Goal: Communication & Community: Share content

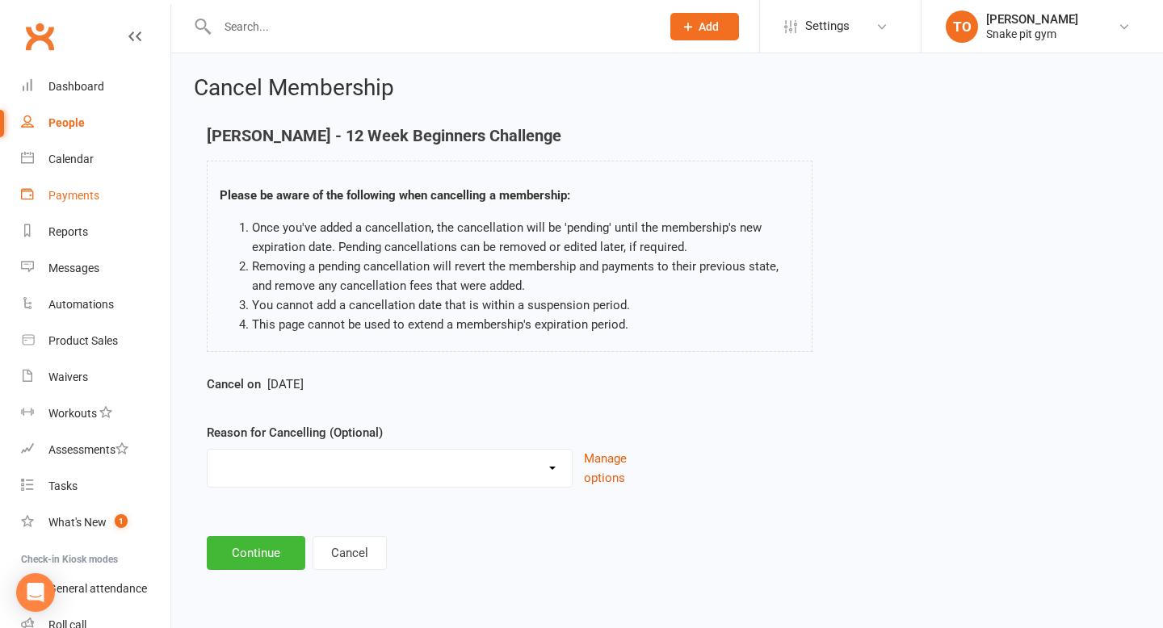
click at [69, 199] on div "Payments" at bounding box center [73, 195] width 51 height 13
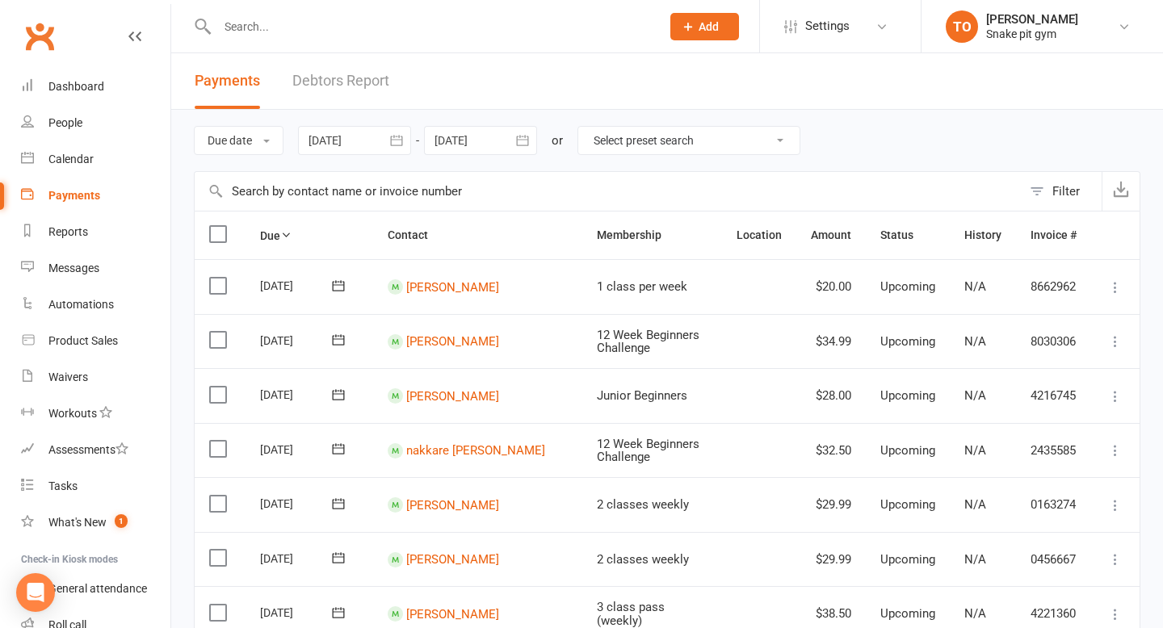
click at [313, 31] on input "text" at bounding box center [430, 26] width 437 height 23
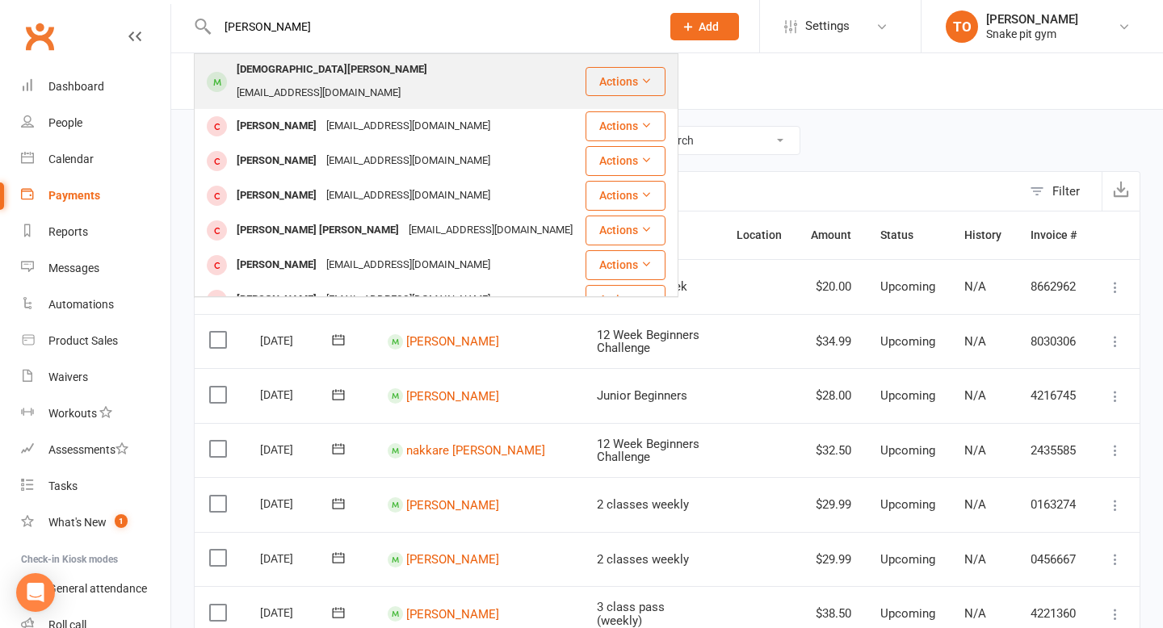
type input "[PERSON_NAME]"
click at [260, 76] on div "[DEMOGRAPHIC_DATA][PERSON_NAME]" at bounding box center [332, 69] width 200 height 23
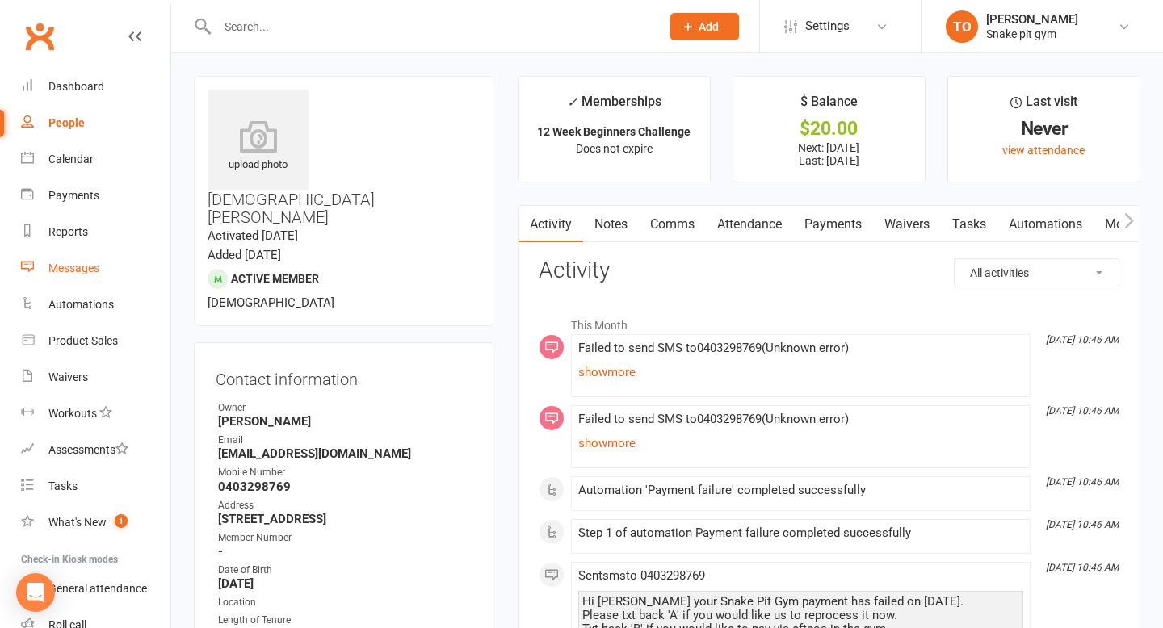
click at [88, 265] on div "Messages" at bounding box center [73, 268] width 51 height 13
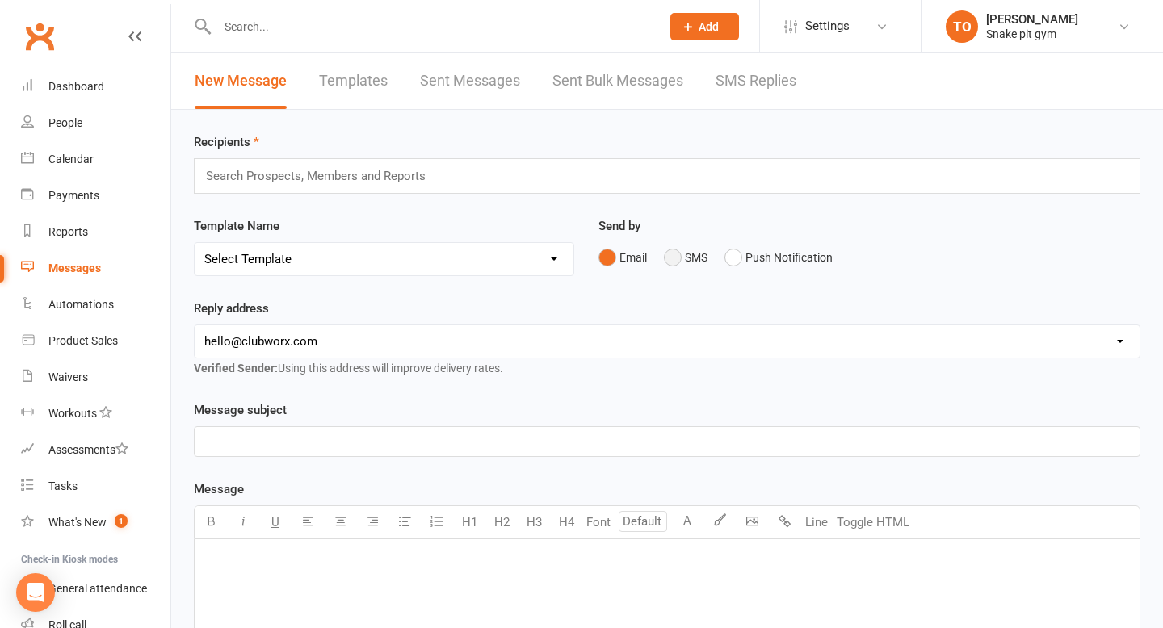
click at [697, 263] on button "SMS" at bounding box center [686, 257] width 44 height 31
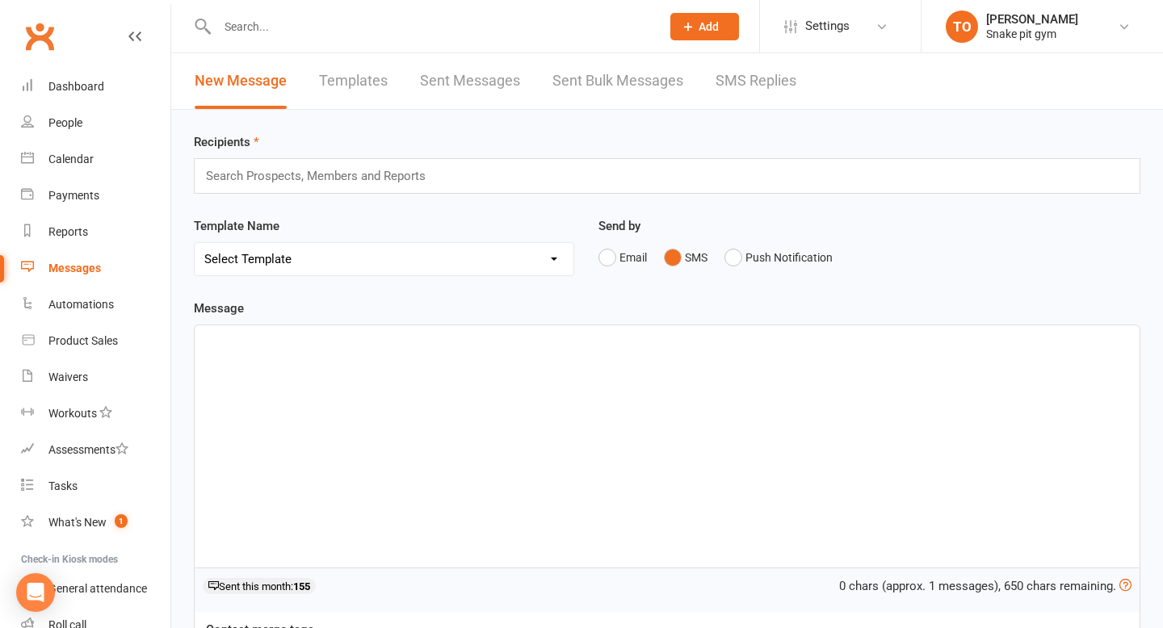
click at [378, 158] on div "Search Prospects, Members and Reports" at bounding box center [667, 176] width 947 height 36
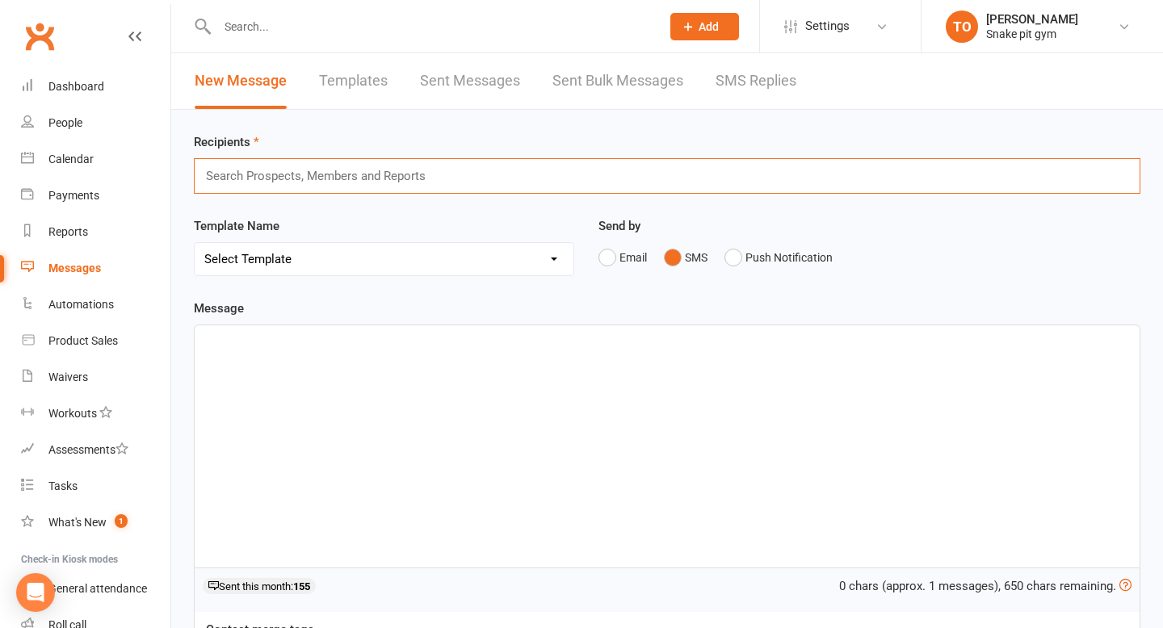
click at [378, 169] on input "text" at bounding box center [322, 176] width 237 height 21
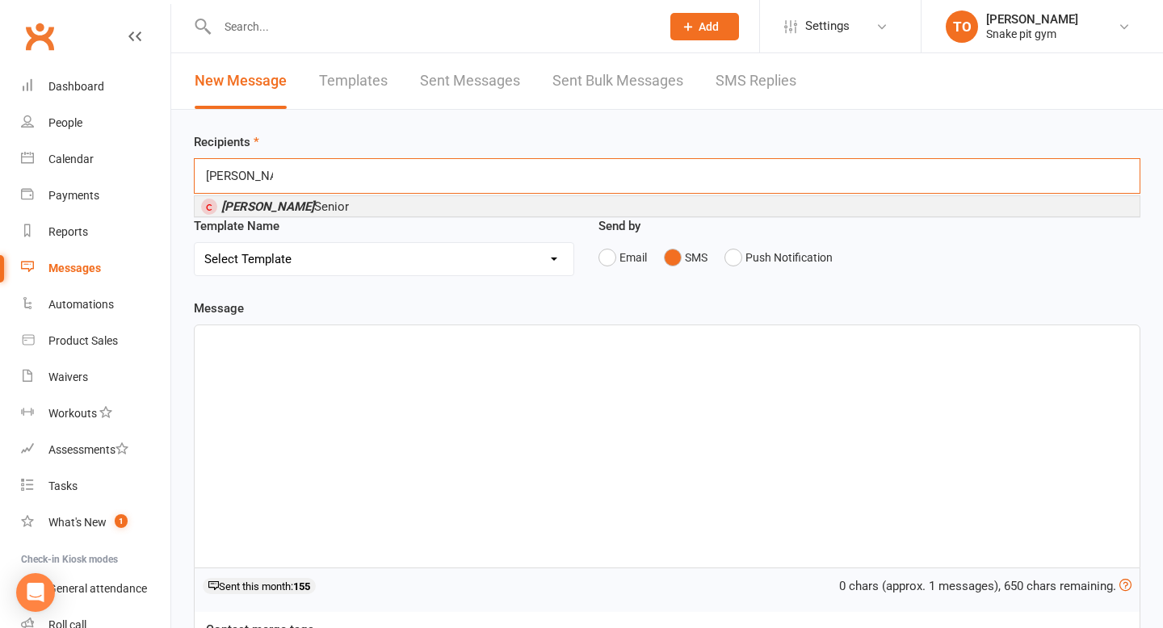
type input "[PERSON_NAME]"
click at [314, 208] on em "[PERSON_NAME]" at bounding box center [360, 207] width 93 height 15
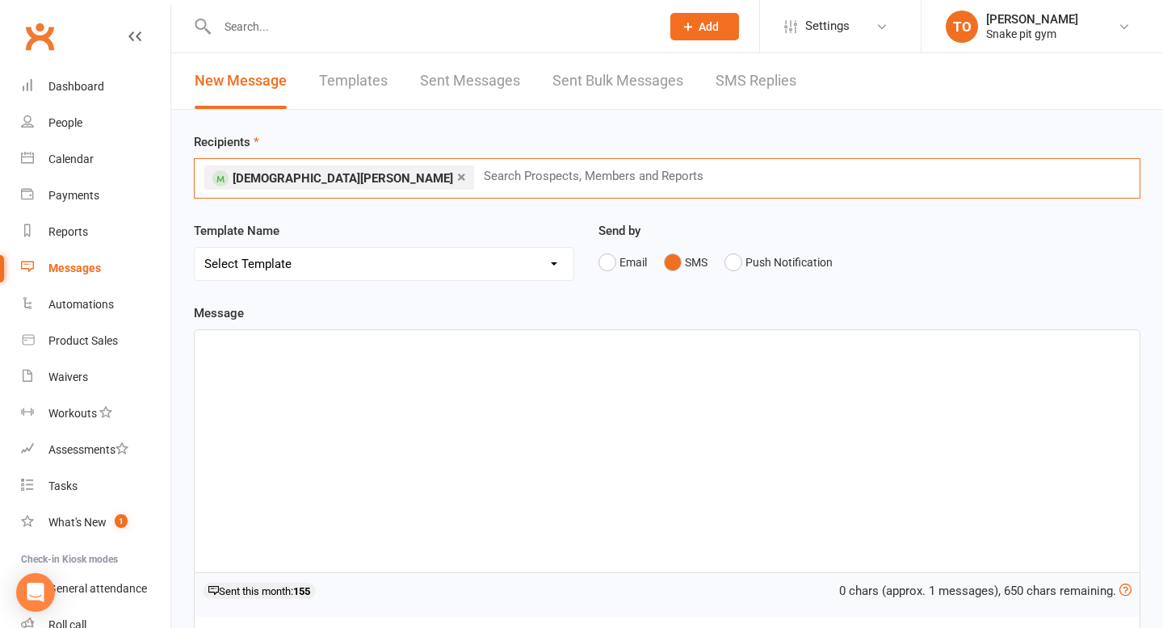
click at [327, 433] on div "﻿" at bounding box center [667, 451] width 945 height 242
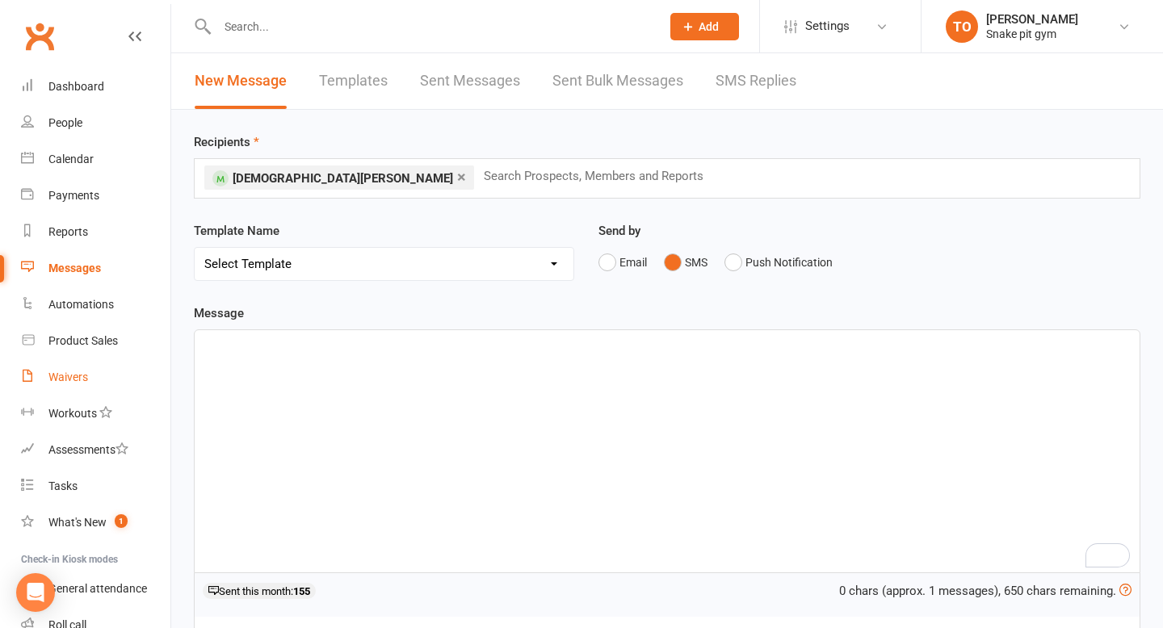
click at [90, 378] on link "Waivers" at bounding box center [95, 377] width 149 height 36
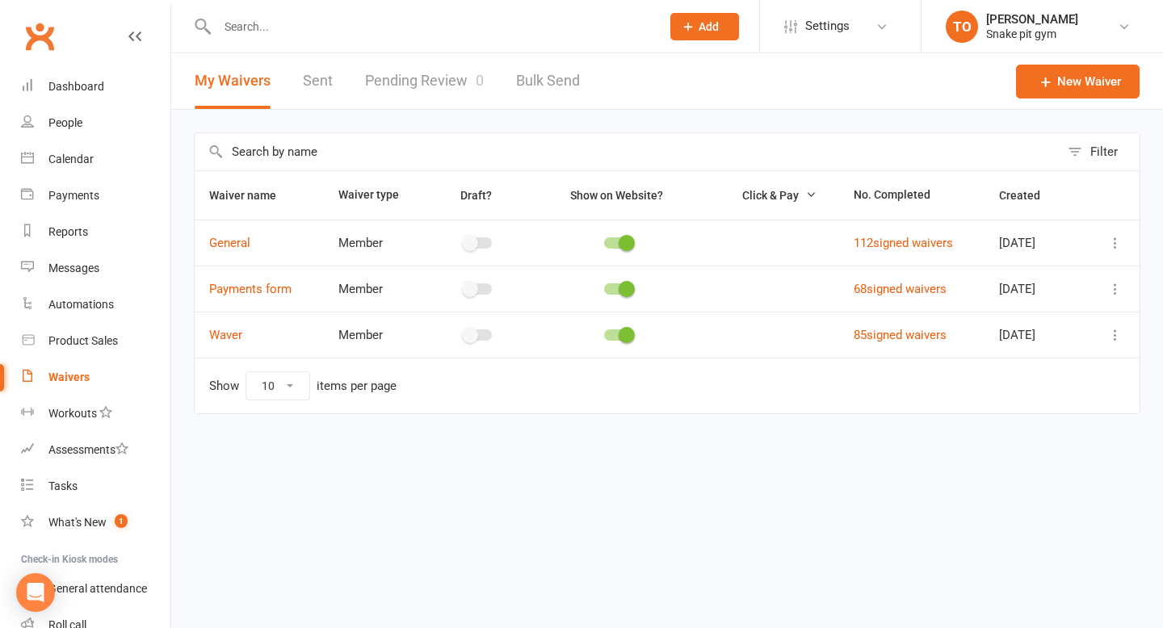
click at [314, 79] on link "Sent" at bounding box center [318, 81] width 30 height 56
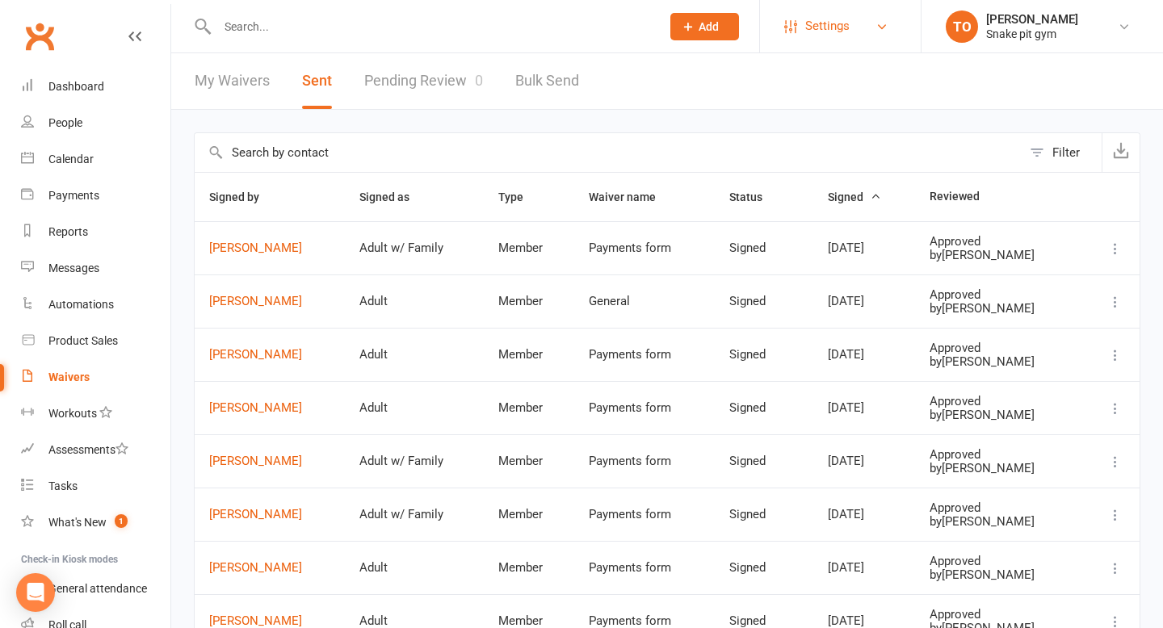
click at [832, 11] on span "Settings" at bounding box center [827, 26] width 44 height 36
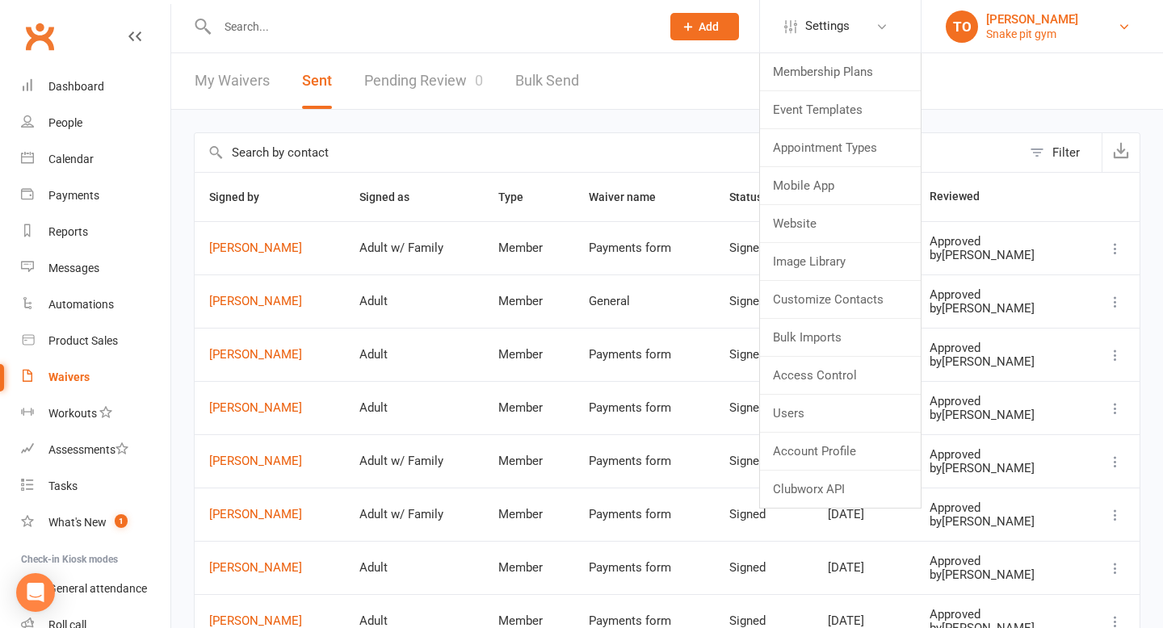
click at [1017, 27] on div "Snake pit gym" at bounding box center [1032, 34] width 92 height 15
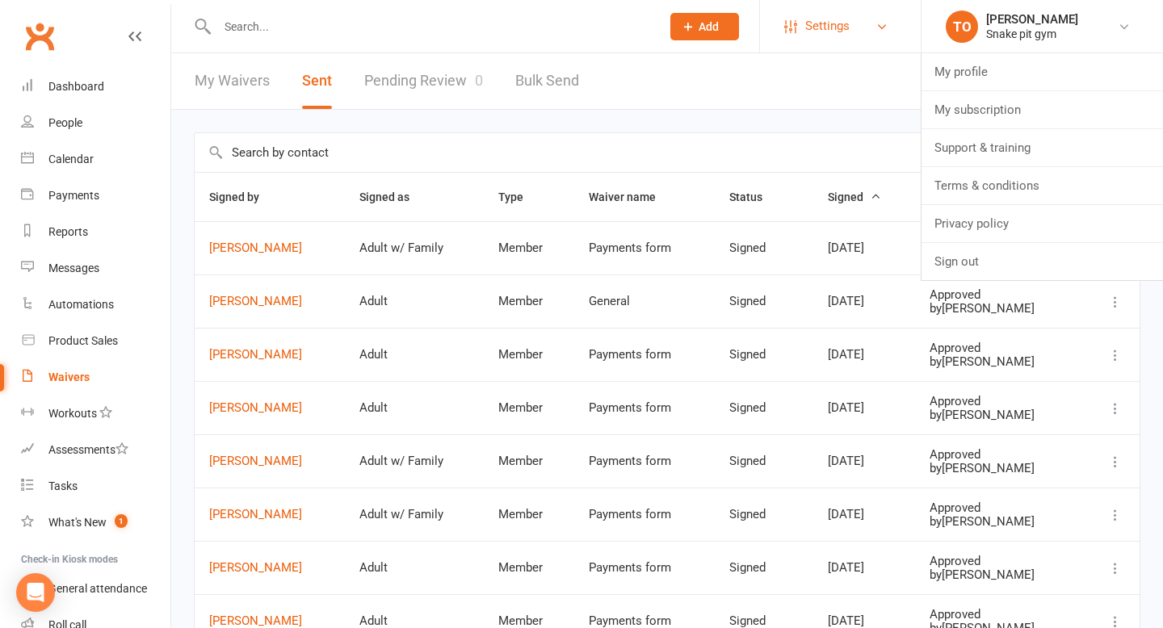
click at [855, 25] on link "Settings" at bounding box center [840, 26] width 112 height 36
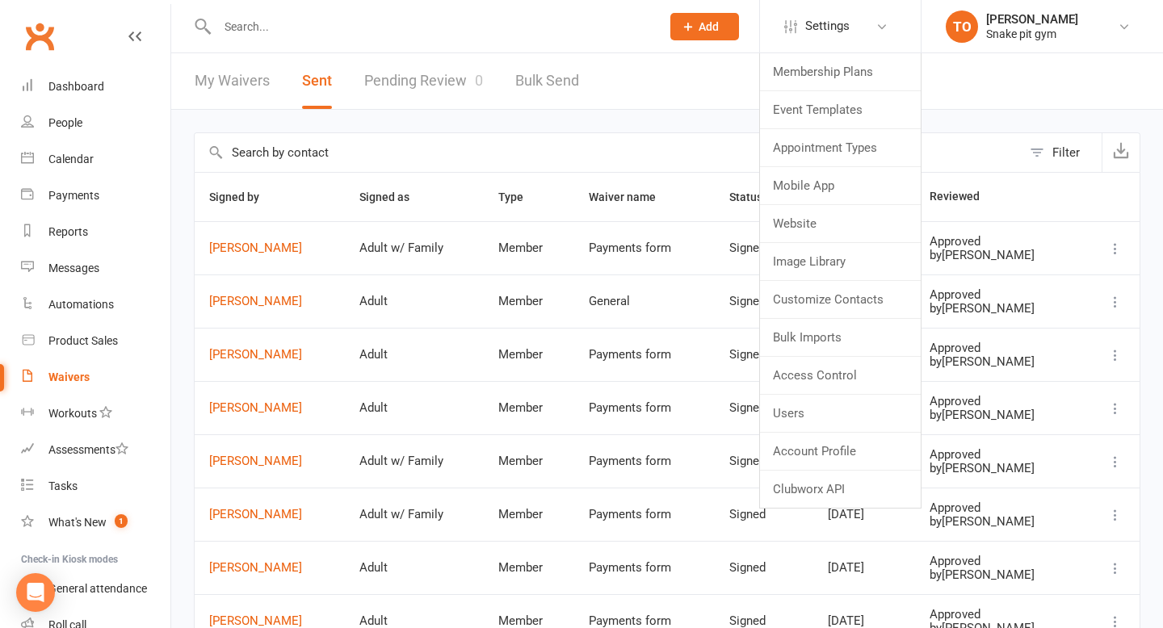
click at [667, 131] on div "Filter Signed by Signed as Type Waiver name Status Signed Reviewed [PERSON_NAME…" at bounding box center [667, 483] width 992 height 746
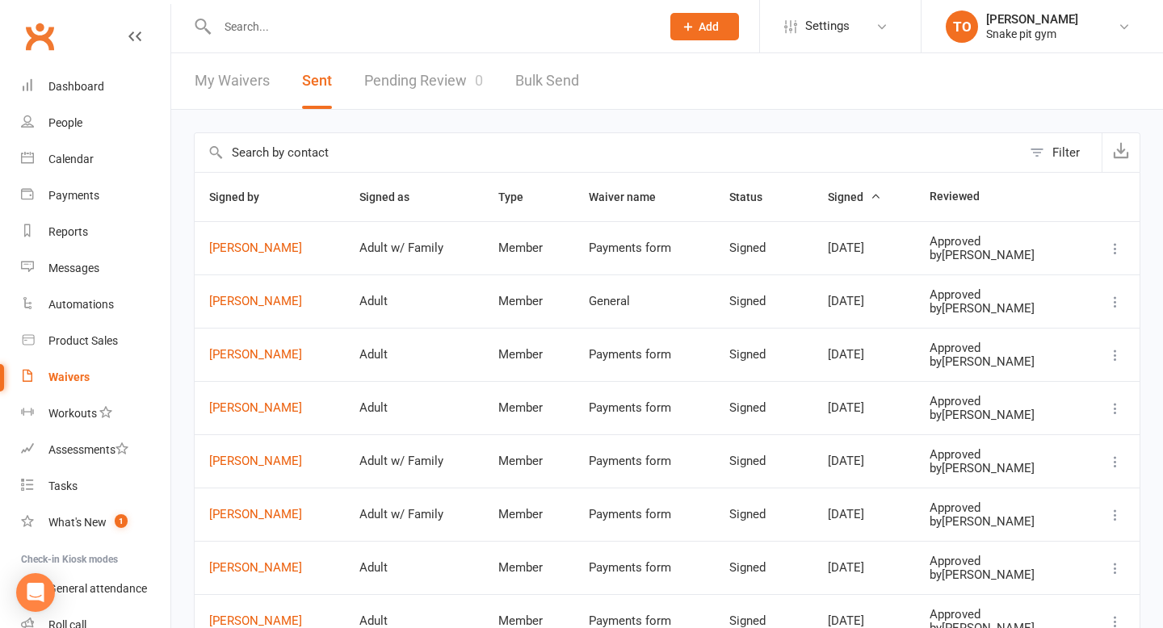
click at [239, 74] on link "My Waivers" at bounding box center [232, 81] width 75 height 56
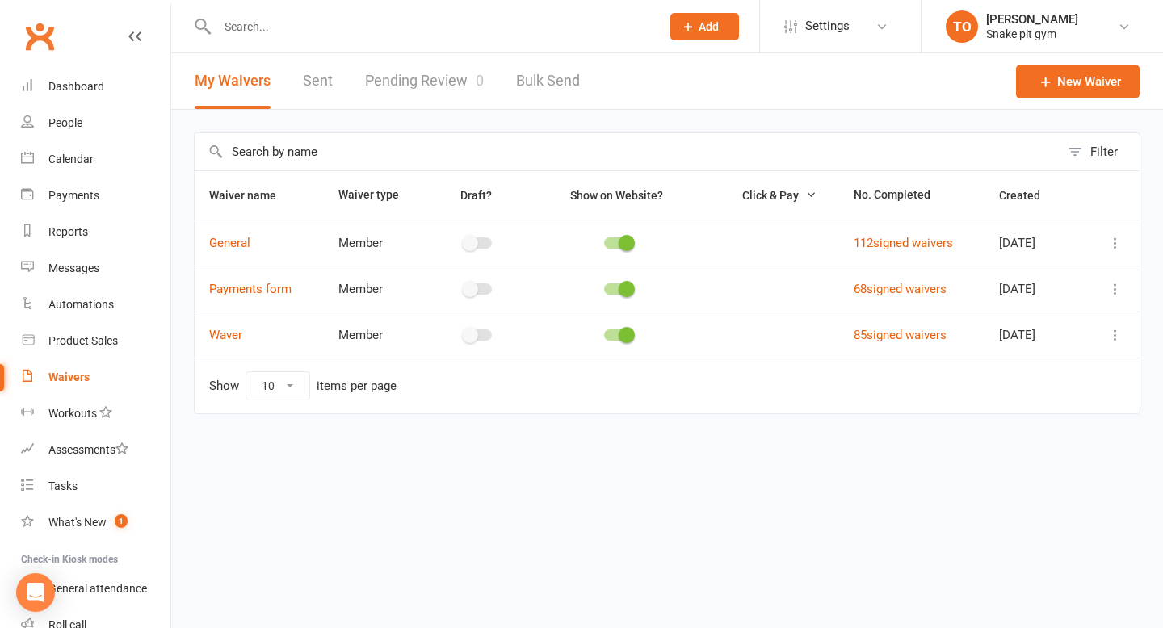
click at [1128, 290] on td at bounding box center [1112, 289] width 55 height 46
click at [1116, 289] on icon at bounding box center [1115, 289] width 16 height 16
click at [1116, 290] on icon at bounding box center [1115, 289] width 16 height 16
click at [241, 290] on link "Payments form" at bounding box center [250, 289] width 82 height 15
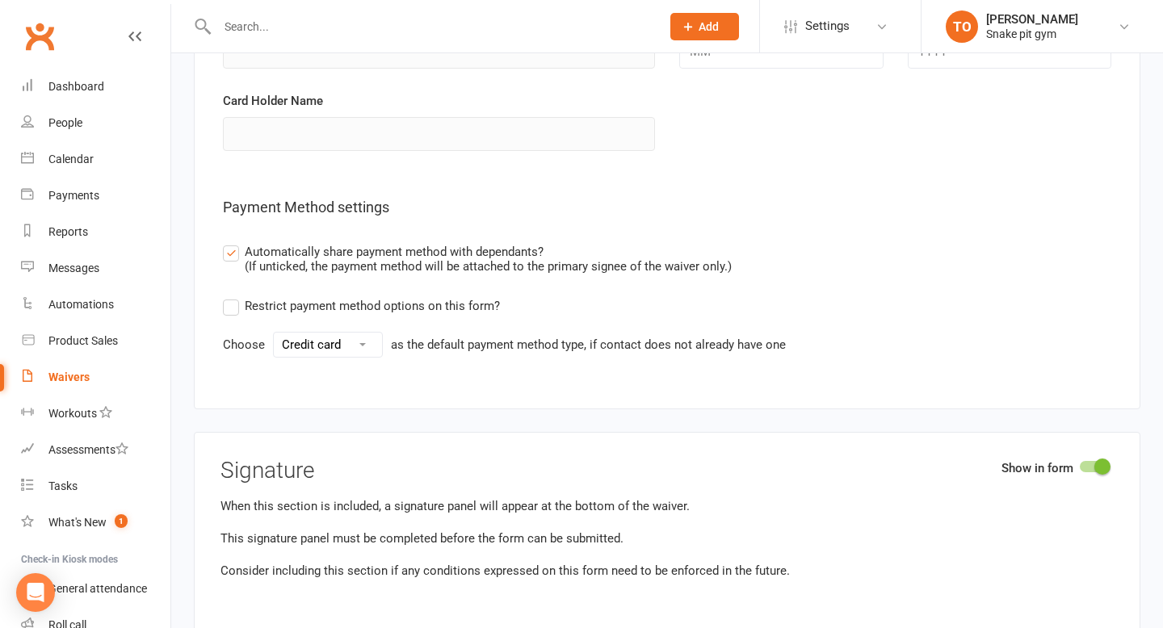
scroll to position [3745, 0]
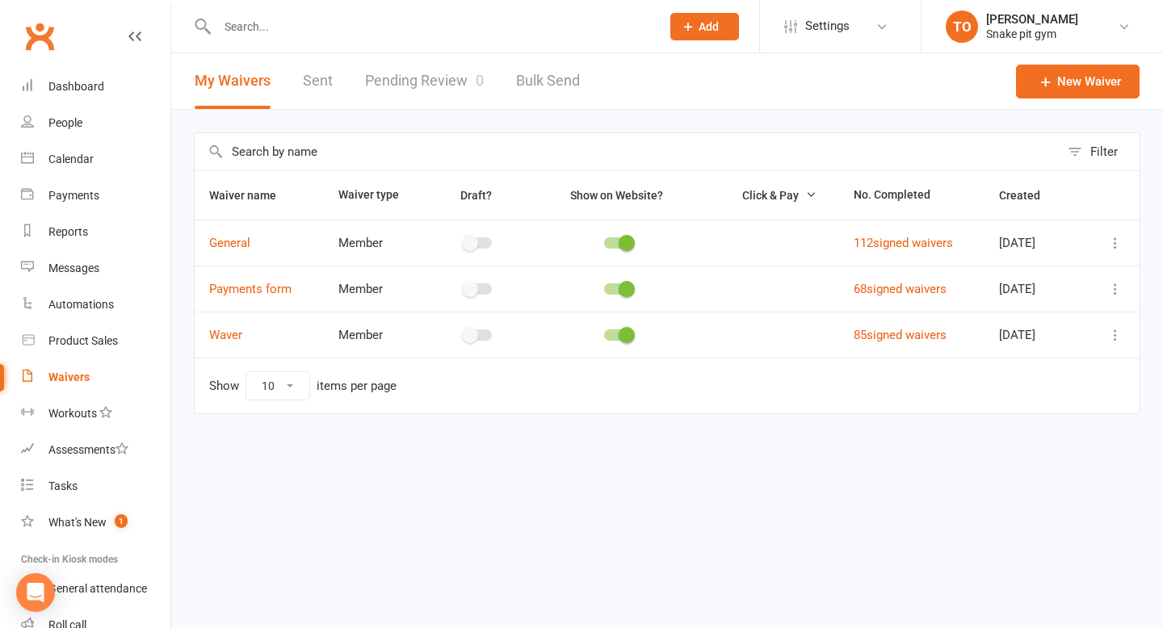
click at [551, 96] on link "Bulk Send" at bounding box center [548, 81] width 64 height 56
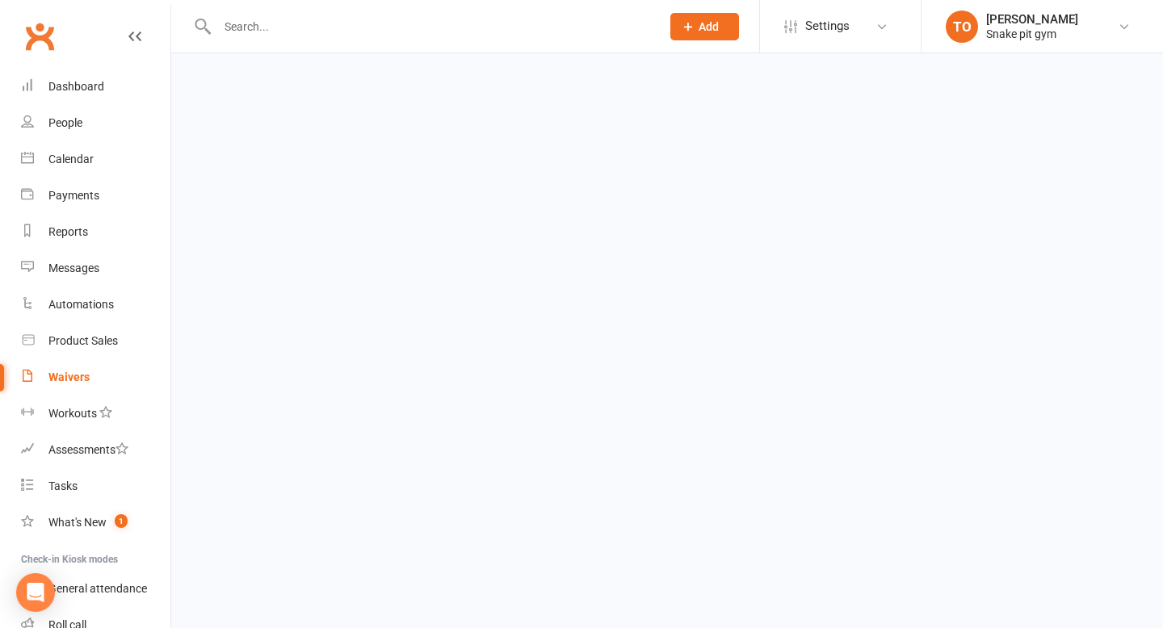
select select "active_members"
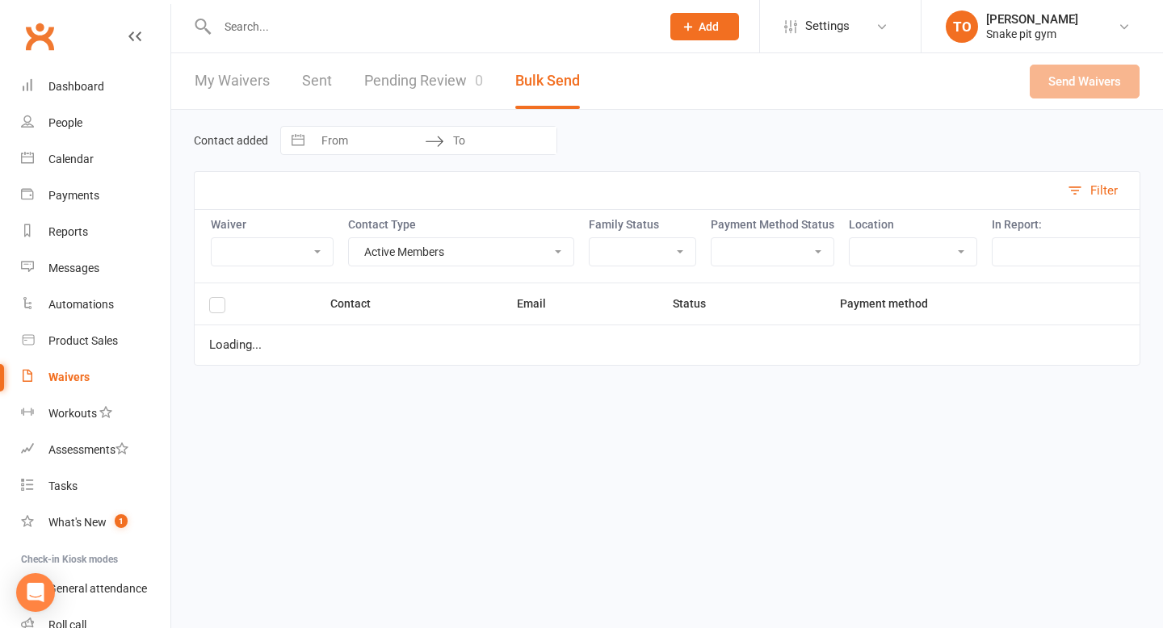
click at [296, 255] on select "General Payments form Waver" at bounding box center [272, 251] width 121 height 27
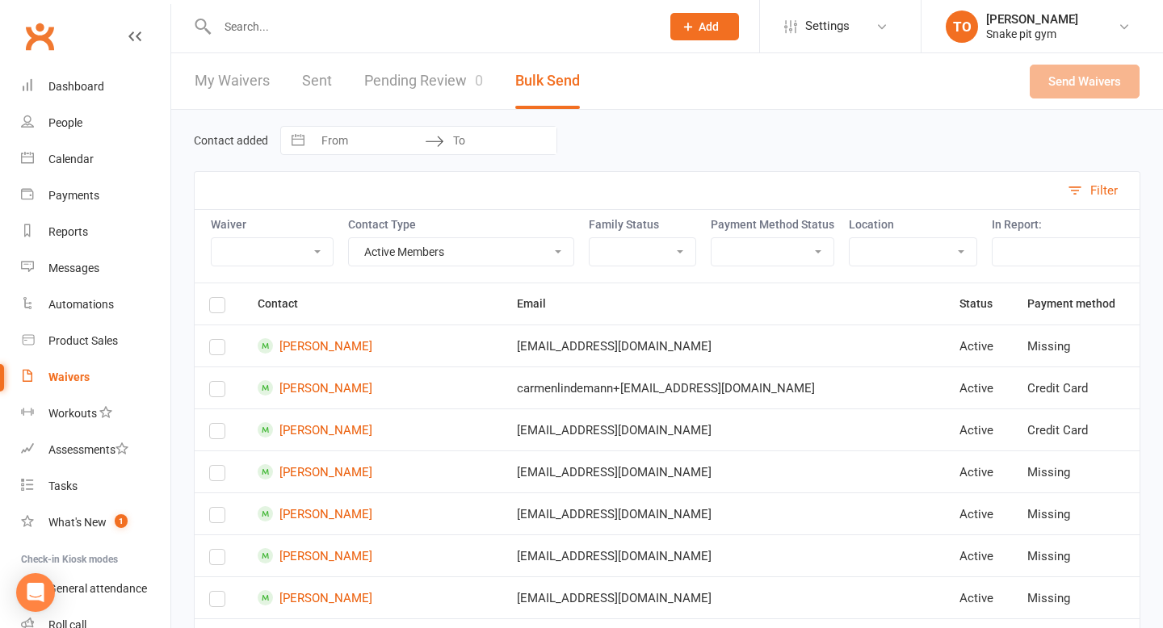
select select "10519"
click at [212, 238] on select "General Payments form Waver" at bounding box center [272, 251] width 121 height 27
click at [452, 240] on select "Active Members Cancelled Members Suspended Members Prospects Non-Attending Cont…" at bounding box center [461, 251] width 225 height 27
click at [766, 238] on select "Present Missing Credit card Bank account" at bounding box center [773, 251] width 122 height 27
click at [884, 242] on select "Boxing ring Recovery room Ring & Floor side" at bounding box center [913, 251] width 127 height 27
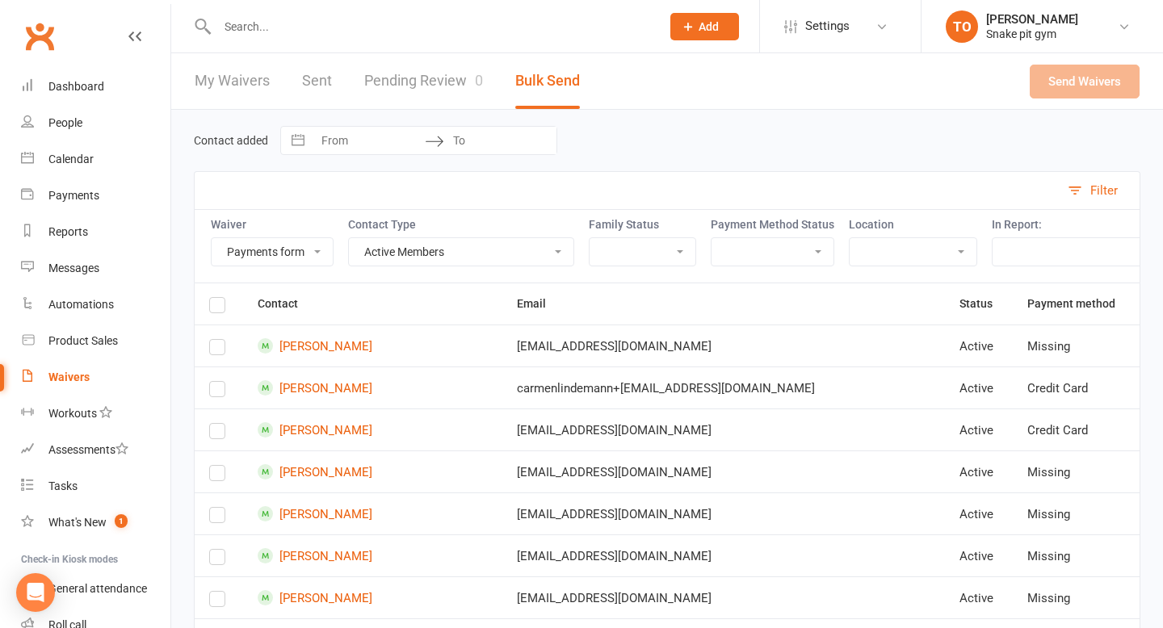
click at [737, 251] on select "Present Missing Credit card Bank account" at bounding box center [773, 251] width 122 height 27
click at [627, 250] on select "Has children Has parent No children No parent" at bounding box center [643, 251] width 106 height 27
click at [592, 238] on select "Has children Has parent No children No parent" at bounding box center [643, 251] width 106 height 27
click at [456, 250] on select "Active Members Cancelled Members Suspended Members Prospects Non-Attending Cont…" at bounding box center [461, 251] width 225 height 27
click at [298, 257] on select "General Payments form Waver" at bounding box center [272, 251] width 121 height 27
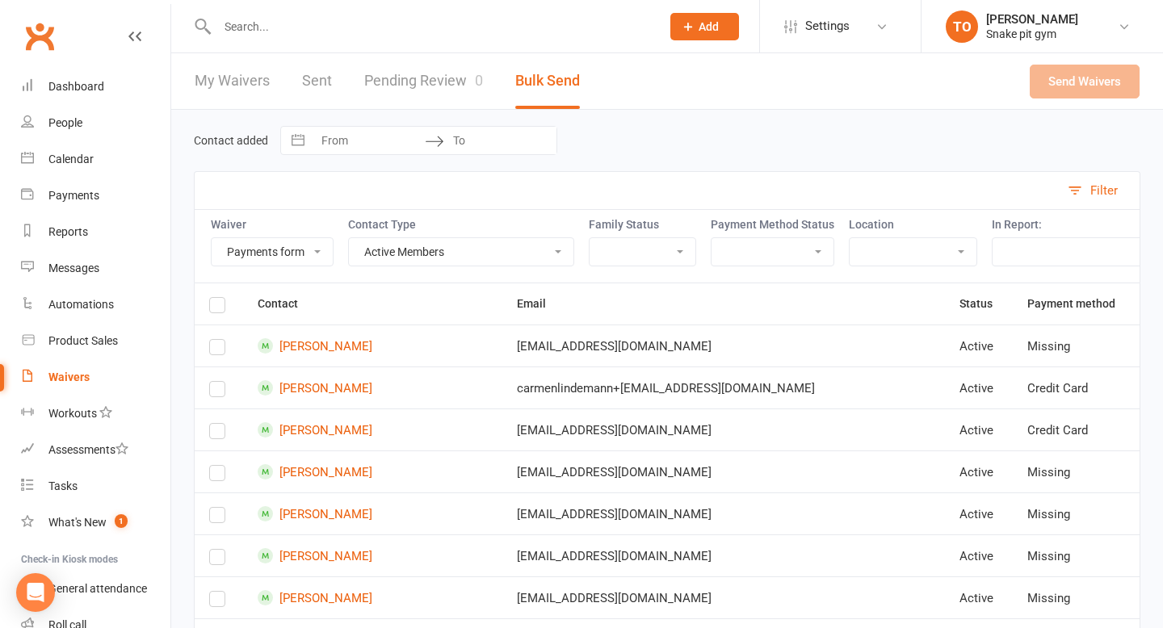
click at [1098, 183] on div "Filter" at bounding box center [1103, 190] width 27 height 19
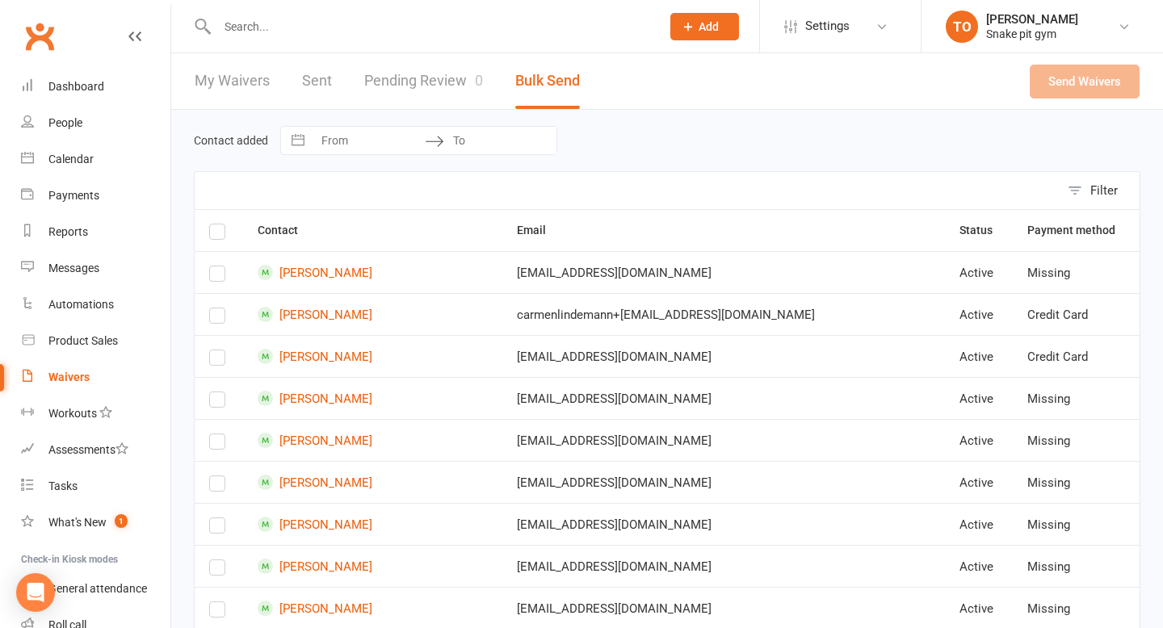
click at [1013, 228] on th "Payment method" at bounding box center [1076, 230] width 127 height 41
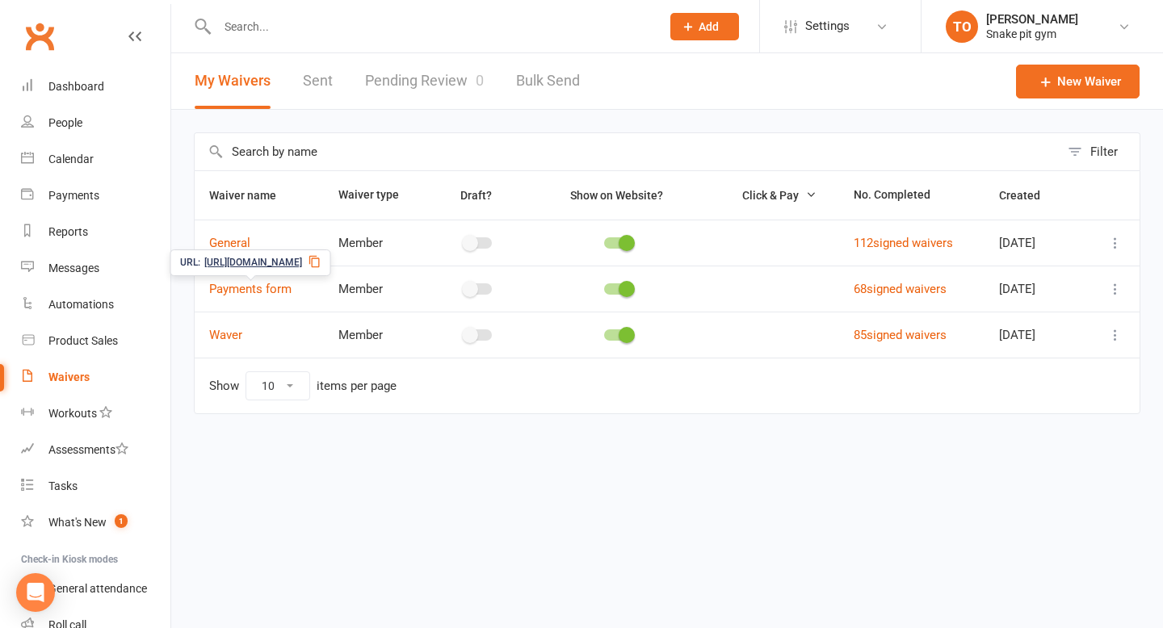
click at [398, 78] on link "Pending Review 0" at bounding box center [424, 81] width 119 height 56
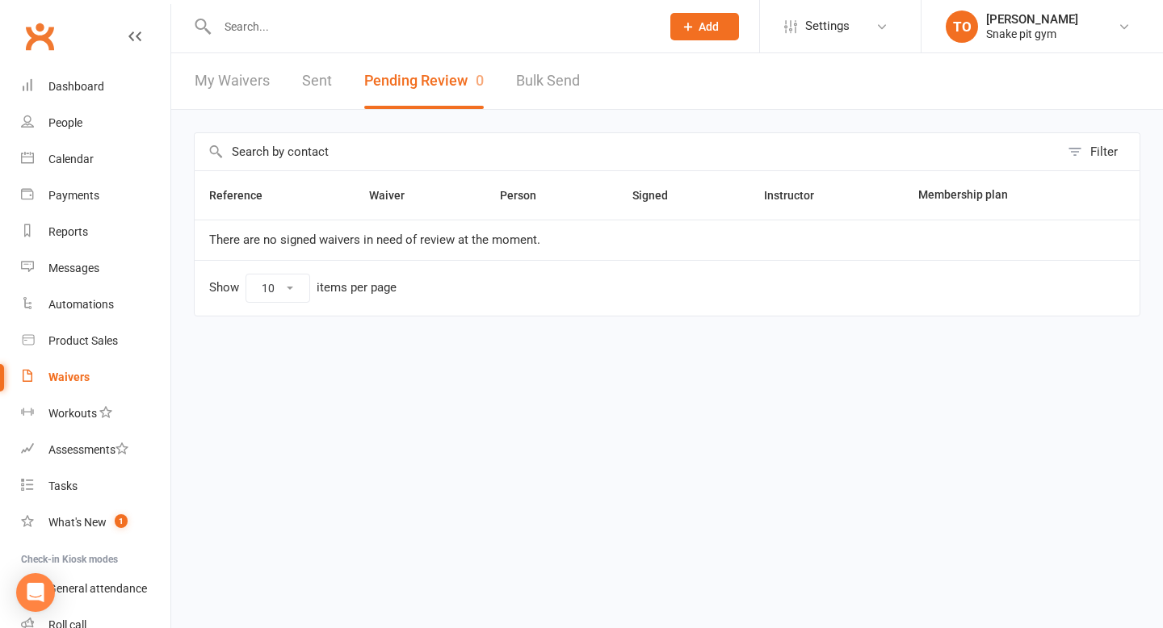
click at [324, 83] on link "Sent" at bounding box center [317, 81] width 30 height 56
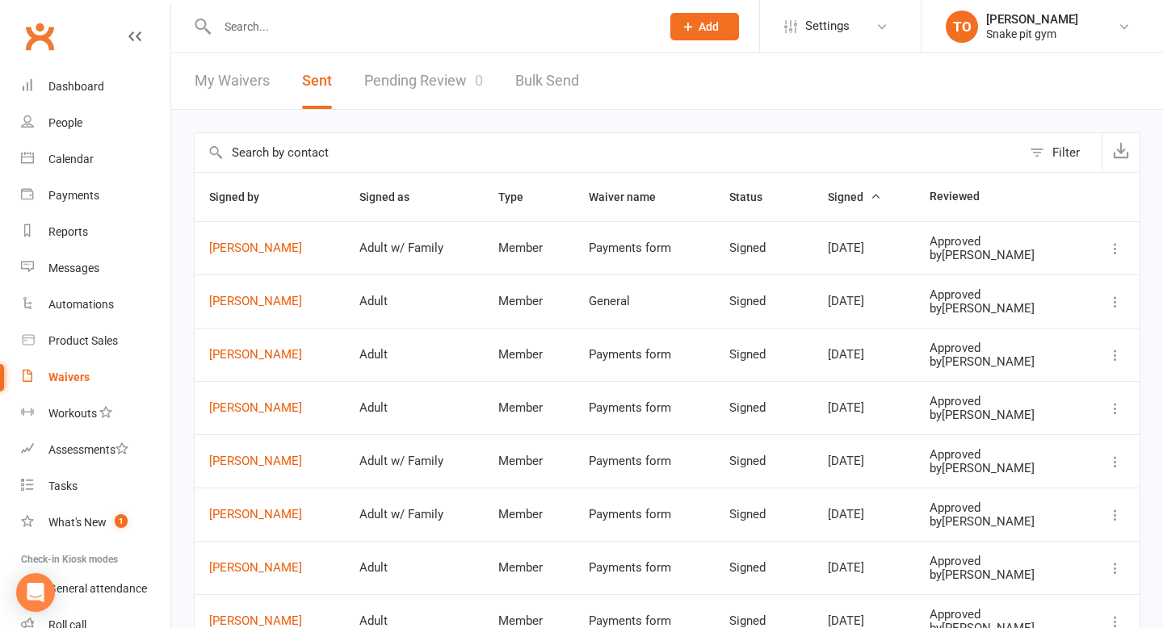
click at [557, 83] on link "Bulk Send" at bounding box center [547, 81] width 64 height 56
select select "active_members"
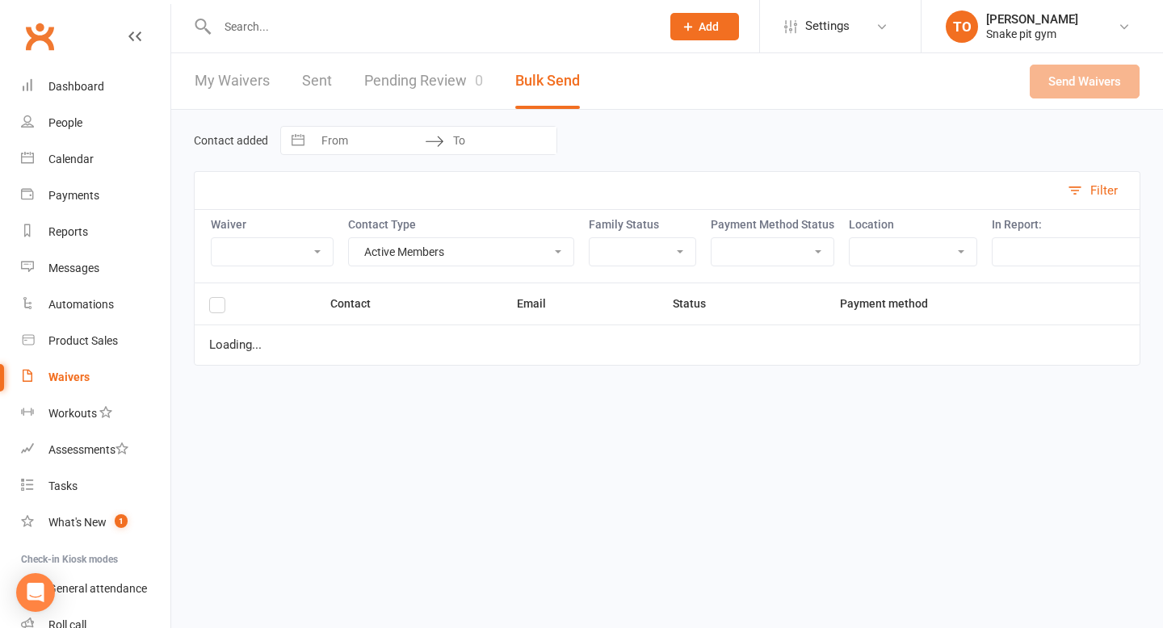
click at [263, 246] on select "General Payments form Waver" at bounding box center [272, 251] width 121 height 27
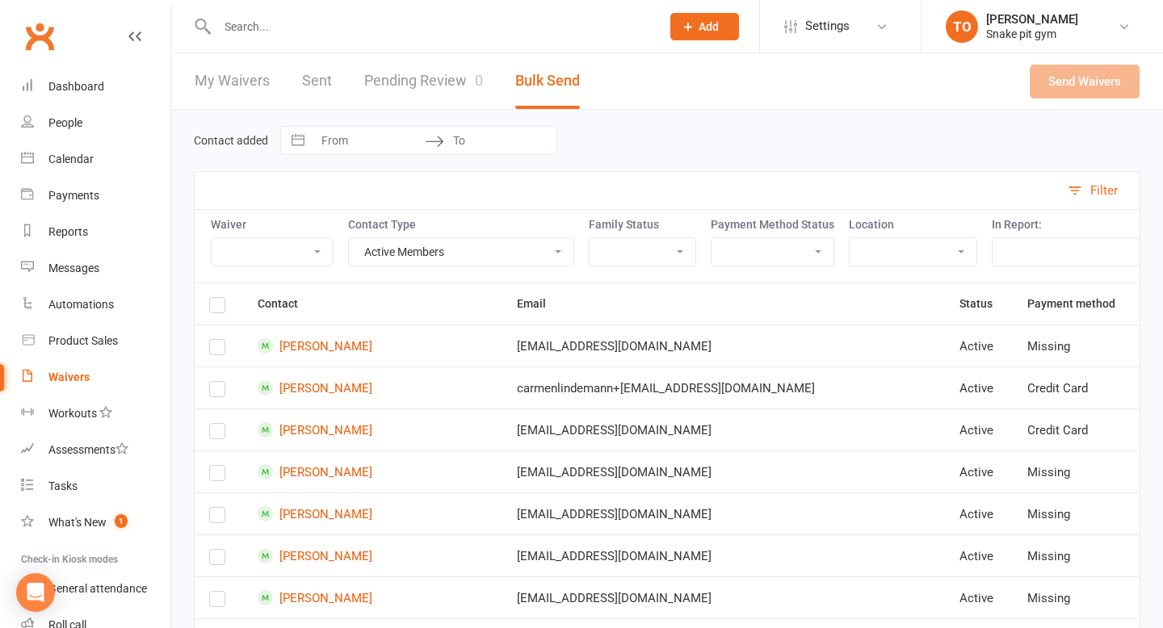
select select "10519"
click at [212, 238] on select "General Payments form Waver" at bounding box center [272, 251] width 121 height 27
click at [487, 245] on select "Active Members Cancelled Members Suspended Members Prospects Non-Attending Cont…" at bounding box center [461, 251] width 225 height 27
click at [639, 254] on select "Has children Has parent No children No parent" at bounding box center [643, 251] width 106 height 27
click at [765, 243] on select "Present Missing Credit card Bank account" at bounding box center [773, 251] width 122 height 27
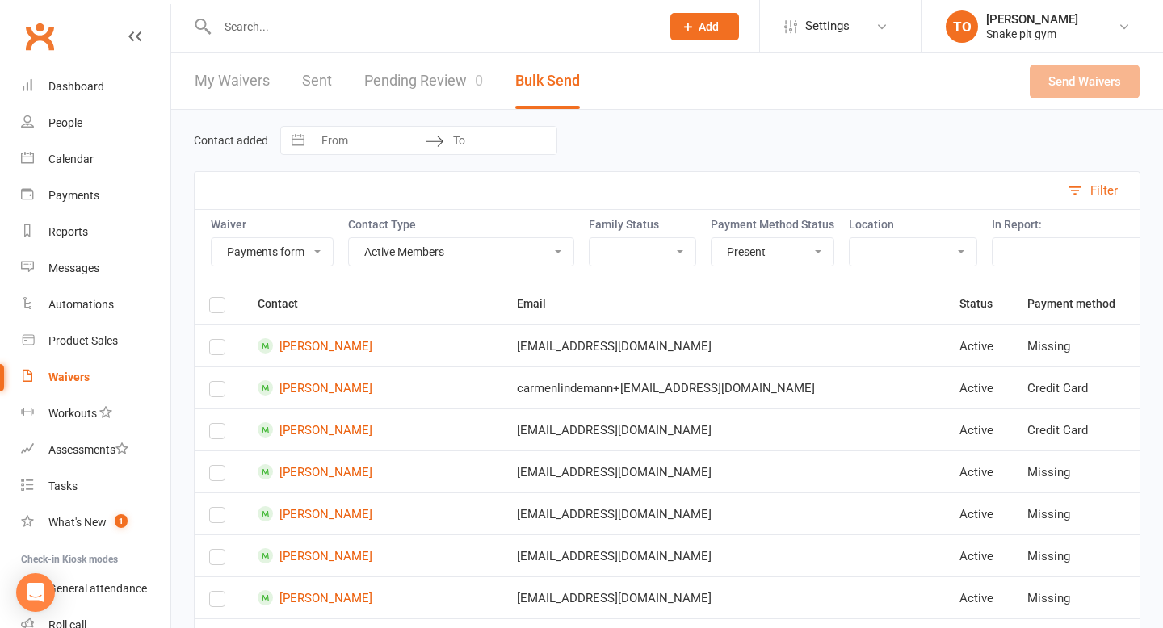
click at [715, 238] on select "Present Missing Credit card Bank account" at bounding box center [773, 251] width 122 height 27
click at [766, 246] on select "Present Missing Credit card Bank account" at bounding box center [773, 251] width 122 height 27
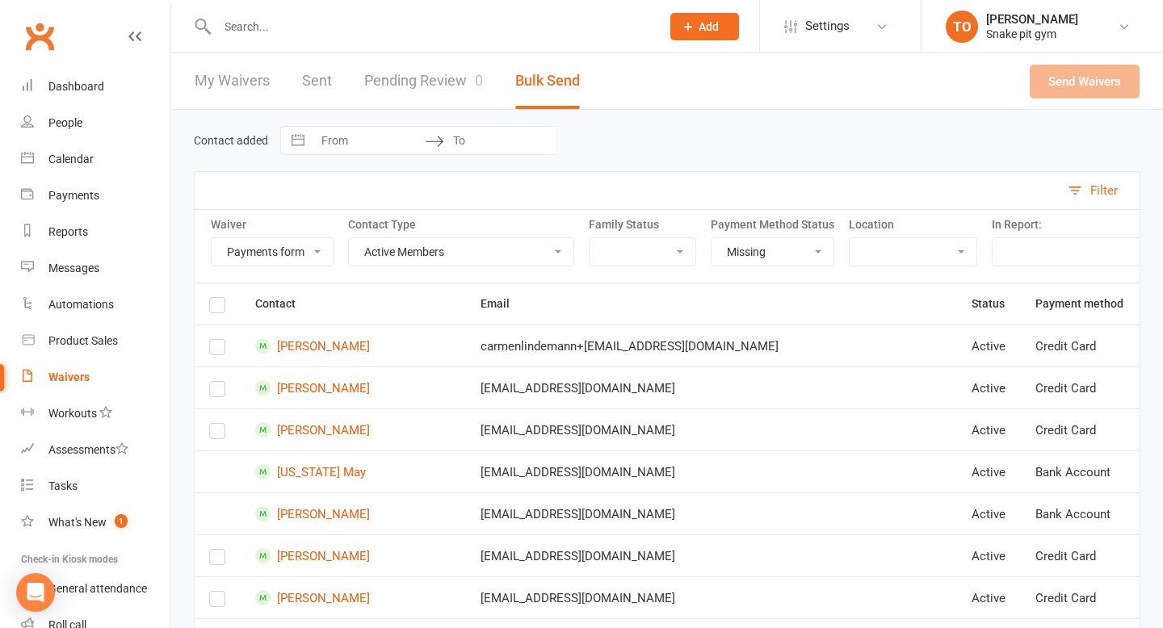
click at [715, 238] on select "Present Missing Credit card Bank account" at bounding box center [773, 251] width 122 height 27
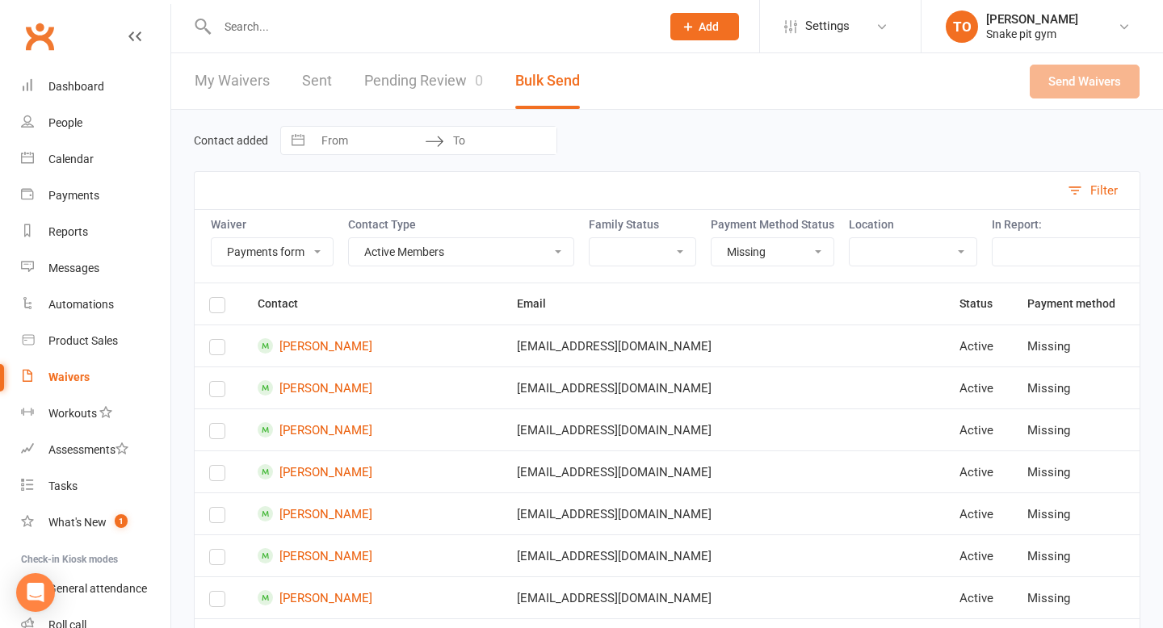
click at [779, 242] on select "Present Missing Credit card Bank account" at bounding box center [773, 251] width 122 height 27
select select "bank_account"
click at [715, 238] on select "Present Missing Credit card Bank account" at bounding box center [773, 251] width 122 height 27
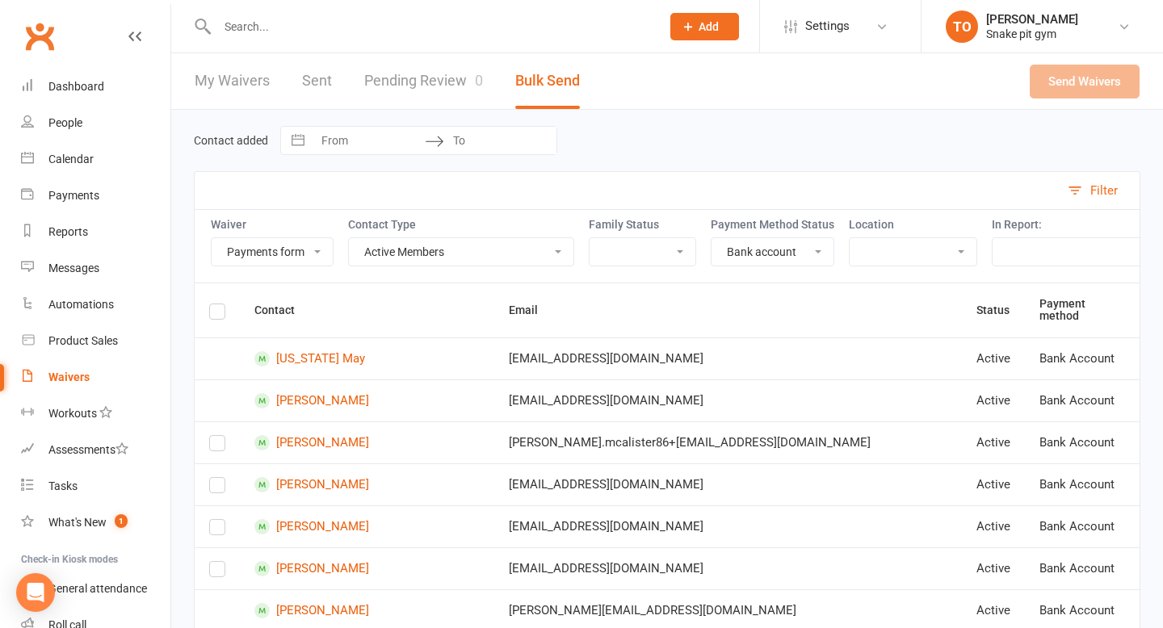
click at [437, 250] on select "Active Members Cancelled Members Suspended Members Prospects Non-Attending Cont…" at bounding box center [461, 251] width 225 height 27
click at [889, 256] on select "Boxing ring Recovery room Ring & Floor side" at bounding box center [913, 251] width 127 height 27
click at [1023, 247] on select "Active members with no wallet details. Active members with wallet details Activ…" at bounding box center [1122, 251] width 258 height 27
click at [1032, 254] on select "Active members with no wallet details. Active members with wallet details Activ…" at bounding box center [1122, 251] width 258 height 27
click at [420, 260] on select "Active Members Cancelled Members Suspended Members Prospects Non-Attending Cont…" at bounding box center [461, 251] width 225 height 27
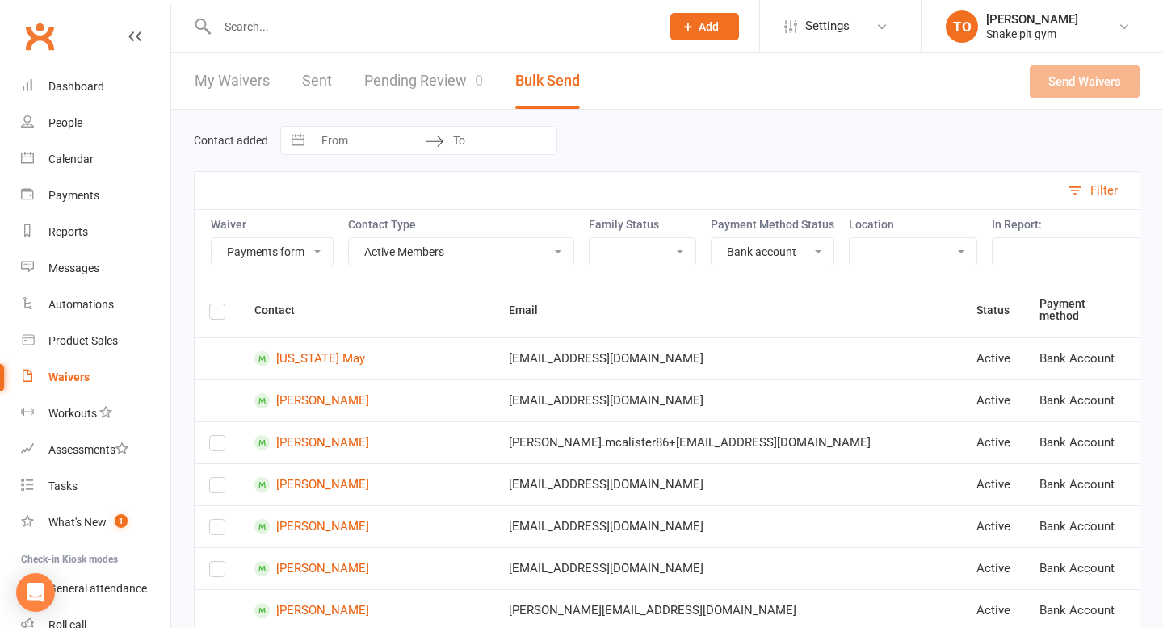
select select
click at [349, 238] on select "Active Members Cancelled Members Suspended Members Prospects Non-Attending Cont…" at bounding box center [461, 251] width 225 height 27
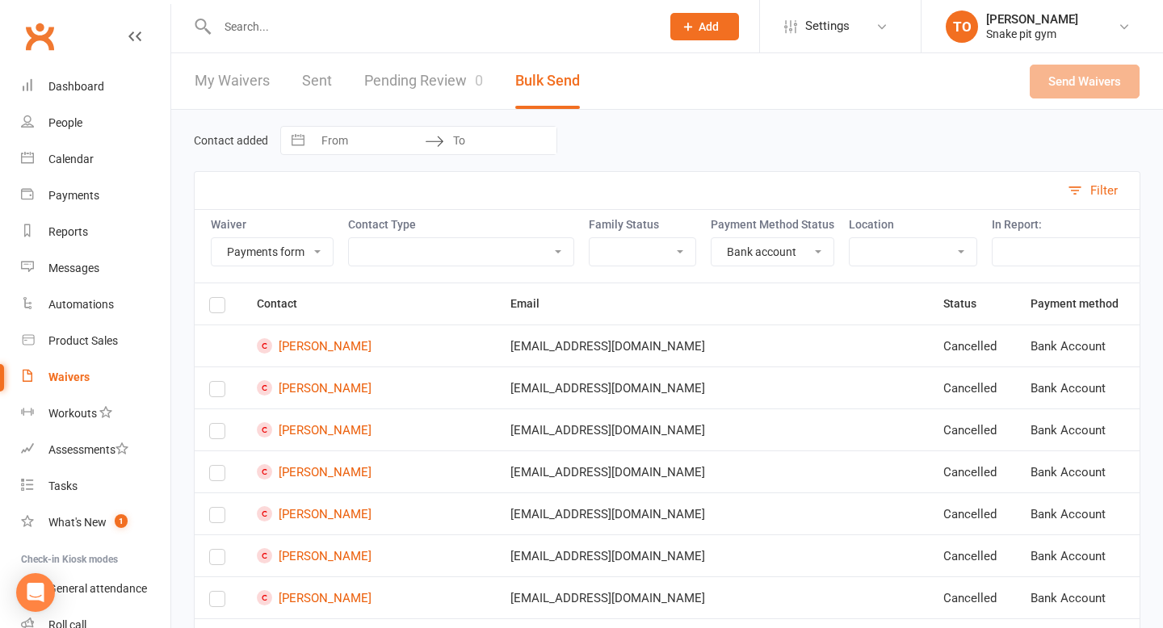
click at [390, 302] on th "Contact" at bounding box center [369, 304] width 254 height 41
click at [754, 249] on select "Present Missing Credit card Bank account" at bounding box center [773, 251] width 122 height 27
select select
click at [715, 238] on select "Present Missing Credit card Bank account" at bounding box center [773, 251] width 122 height 27
click at [842, 141] on div "Contact added Navigate forward to interact with the calendar and select a date.…" at bounding box center [667, 140] width 947 height 29
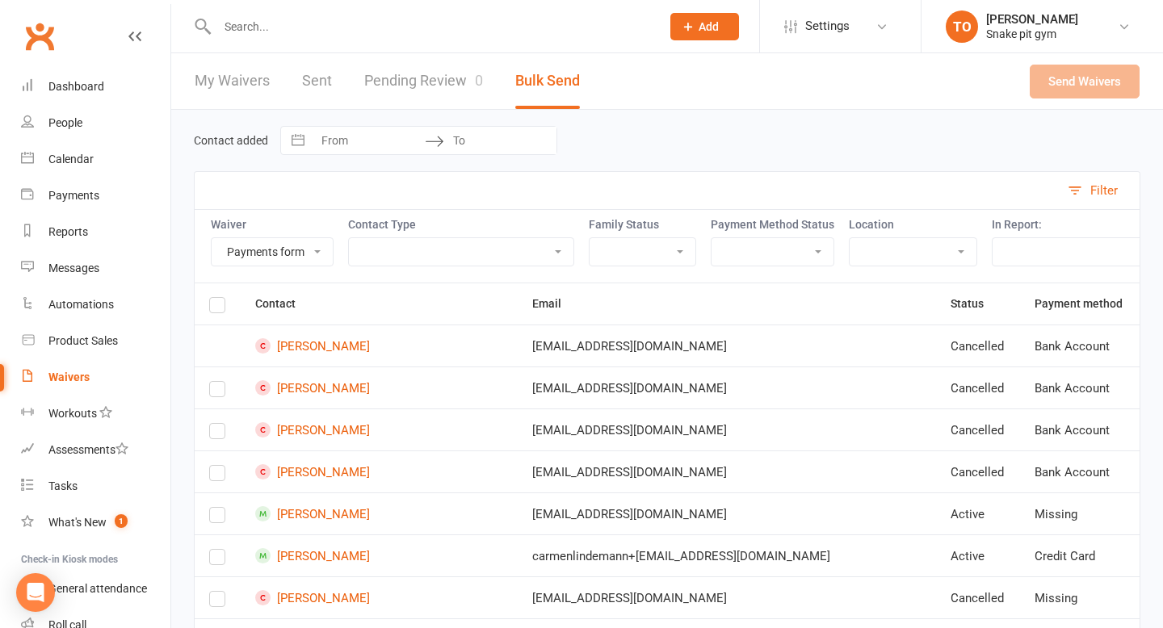
click at [739, 292] on th "Email" at bounding box center [727, 304] width 418 height 41
click at [226, 78] on link "My Waivers" at bounding box center [232, 81] width 75 height 56
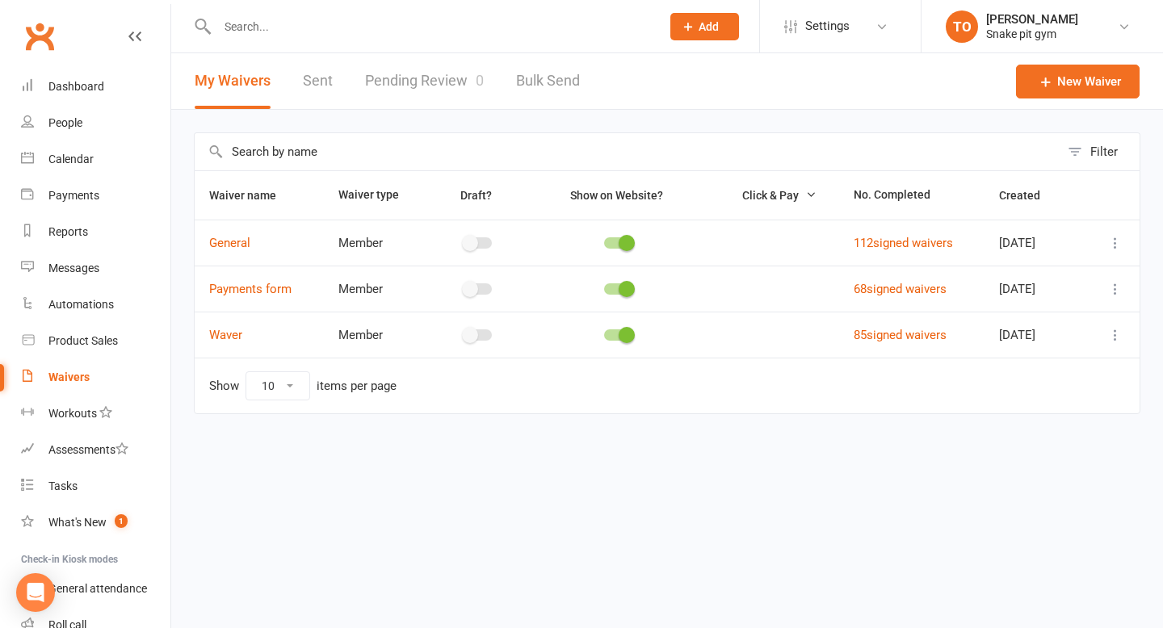
click at [405, 87] on link "Pending Review 0" at bounding box center [424, 81] width 119 height 56
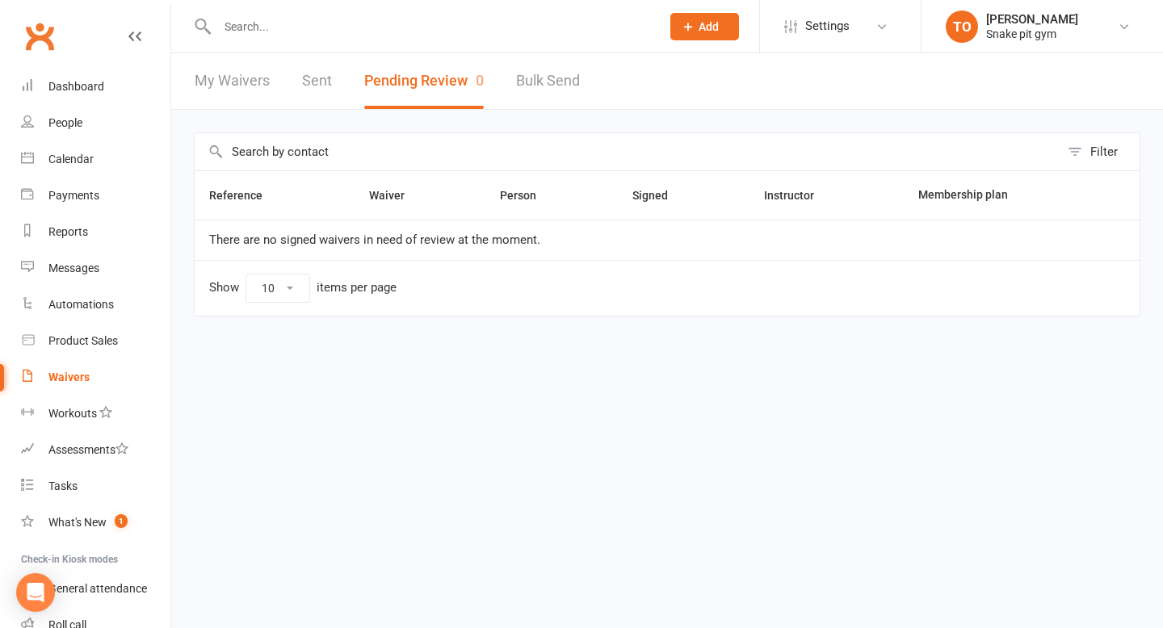
click at [320, 84] on link "Sent" at bounding box center [317, 81] width 30 height 56
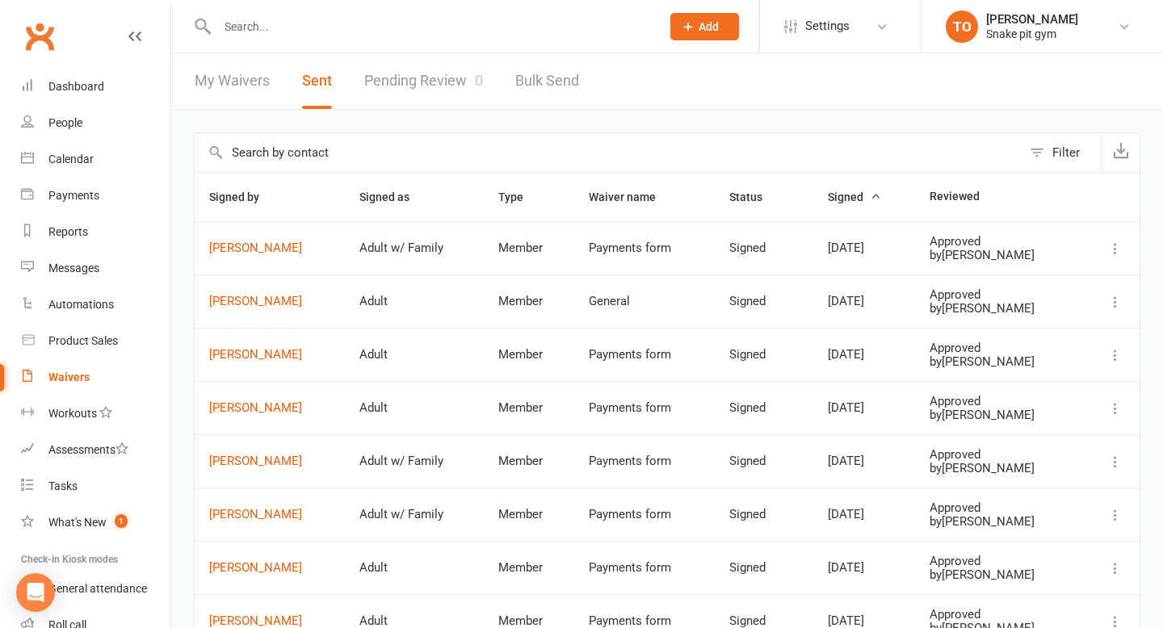
click at [1051, 153] on button "Filter" at bounding box center [1062, 152] width 80 height 39
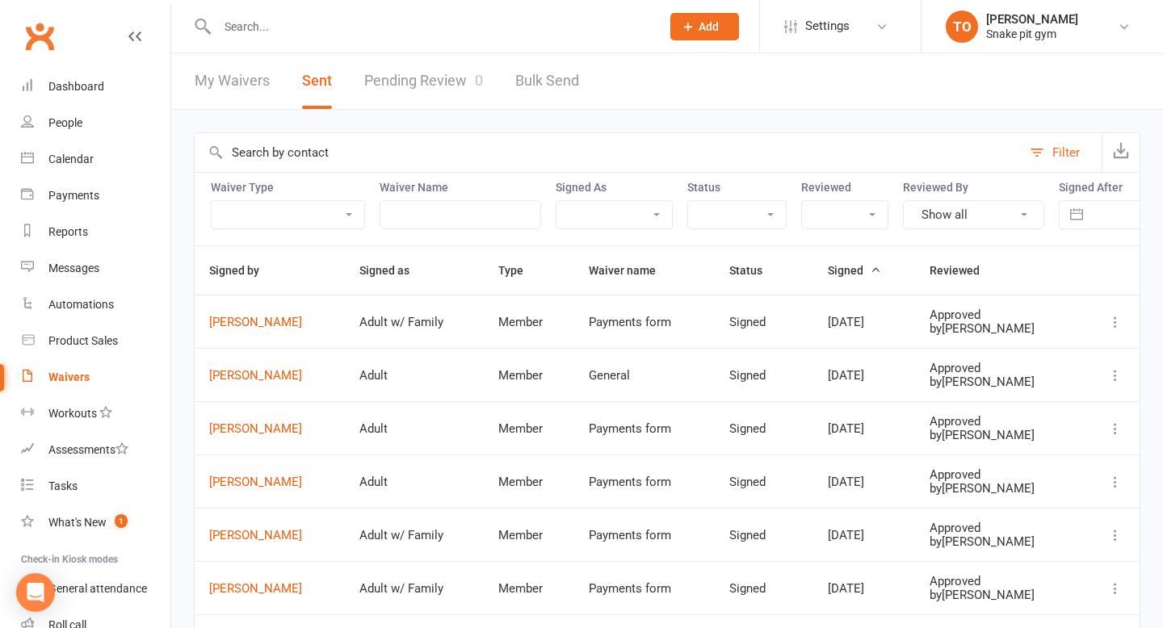
click at [297, 212] on select "Member Prospect Non-attending Contact" at bounding box center [288, 214] width 153 height 27
select select "member"
click at [212, 201] on select "Member Prospect Non-attending Contact" at bounding box center [288, 214] width 153 height 27
click at [452, 217] on input "text" at bounding box center [461, 214] width 162 height 29
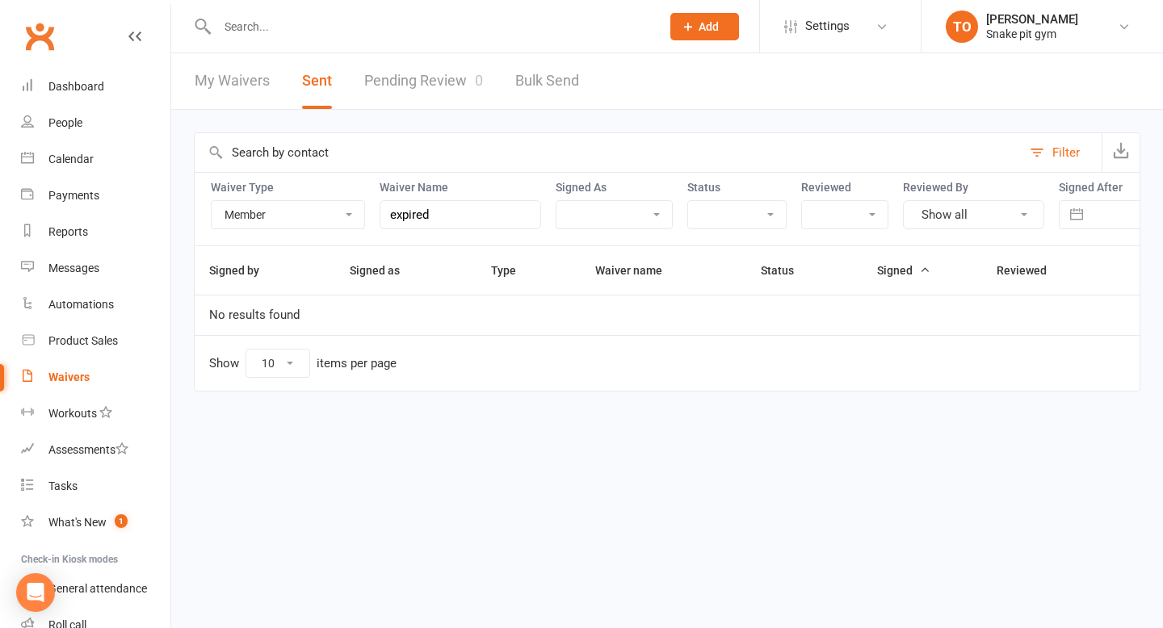
type input "expired"
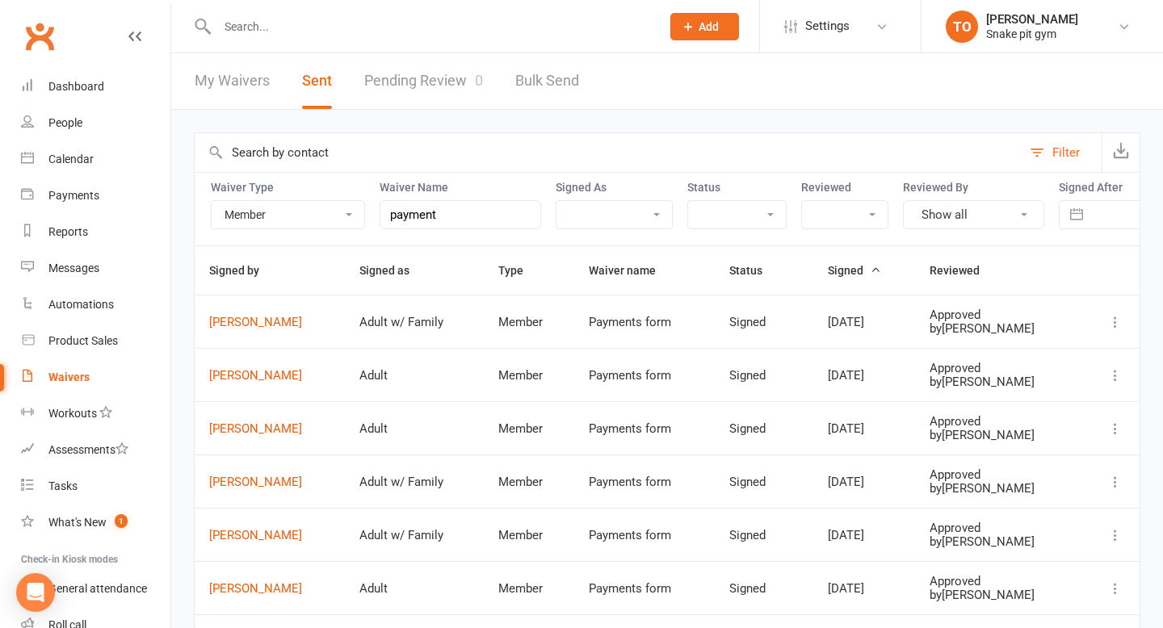
type input "payment"
click at [627, 215] on select "Adult Adult w/ Family" at bounding box center [615, 214] width 116 height 27
click at [738, 219] on select "Prefilled Signed Link Expired" at bounding box center [737, 214] width 98 height 27
select select "link_expired"
click at [688, 201] on select "Prefilled Signed Link Expired" at bounding box center [737, 214] width 98 height 27
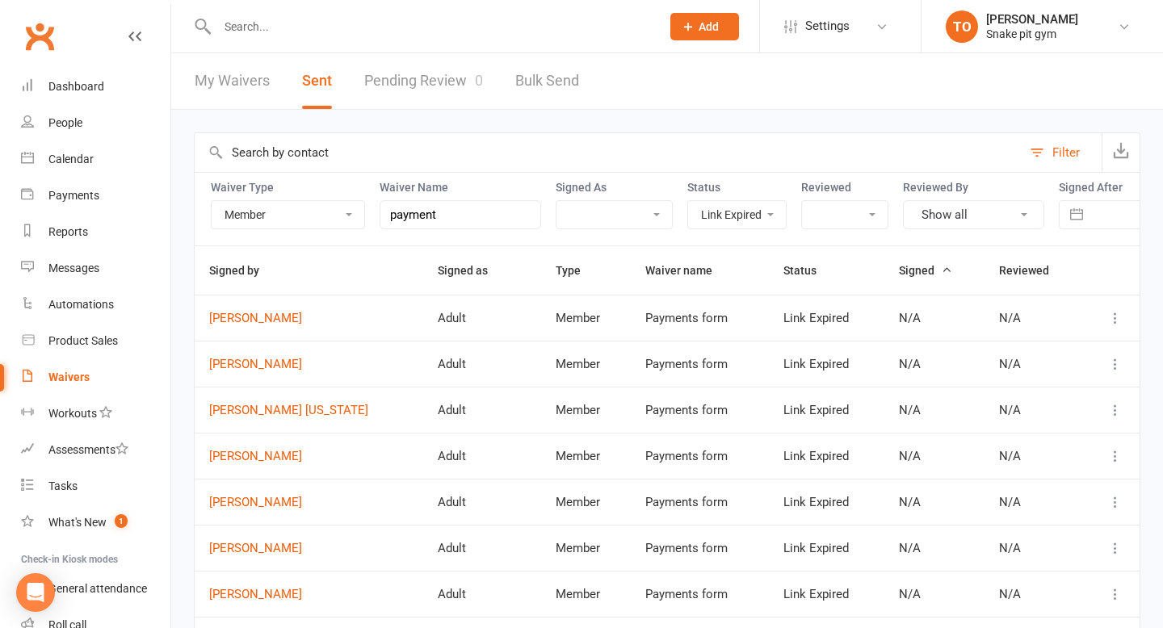
click at [1116, 321] on icon at bounding box center [1115, 318] width 16 height 16
click at [846, 208] on select "Pending Approved" at bounding box center [845, 214] width 86 height 27
click at [963, 219] on button "Show all" at bounding box center [973, 214] width 141 height 29
click at [975, 144] on input "text" at bounding box center [608, 152] width 827 height 39
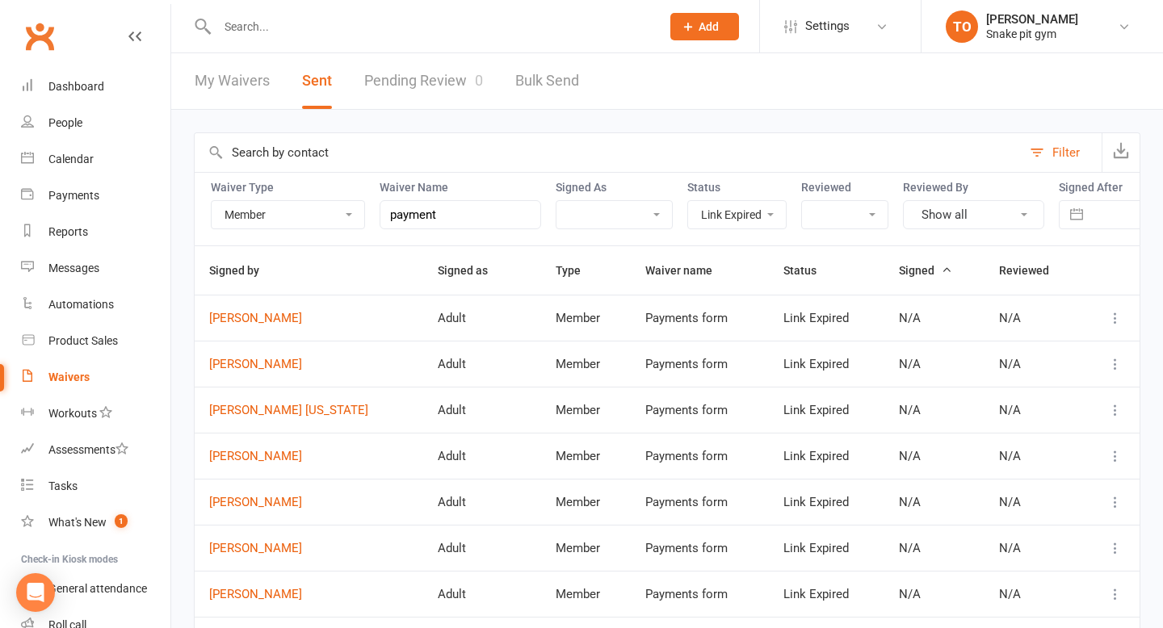
click at [1121, 326] on icon at bounding box center [1115, 318] width 16 height 16
click at [1054, 351] on link "[PERSON_NAME]" at bounding box center [1044, 350] width 160 height 32
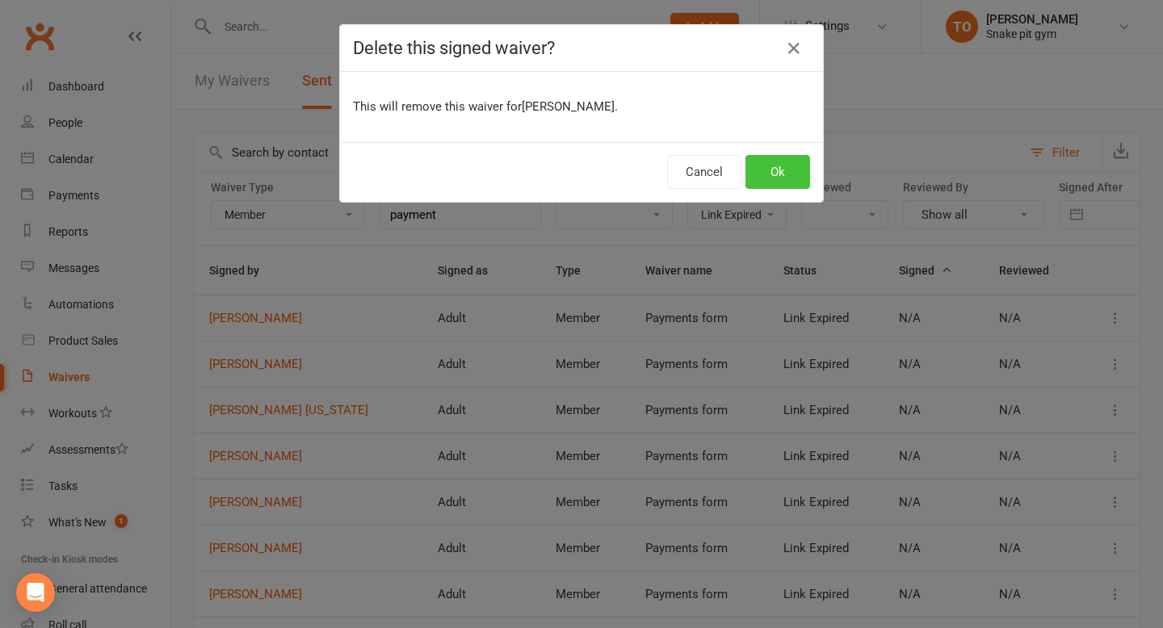
click at [781, 159] on button "Ok" at bounding box center [778, 172] width 65 height 34
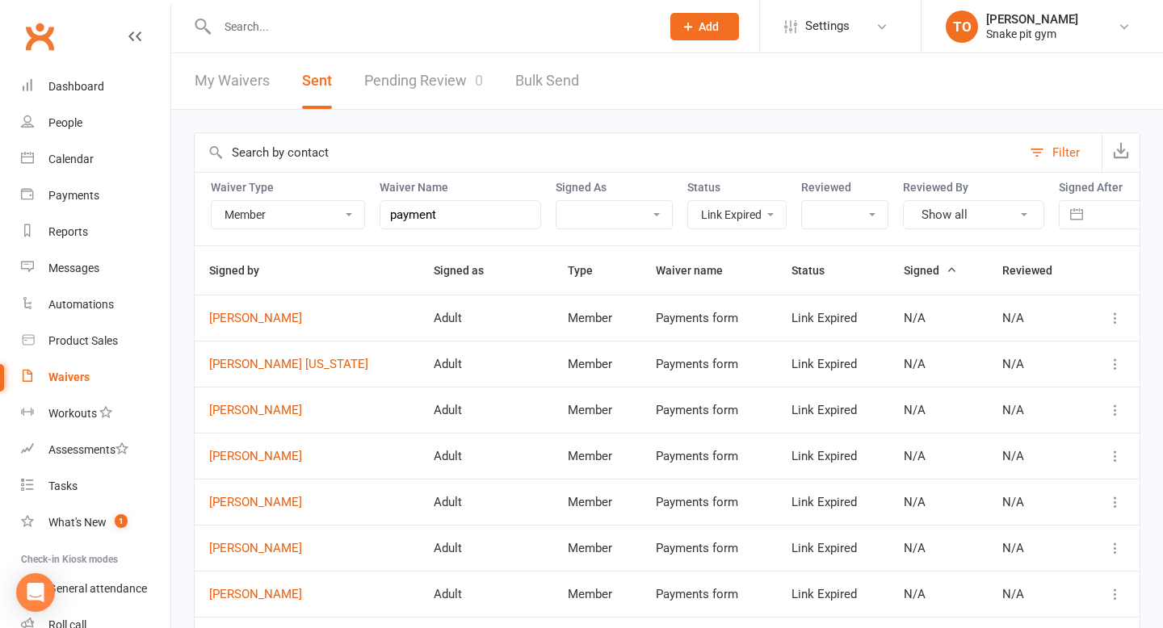
click at [1111, 321] on icon at bounding box center [1115, 318] width 16 height 16
click at [1031, 354] on link "[PERSON_NAME]" at bounding box center [1044, 350] width 160 height 32
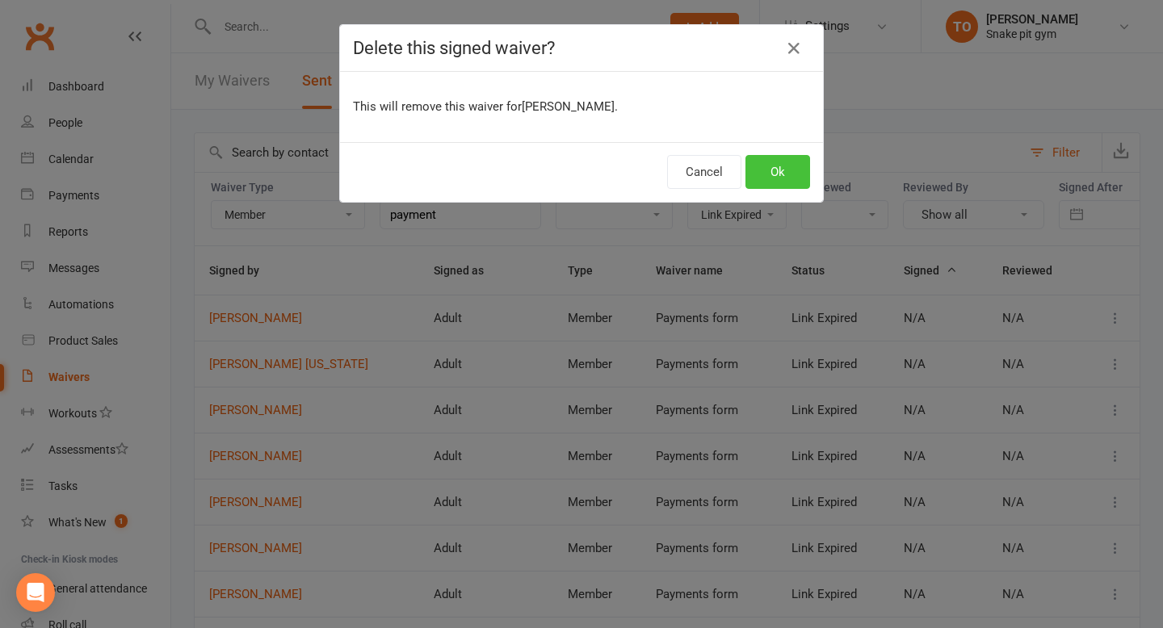
click at [805, 170] on button "Ok" at bounding box center [778, 172] width 65 height 34
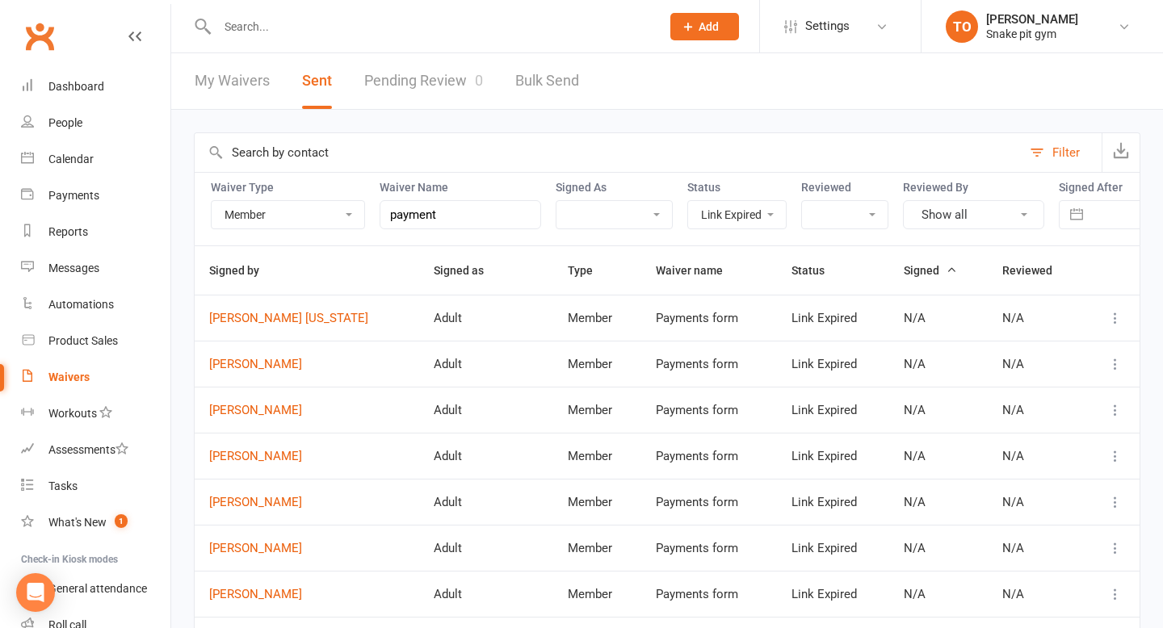
click at [1116, 313] on icon at bounding box center [1115, 318] width 16 height 16
click at [994, 351] on link "[PERSON_NAME]" at bounding box center [1044, 350] width 160 height 32
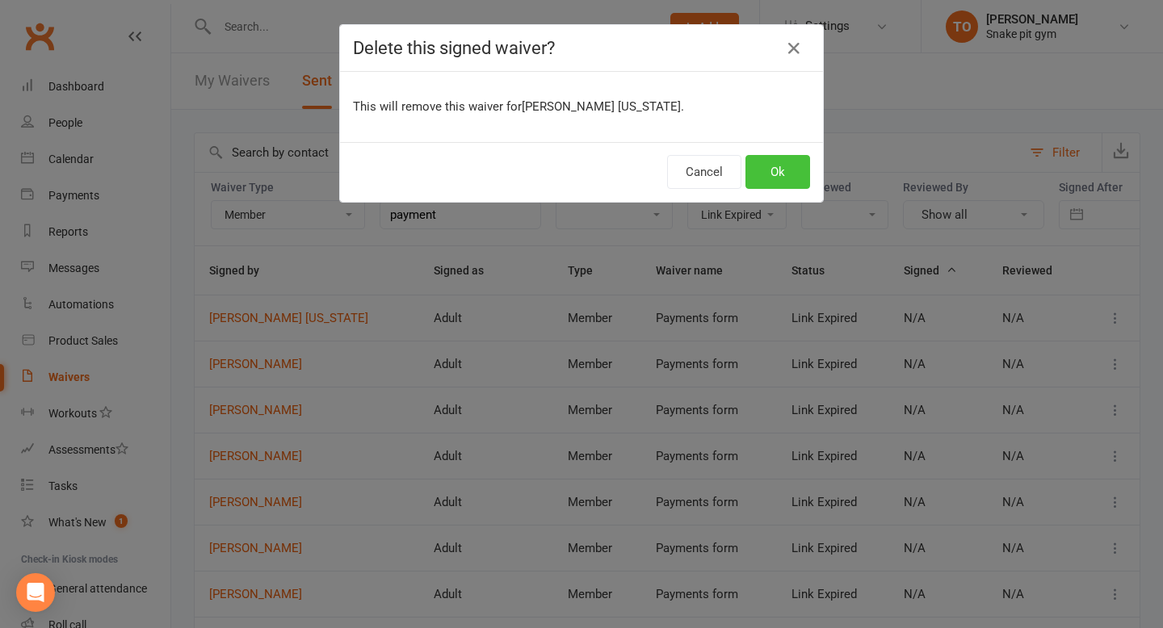
click at [776, 171] on button "Ok" at bounding box center [778, 172] width 65 height 34
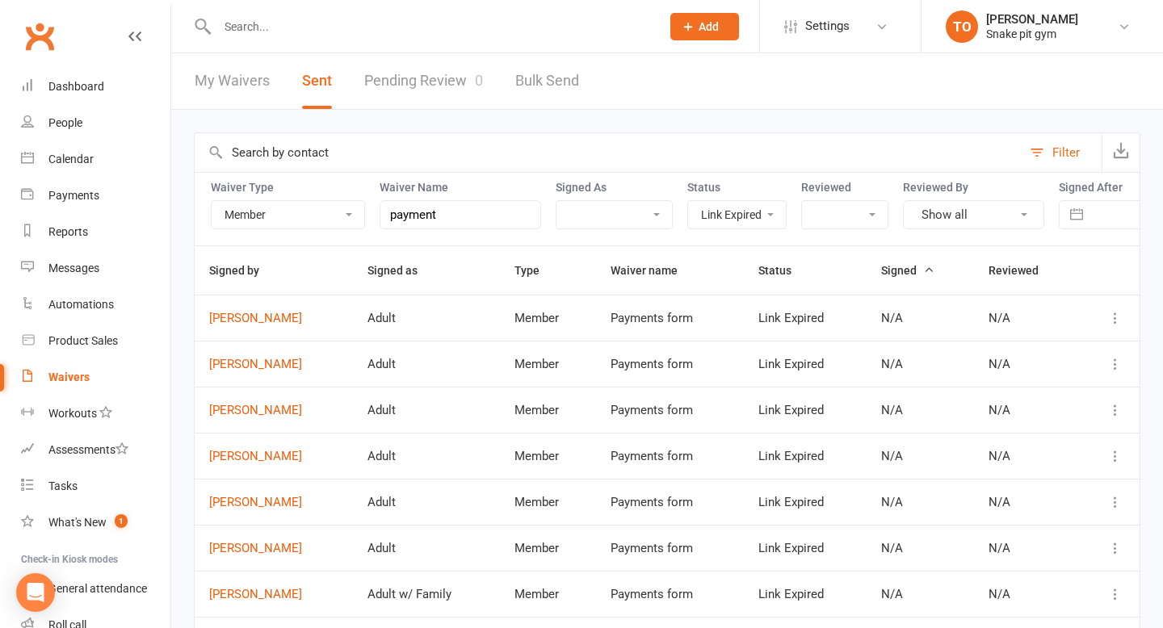
click at [1113, 319] on icon at bounding box center [1115, 318] width 16 height 16
click at [1019, 359] on link "[PERSON_NAME]" at bounding box center [1044, 350] width 160 height 32
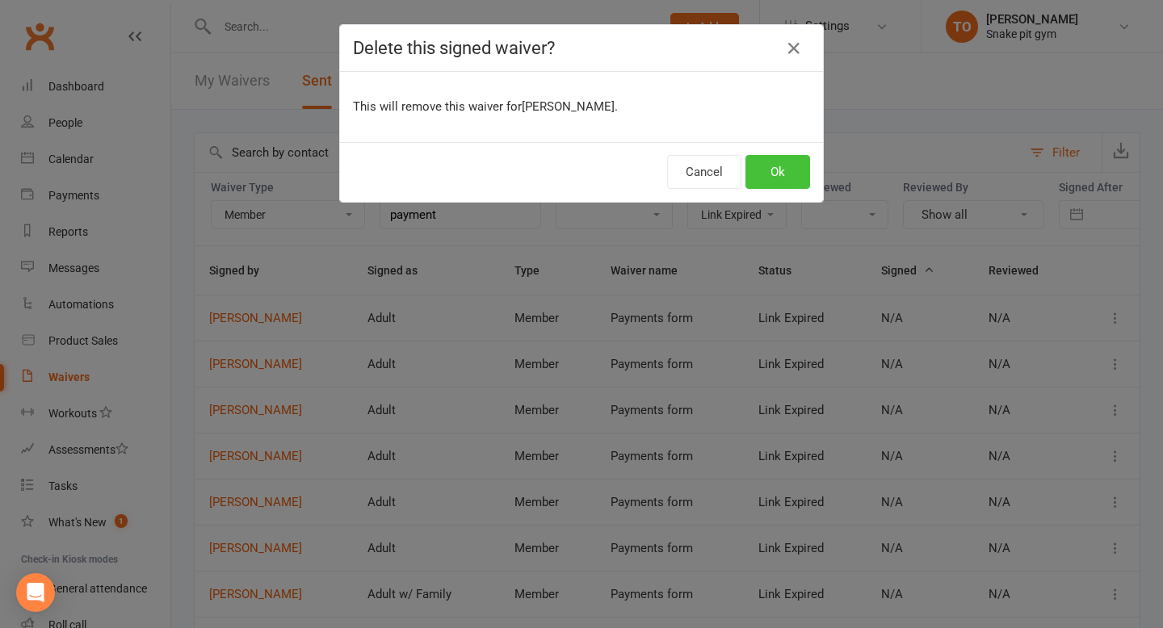
click at [778, 159] on button "Ok" at bounding box center [778, 172] width 65 height 34
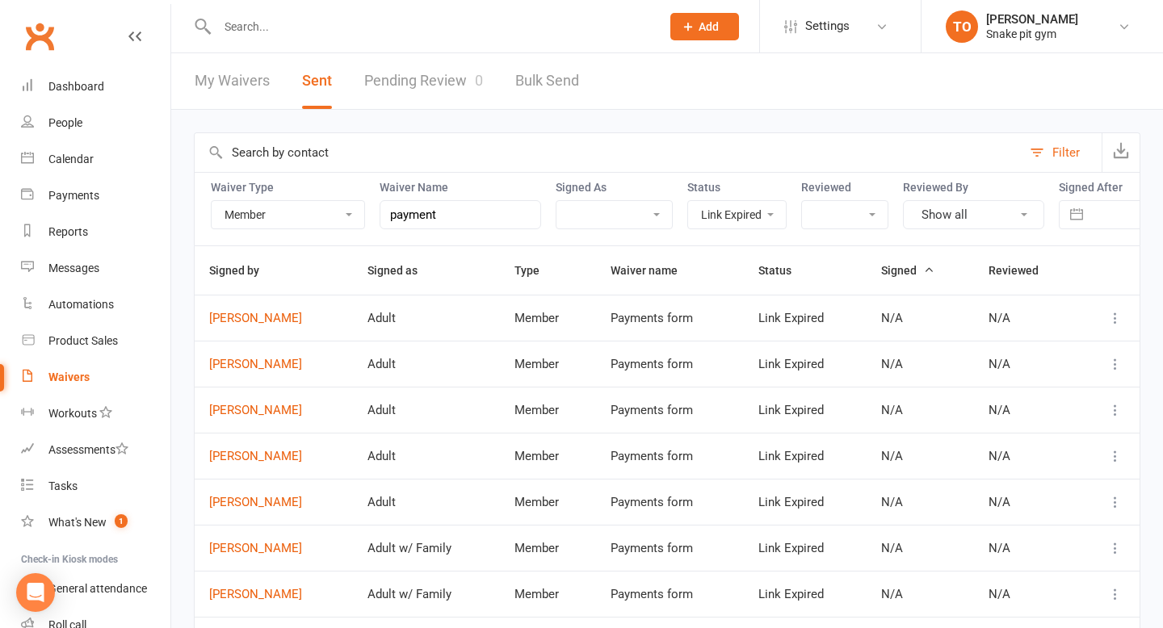
click at [1125, 326] on td at bounding box center [1108, 318] width 63 height 46
click at [1112, 321] on icon at bounding box center [1115, 318] width 16 height 16
click at [1078, 342] on link "[PERSON_NAME]" at bounding box center [1044, 350] width 160 height 32
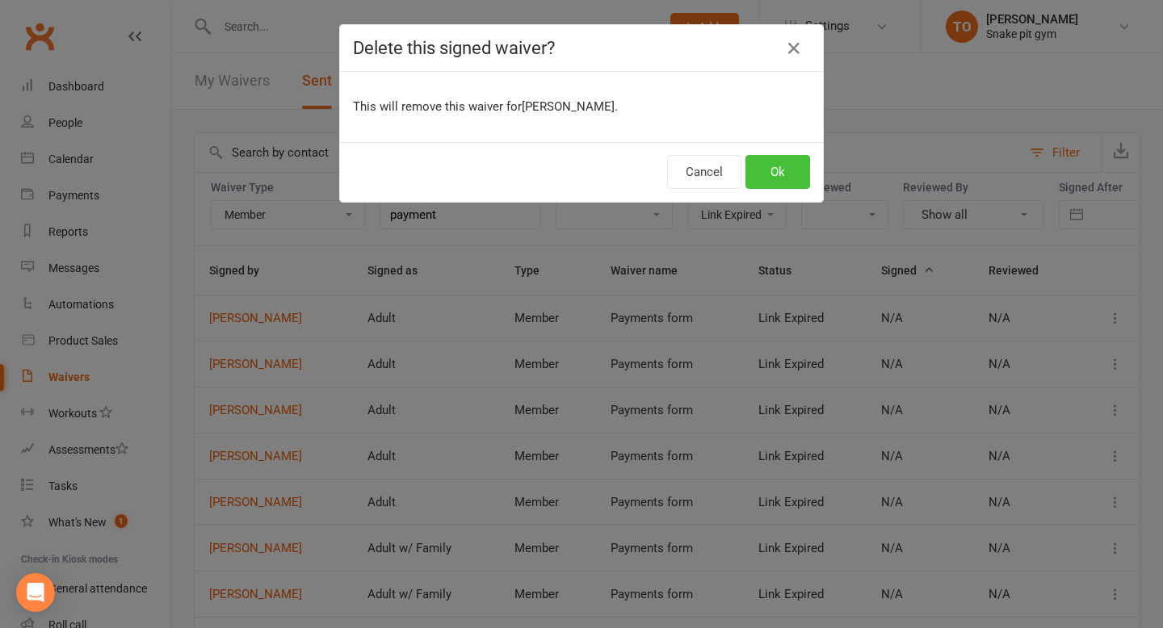
click at [794, 177] on button "Ok" at bounding box center [778, 172] width 65 height 34
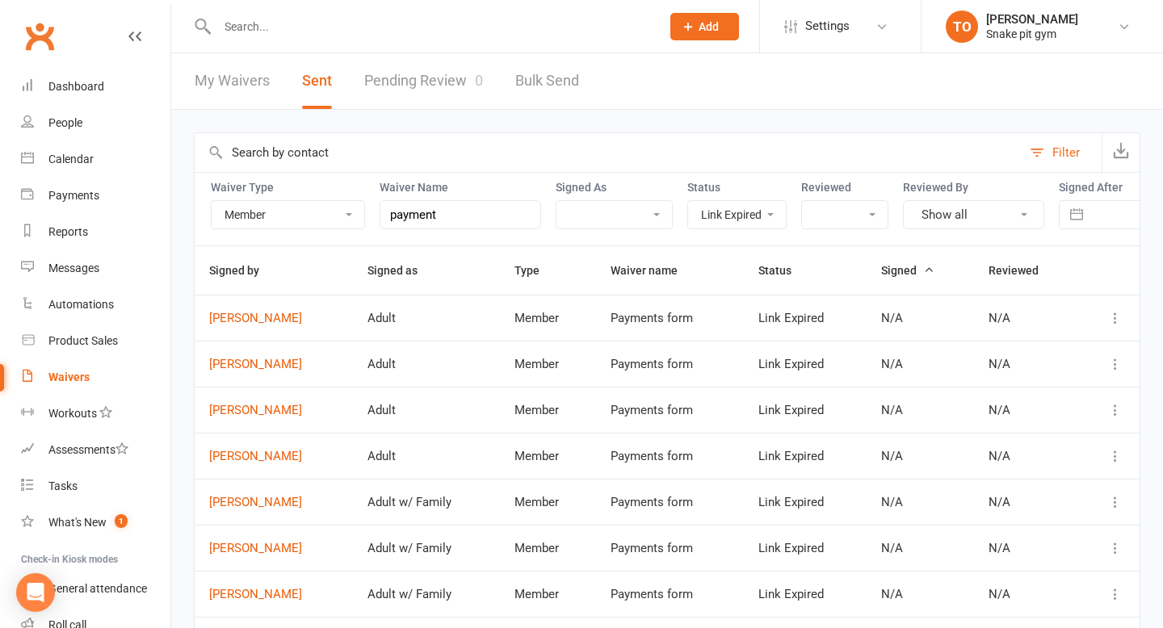
click at [1124, 320] on icon at bounding box center [1115, 318] width 16 height 16
click at [1065, 348] on link "[PERSON_NAME]" at bounding box center [1044, 350] width 160 height 32
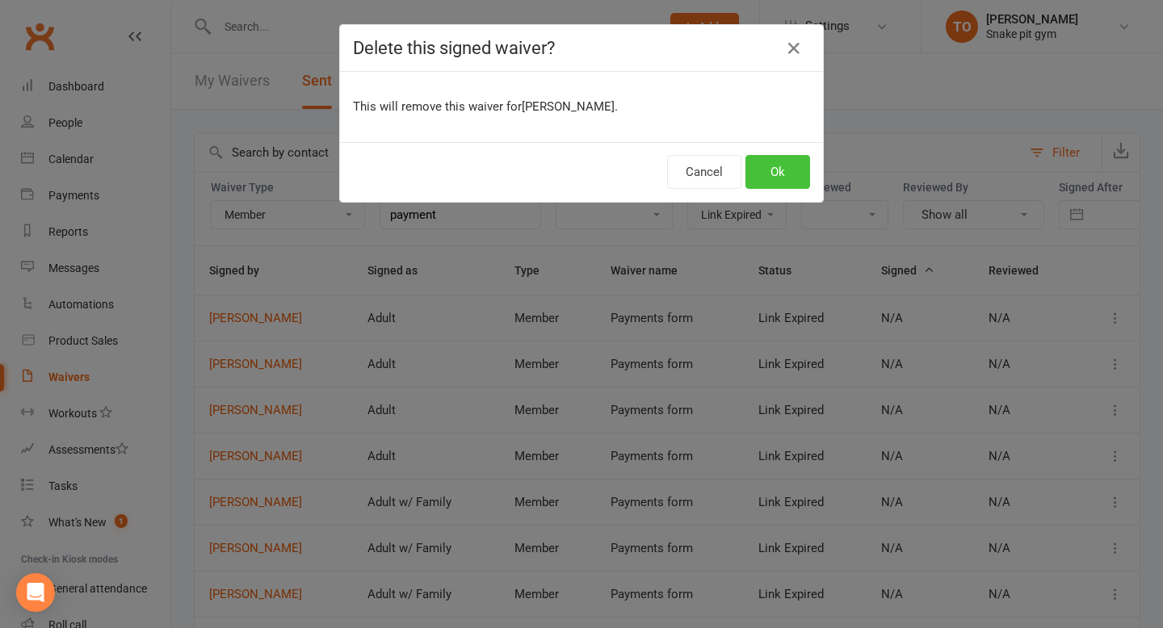
click at [800, 184] on button "Ok" at bounding box center [778, 172] width 65 height 34
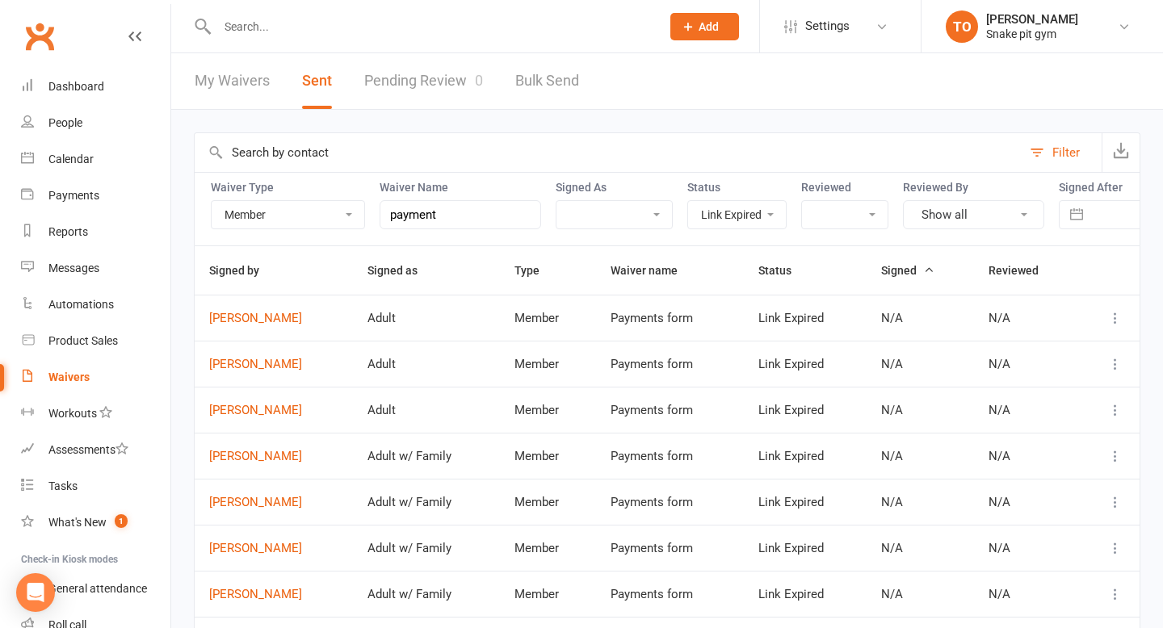
click at [1126, 318] on td at bounding box center [1108, 318] width 63 height 46
click at [1122, 318] on icon at bounding box center [1115, 318] width 16 height 16
click at [1050, 346] on link "[PERSON_NAME]" at bounding box center [1044, 350] width 160 height 32
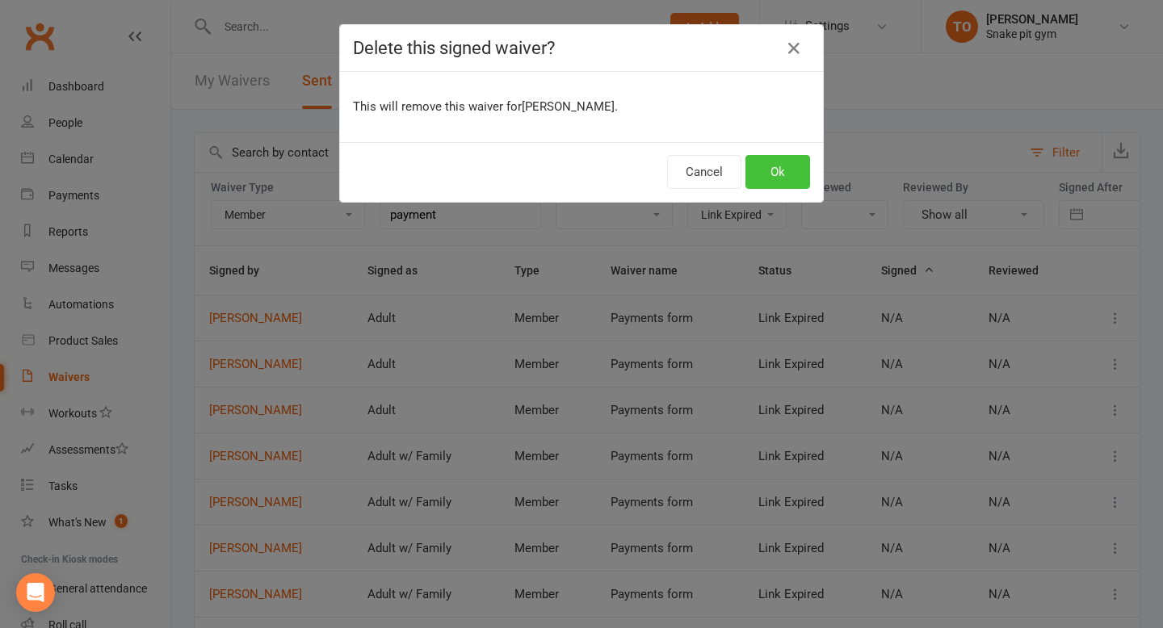
click at [787, 174] on button "Ok" at bounding box center [778, 172] width 65 height 34
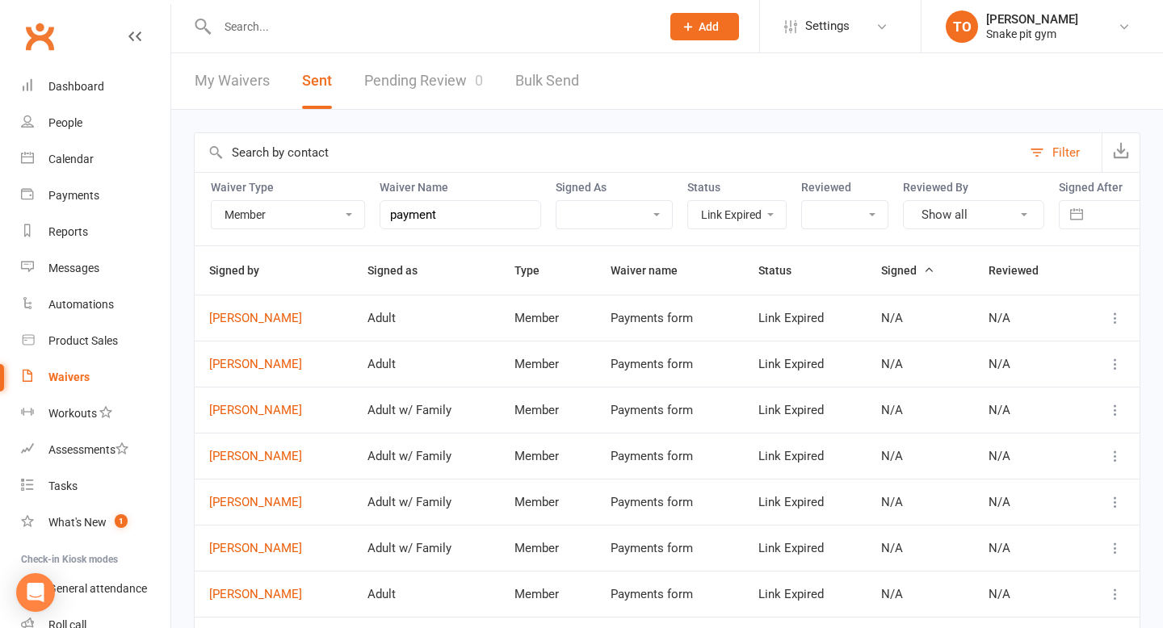
click at [1112, 321] on icon at bounding box center [1115, 318] width 16 height 16
click at [992, 353] on link "[PERSON_NAME]" at bounding box center [1044, 350] width 160 height 32
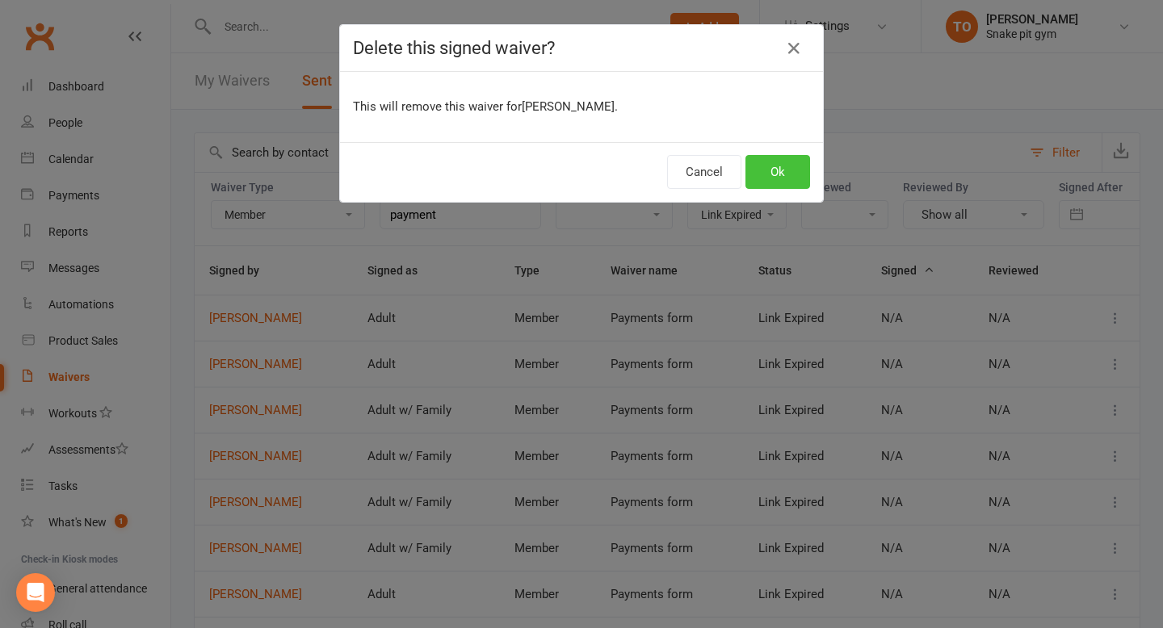
click at [786, 169] on button "Ok" at bounding box center [778, 172] width 65 height 34
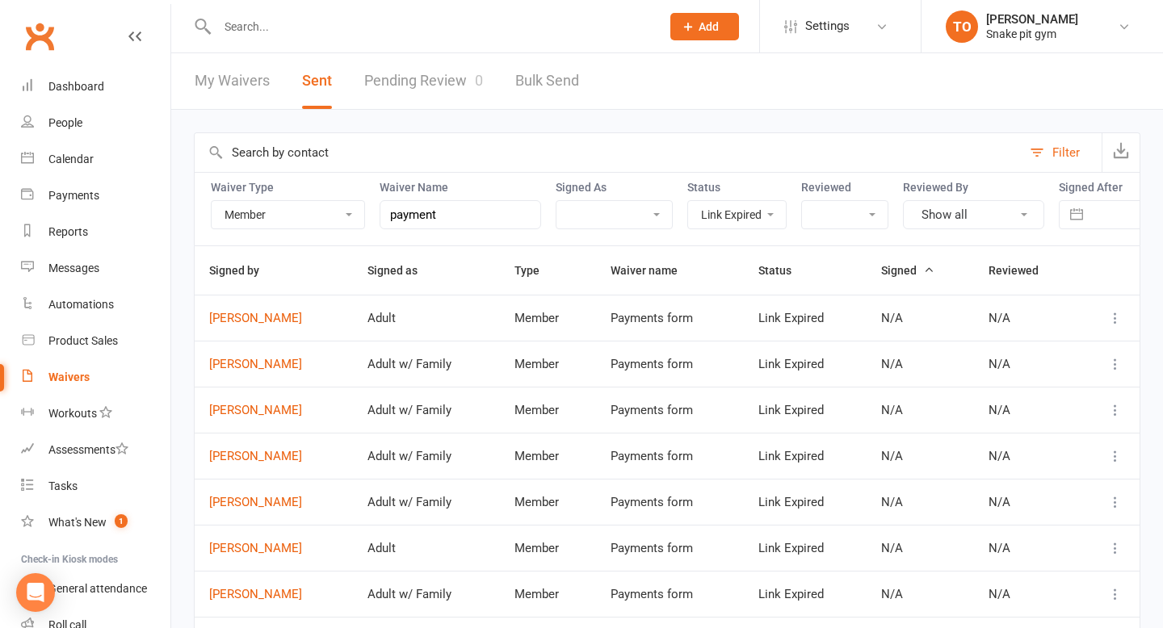
click at [1123, 323] on icon at bounding box center [1115, 318] width 16 height 16
click at [1036, 341] on link "[PERSON_NAME]" at bounding box center [1044, 350] width 160 height 32
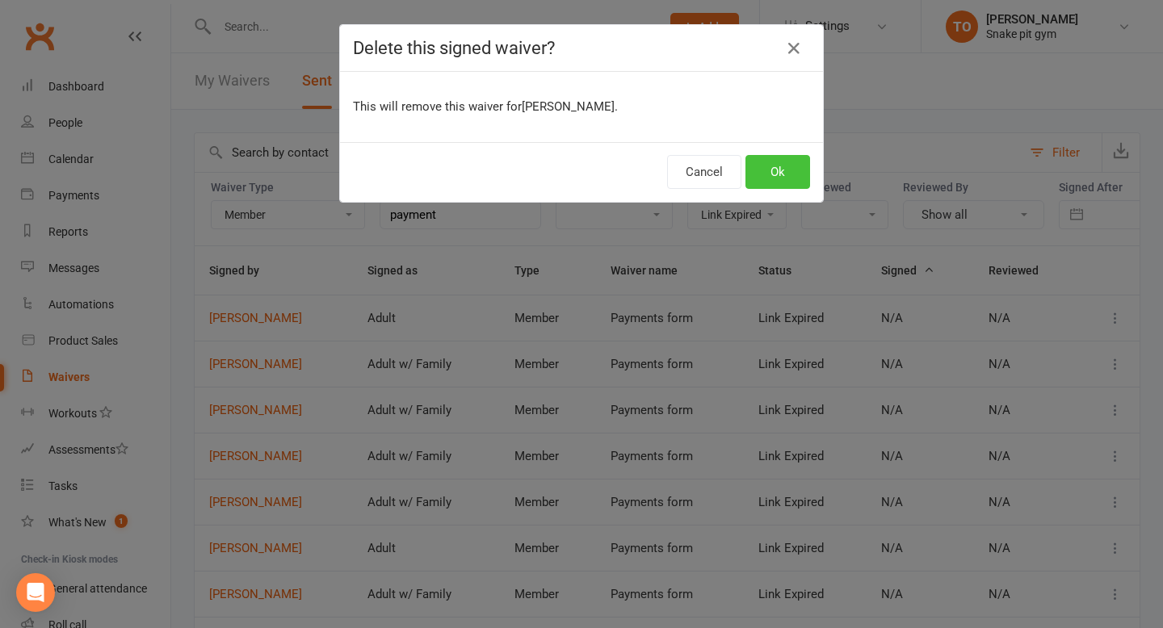
click at [780, 179] on button "Ok" at bounding box center [778, 172] width 65 height 34
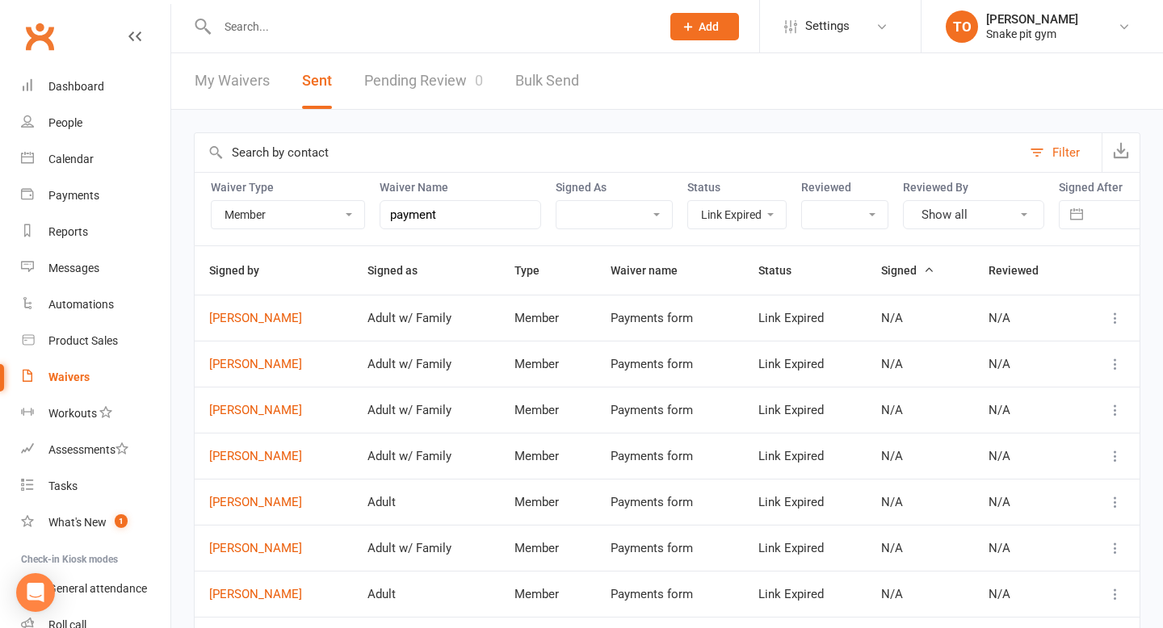
click at [1114, 321] on icon at bounding box center [1115, 318] width 16 height 16
click at [1043, 345] on link "[PERSON_NAME]" at bounding box center [1044, 350] width 160 height 32
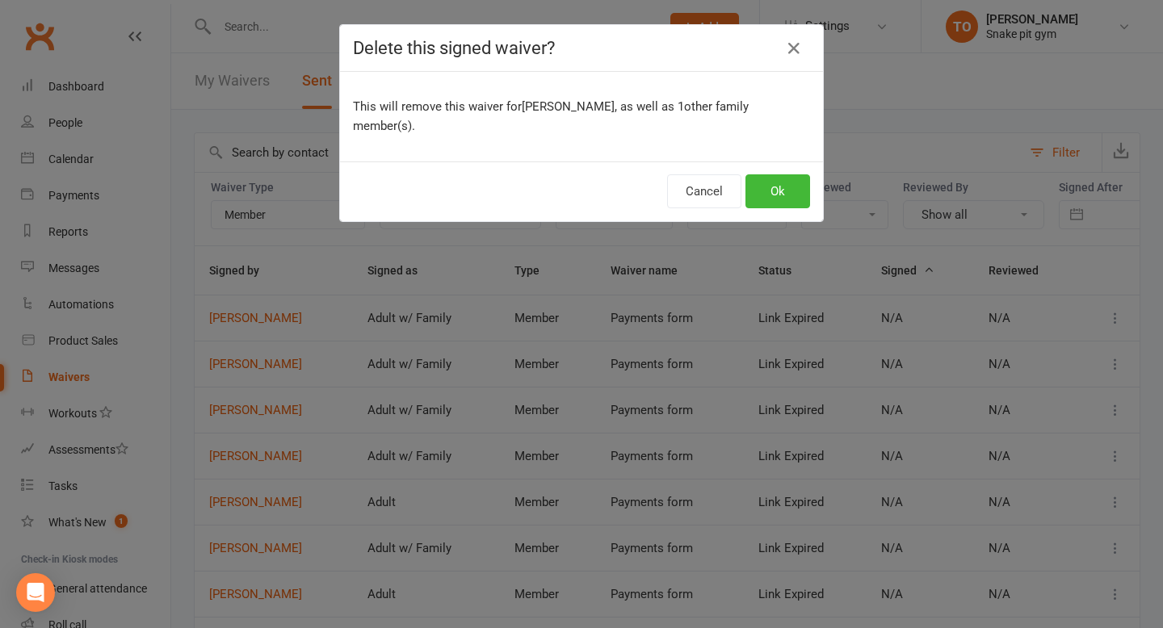
click at [779, 162] on div "Cancel Ok" at bounding box center [581, 192] width 483 height 60
click at [784, 174] on button "Ok" at bounding box center [778, 191] width 65 height 34
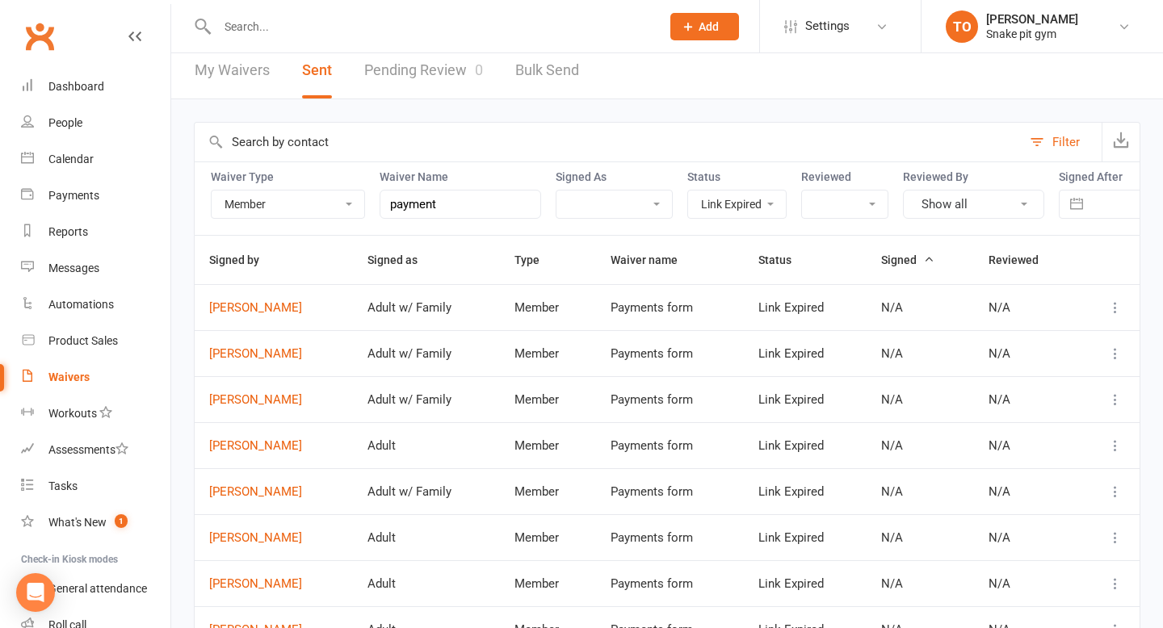
scroll to position [9, 0]
click at [1034, 129] on button "Filter" at bounding box center [1062, 143] width 80 height 39
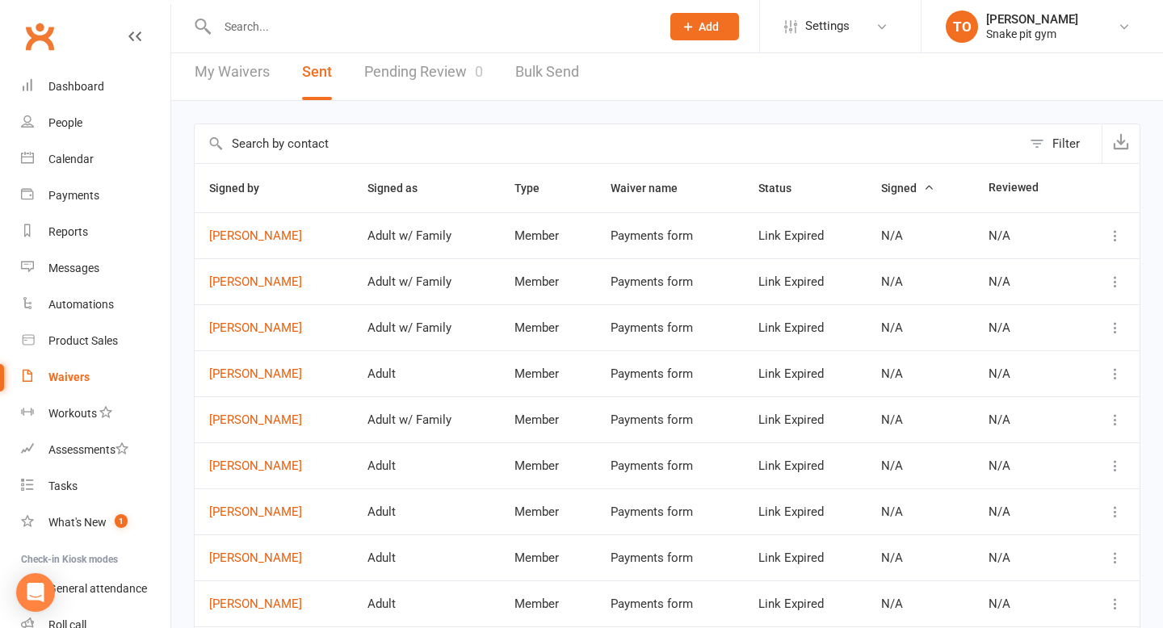
click at [1052, 140] on div "Filter" at bounding box center [1065, 143] width 27 height 19
select select "member"
select select "link_expired"
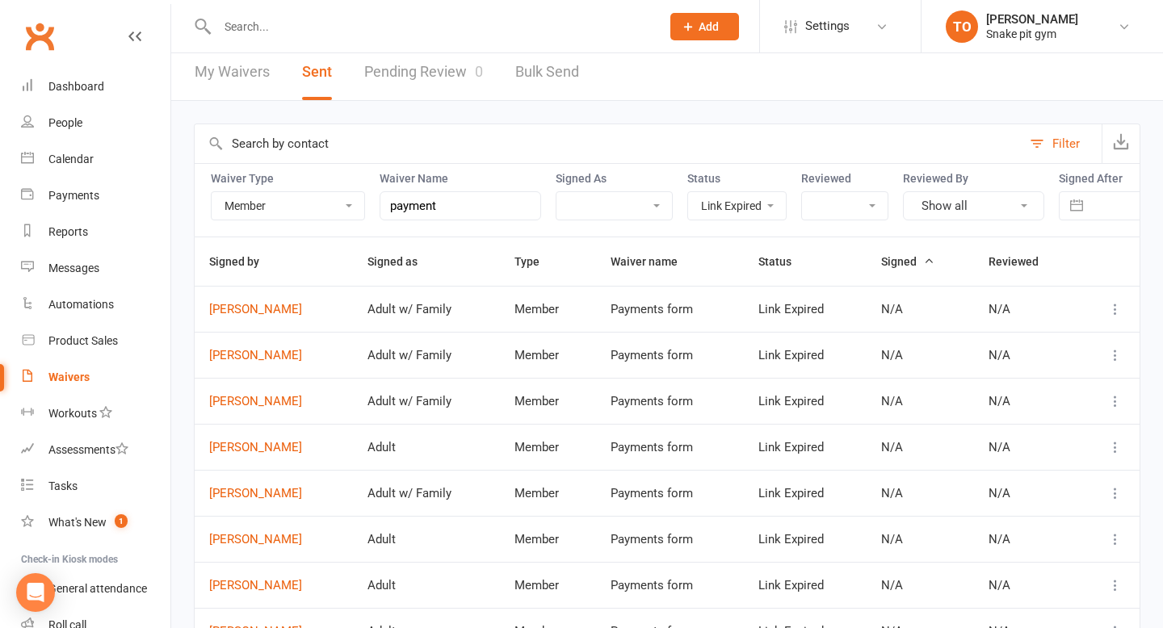
click at [621, 200] on select "Adult Adult w/ Family" at bounding box center [615, 205] width 116 height 27
click at [855, 193] on select "Pending Approved" at bounding box center [845, 205] width 86 height 27
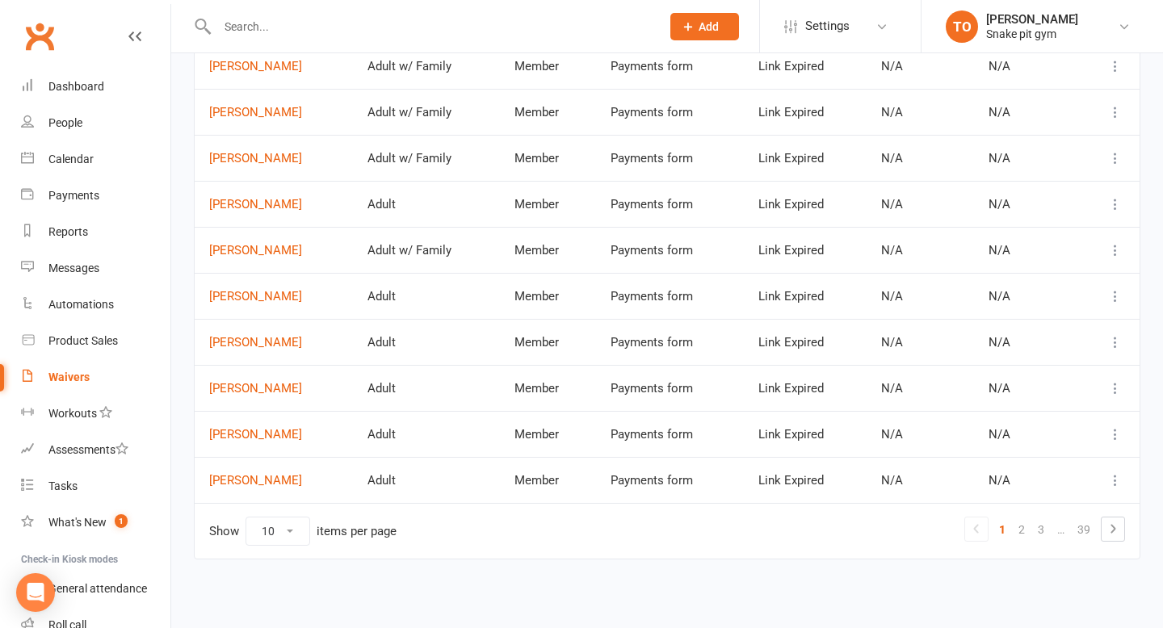
click at [1117, 478] on icon at bounding box center [1115, 481] width 16 height 16
click at [1043, 515] on link "[PERSON_NAME]" at bounding box center [1044, 512] width 160 height 32
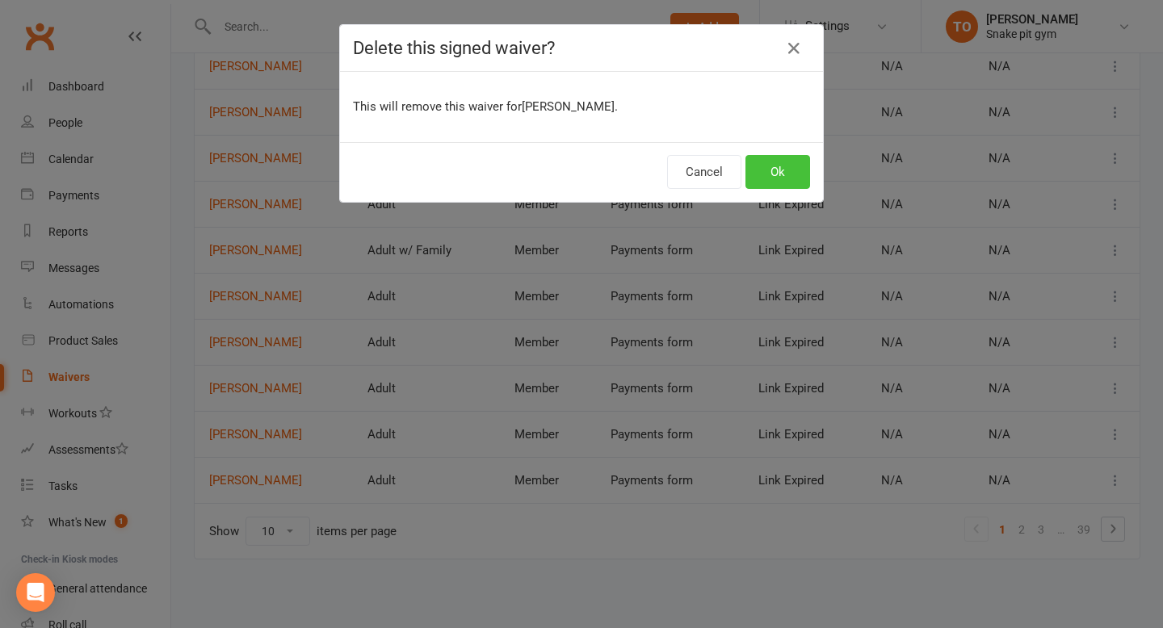
click at [793, 173] on button "Ok" at bounding box center [778, 172] width 65 height 34
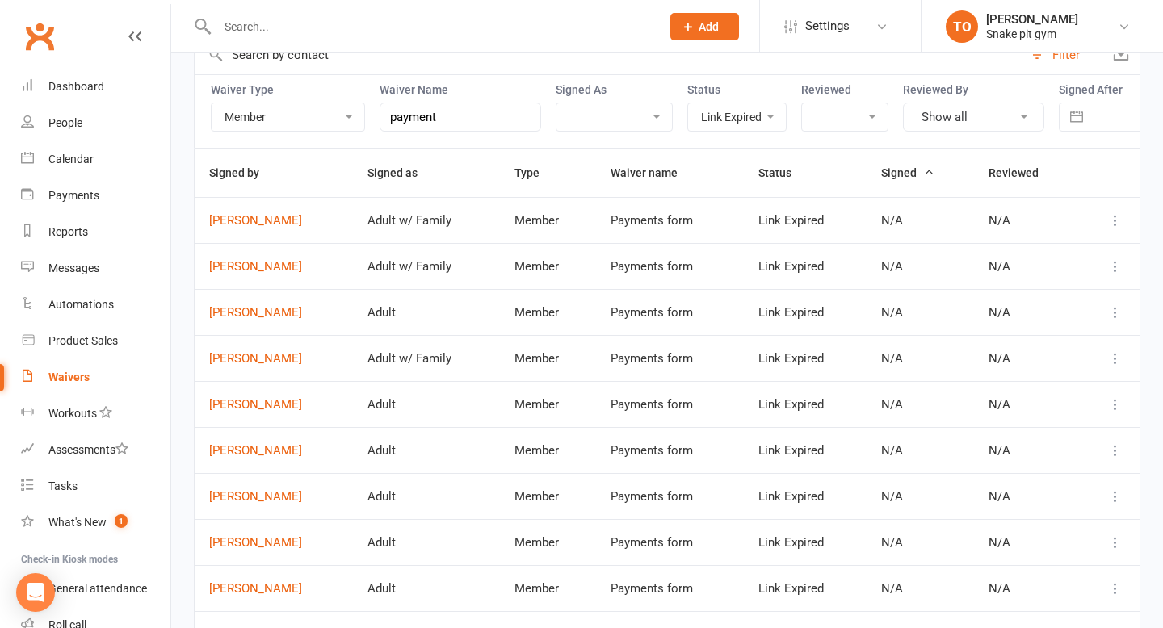
scroll to position [0, 0]
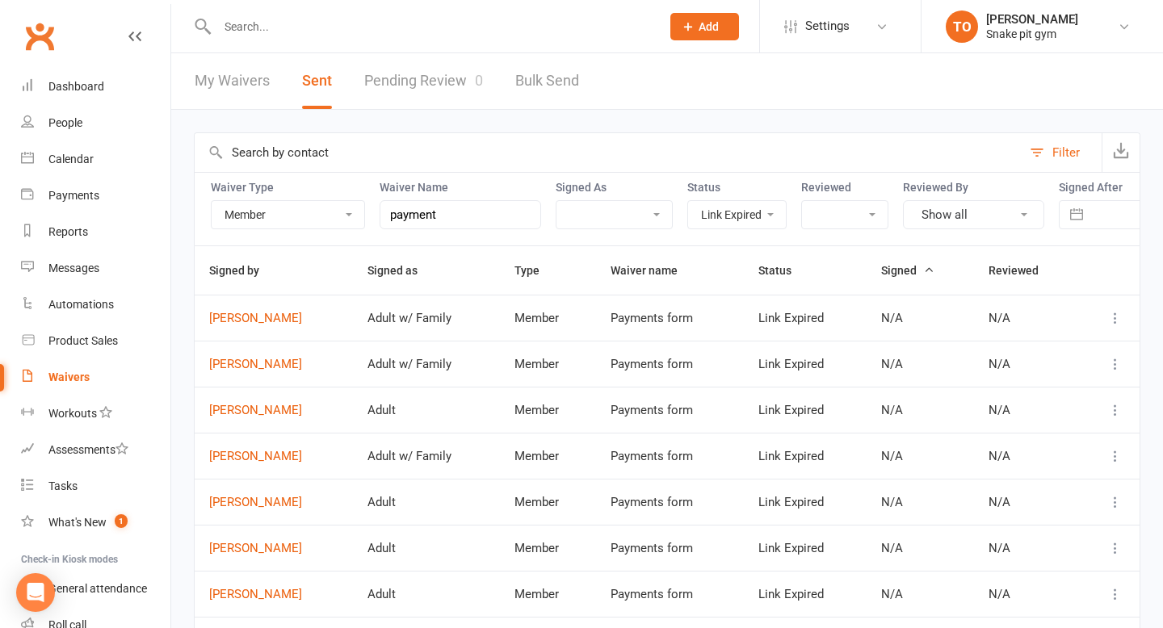
click at [1126, 309] on td at bounding box center [1108, 318] width 63 height 46
click at [1120, 309] on button at bounding box center [1115, 318] width 19 height 19
click at [1071, 366] on ul "[PERSON_NAME]" at bounding box center [1045, 350] width 162 height 42
click at [1071, 359] on link "[PERSON_NAME]" at bounding box center [1044, 350] width 160 height 32
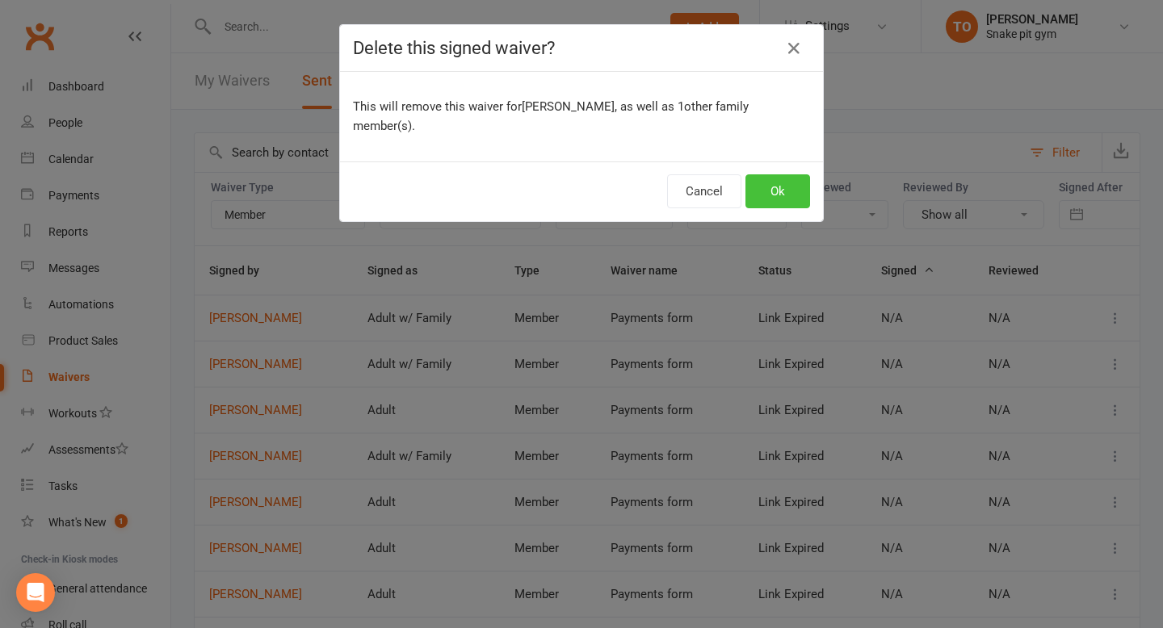
click at [792, 181] on button "Ok" at bounding box center [778, 191] width 65 height 34
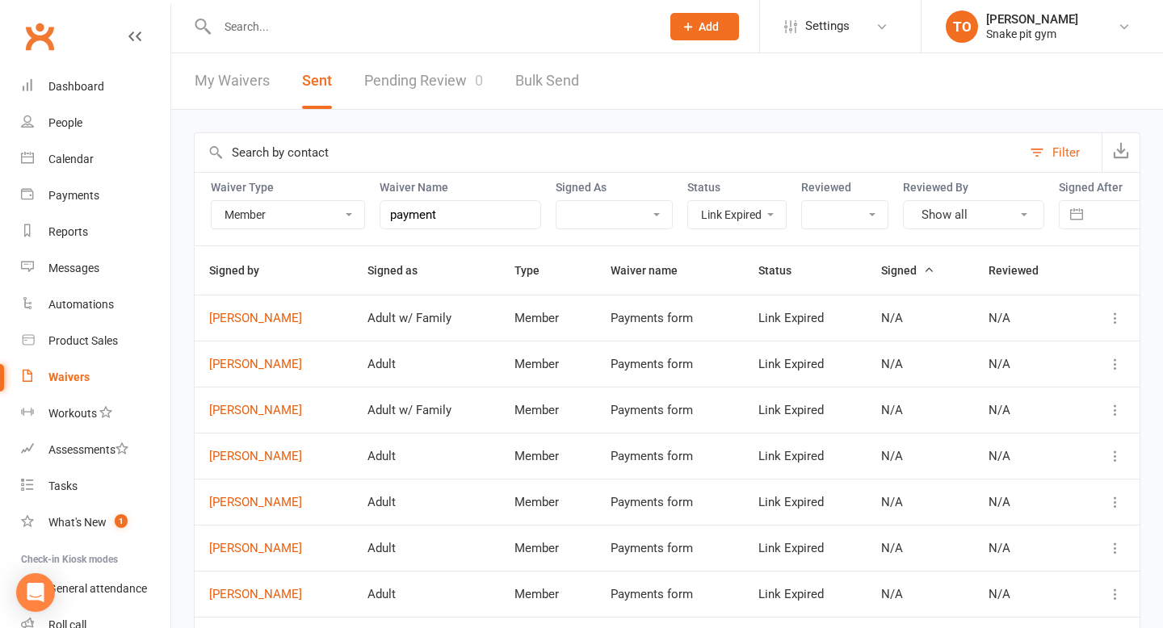
click at [1118, 326] on icon at bounding box center [1115, 318] width 16 height 16
click at [1067, 351] on link "[PERSON_NAME]" at bounding box center [1044, 350] width 160 height 32
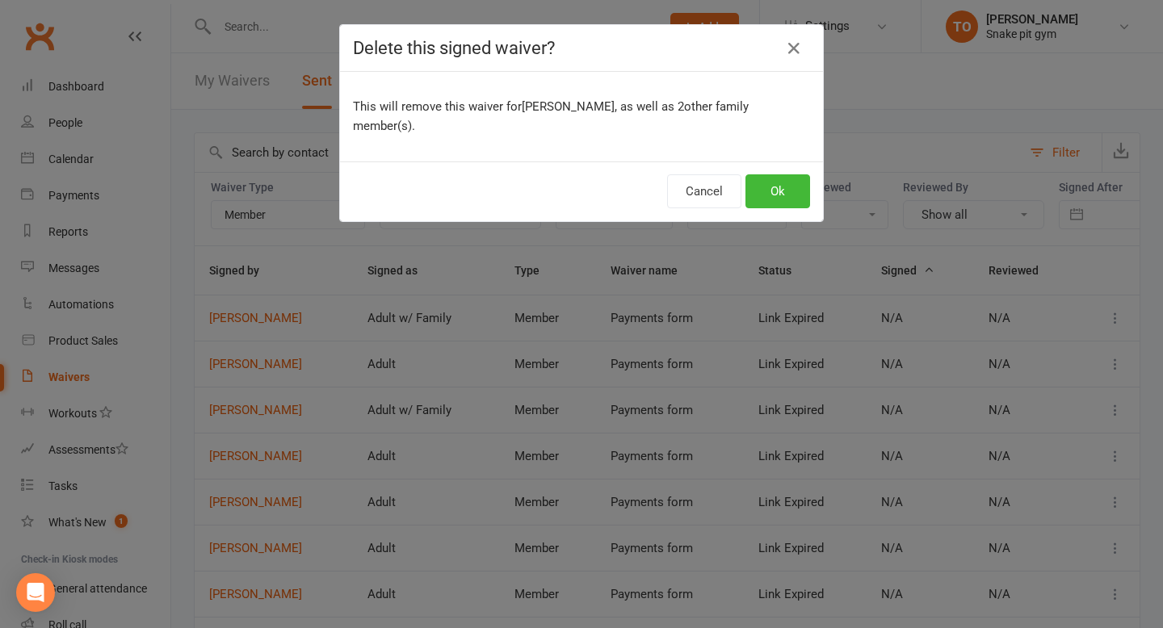
click at [811, 183] on div "Cancel Ok" at bounding box center [581, 192] width 483 height 60
click at [809, 183] on button "Ok" at bounding box center [778, 191] width 65 height 34
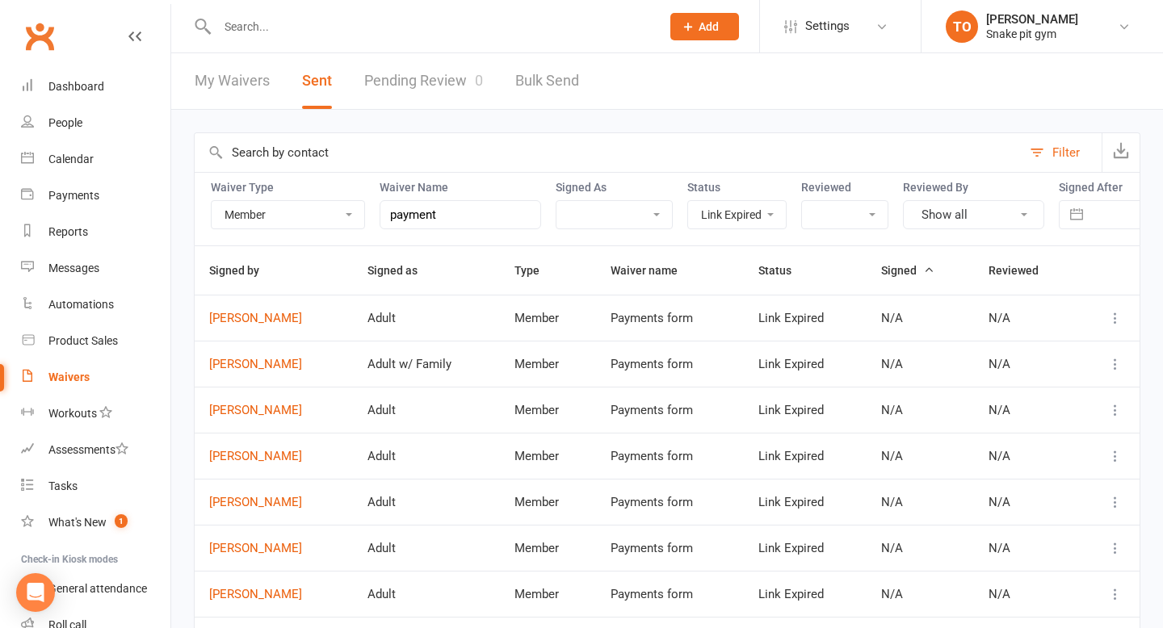
click at [1121, 322] on icon at bounding box center [1115, 318] width 16 height 16
click at [1057, 355] on link "[PERSON_NAME]" at bounding box center [1044, 350] width 160 height 32
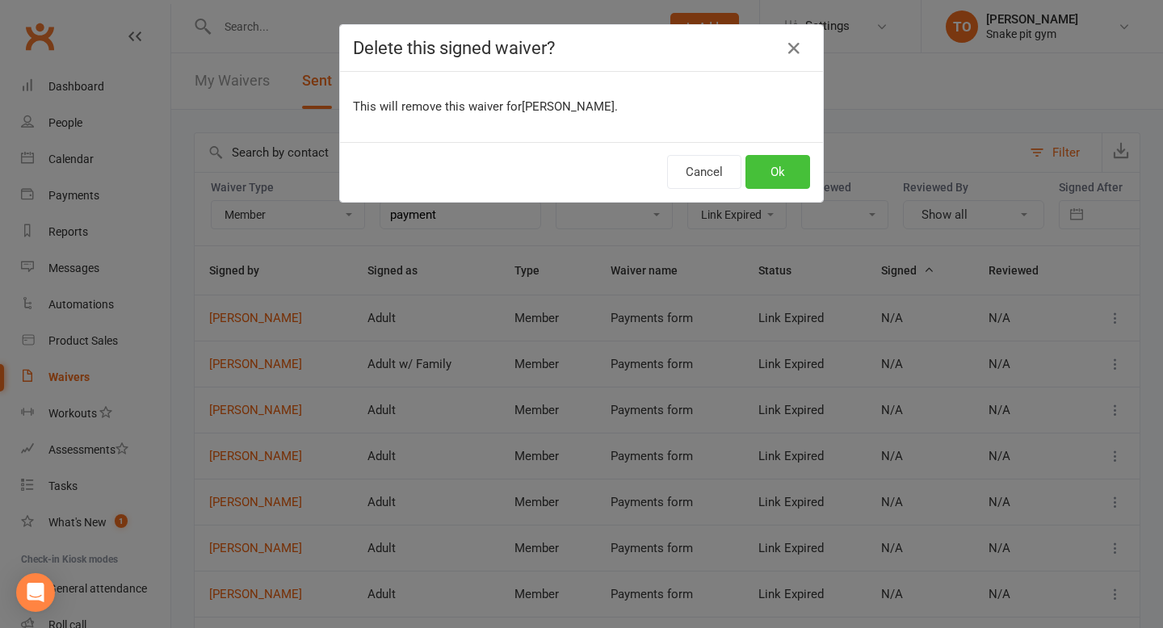
click at [767, 178] on button "Ok" at bounding box center [778, 172] width 65 height 34
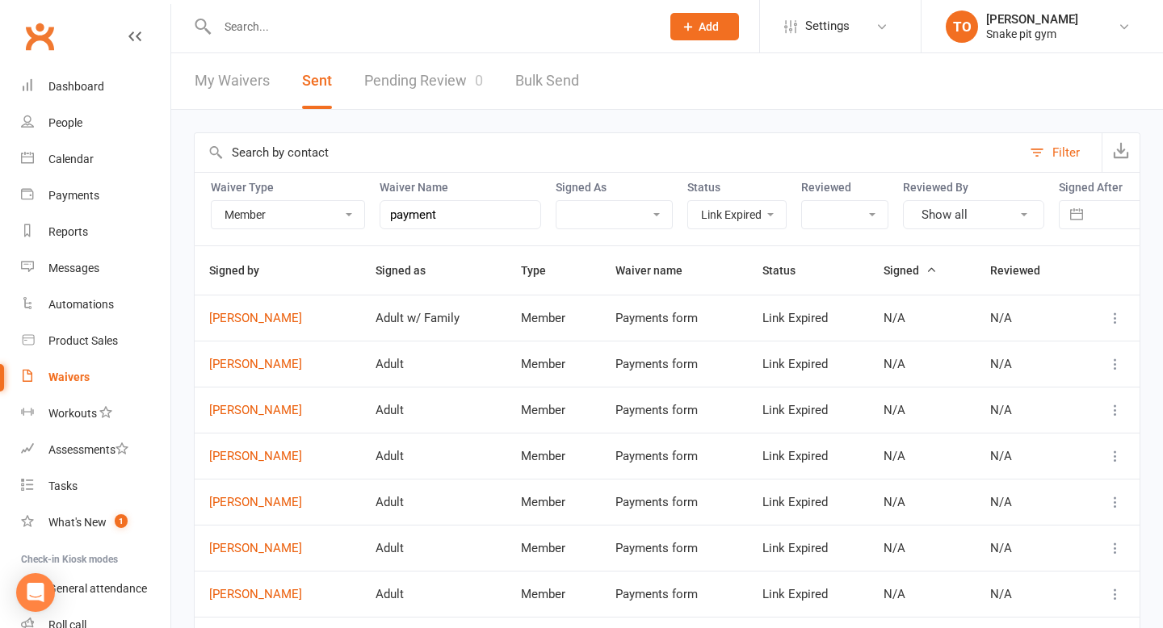
click at [1121, 315] on icon at bounding box center [1115, 318] width 16 height 16
click at [1033, 350] on link "[PERSON_NAME]" at bounding box center [1044, 350] width 160 height 32
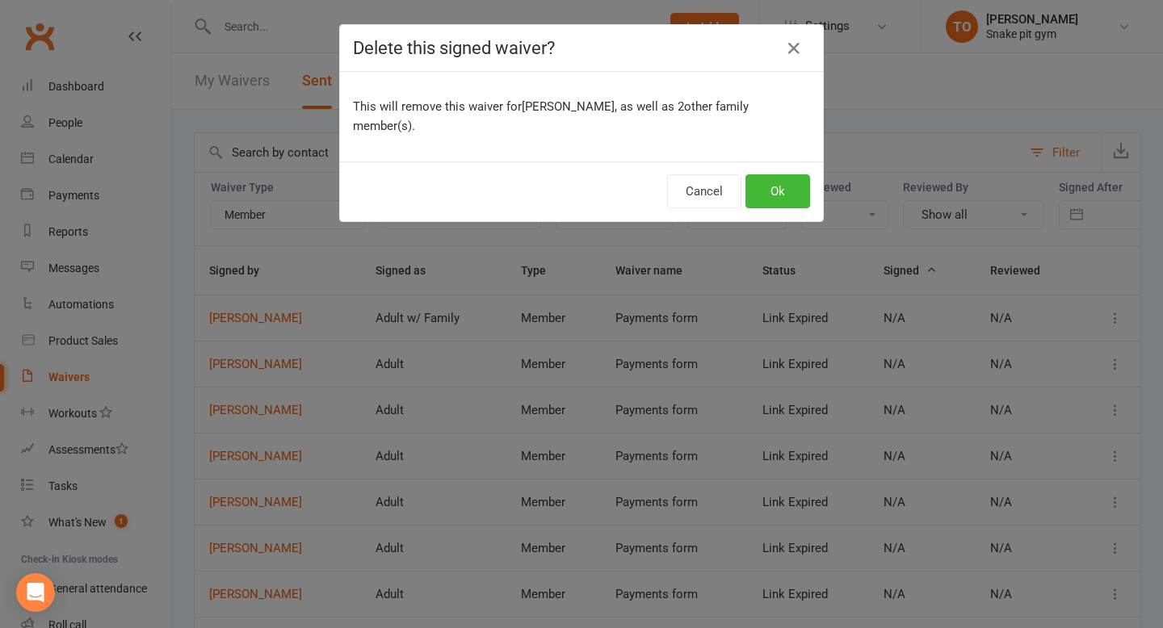
click at [771, 165] on div "Cancel Ok" at bounding box center [581, 192] width 483 height 60
click at [772, 180] on button "Ok" at bounding box center [778, 191] width 65 height 34
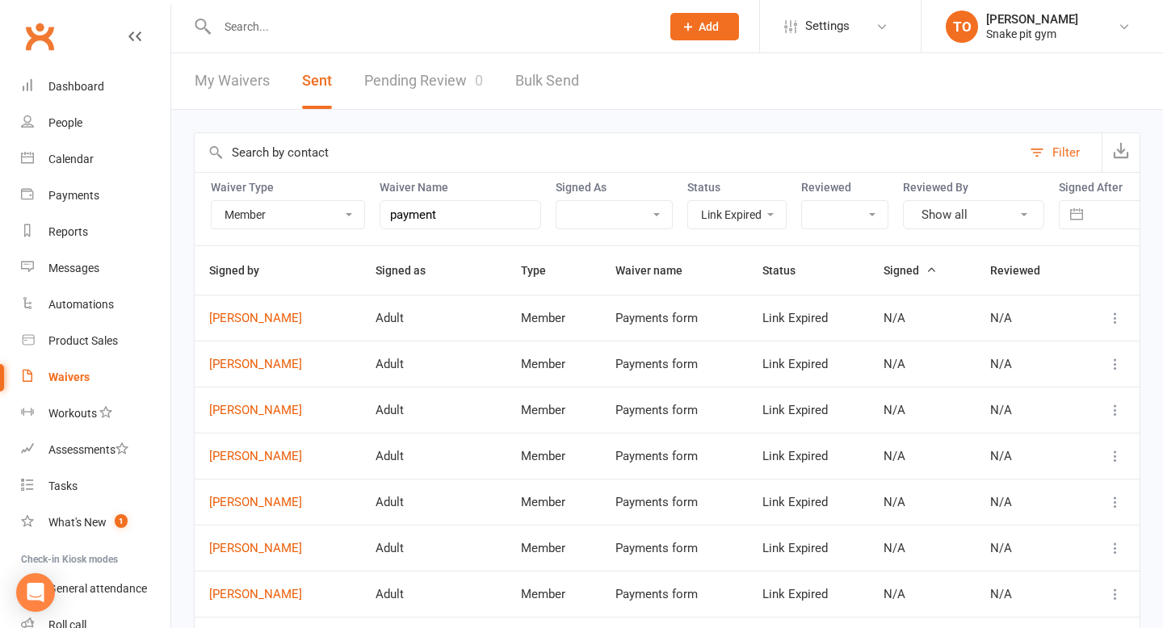
click at [1117, 318] on icon at bounding box center [1115, 318] width 16 height 16
click at [1047, 359] on link "[PERSON_NAME]" at bounding box center [1044, 350] width 160 height 32
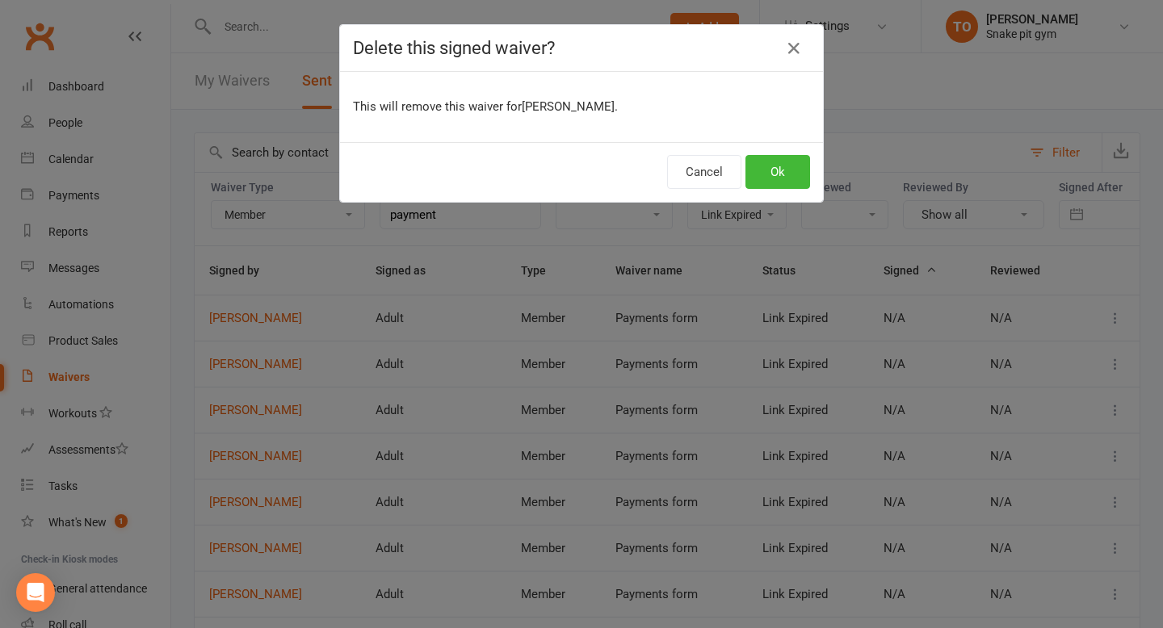
click at [784, 149] on div "Cancel Ok" at bounding box center [581, 172] width 483 height 60
click at [784, 164] on button "Ok" at bounding box center [778, 172] width 65 height 34
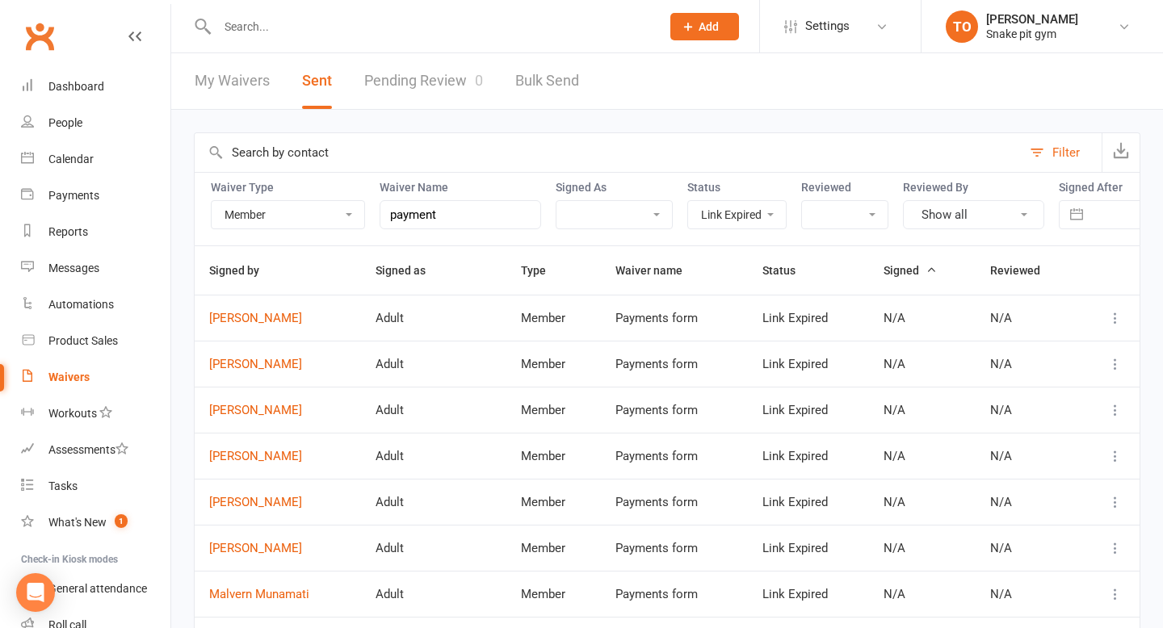
click at [1115, 323] on icon at bounding box center [1115, 318] width 16 height 16
click at [1009, 346] on link "[PERSON_NAME]" at bounding box center [1044, 350] width 160 height 32
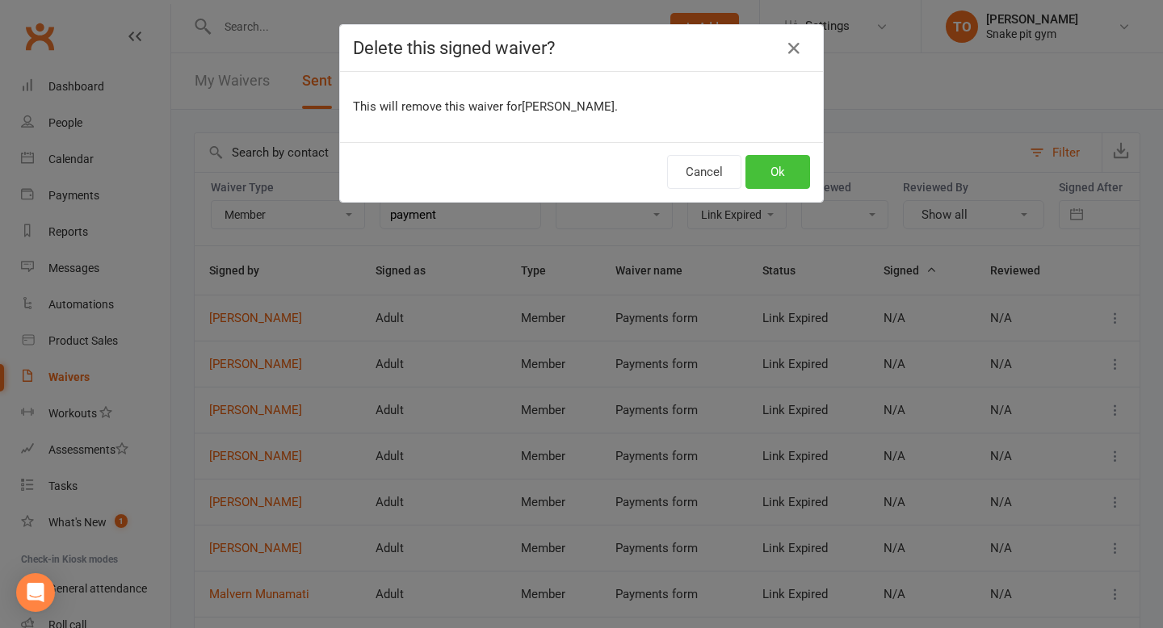
click at [771, 173] on button "Ok" at bounding box center [778, 172] width 65 height 34
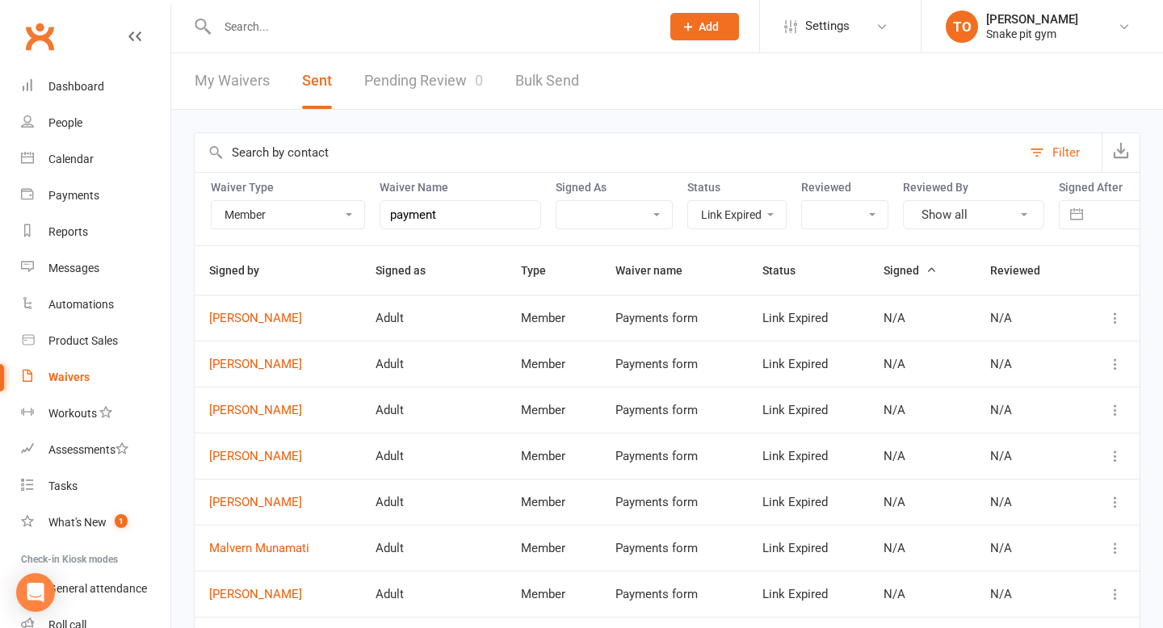
click at [1118, 312] on icon at bounding box center [1115, 318] width 16 height 16
click at [1048, 352] on link "[PERSON_NAME]" at bounding box center [1044, 350] width 160 height 32
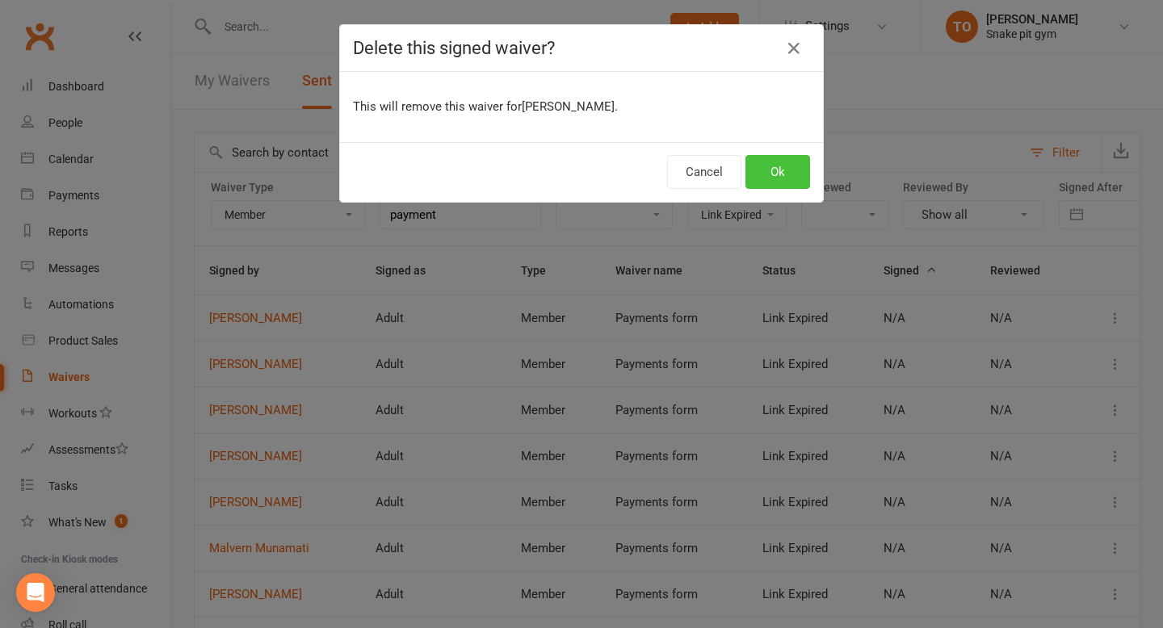
click at [784, 171] on button "Ok" at bounding box center [778, 172] width 65 height 34
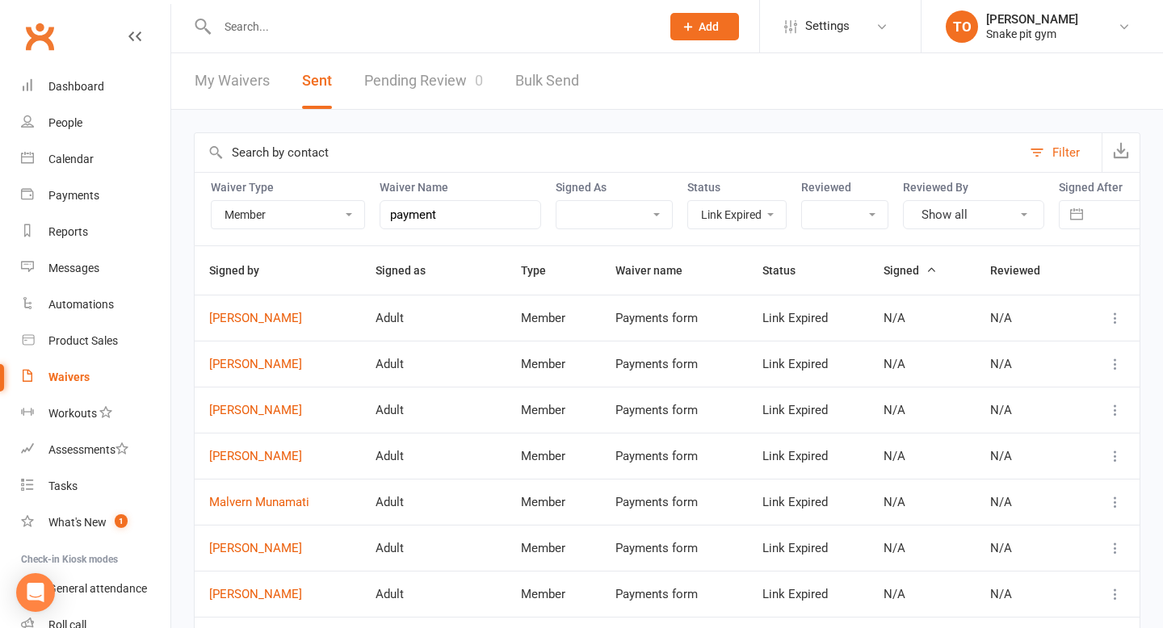
click at [1108, 315] on icon at bounding box center [1115, 318] width 16 height 16
click at [1061, 355] on link "[PERSON_NAME]" at bounding box center [1044, 350] width 160 height 32
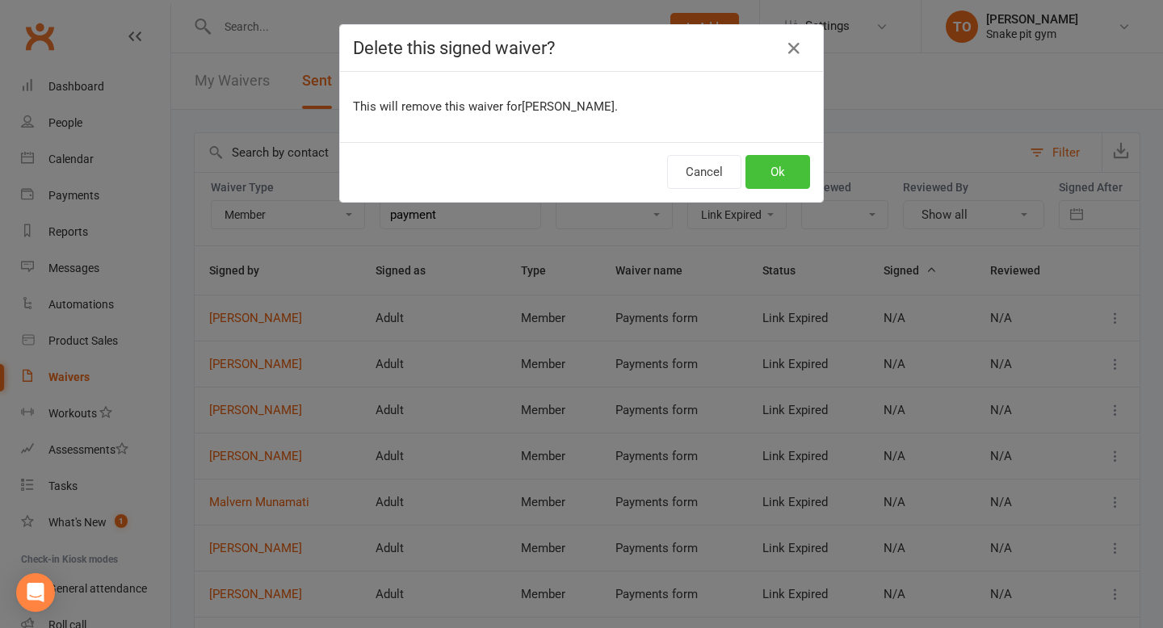
click at [770, 162] on button "Ok" at bounding box center [778, 172] width 65 height 34
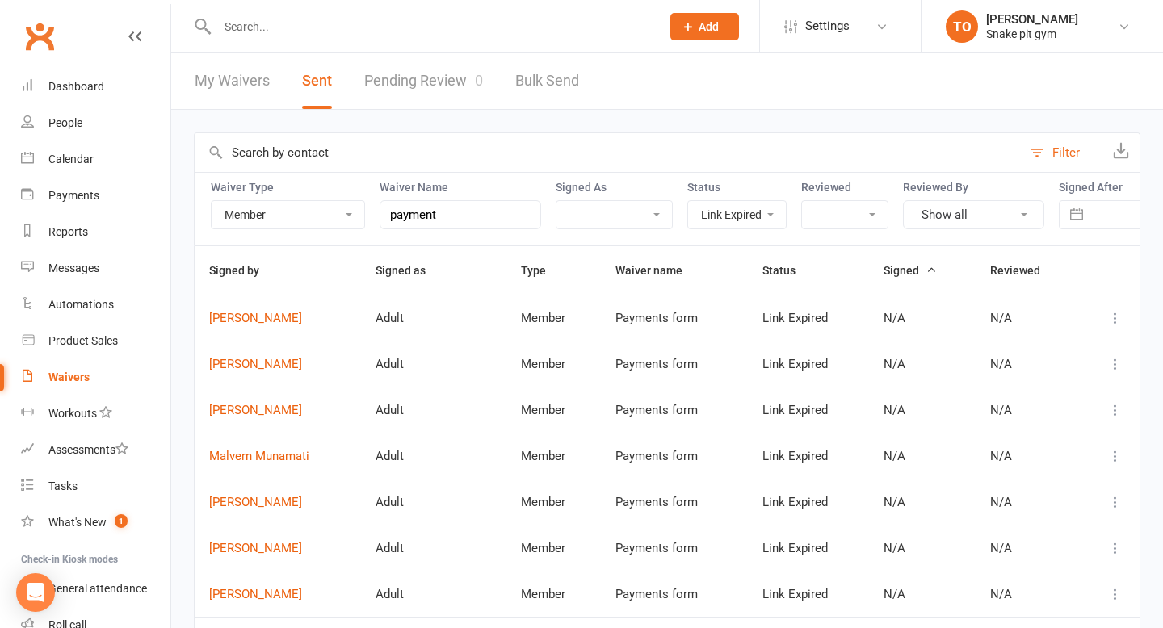
click at [1112, 317] on icon at bounding box center [1115, 318] width 16 height 16
click at [1048, 339] on link "[PERSON_NAME]" at bounding box center [1044, 350] width 160 height 32
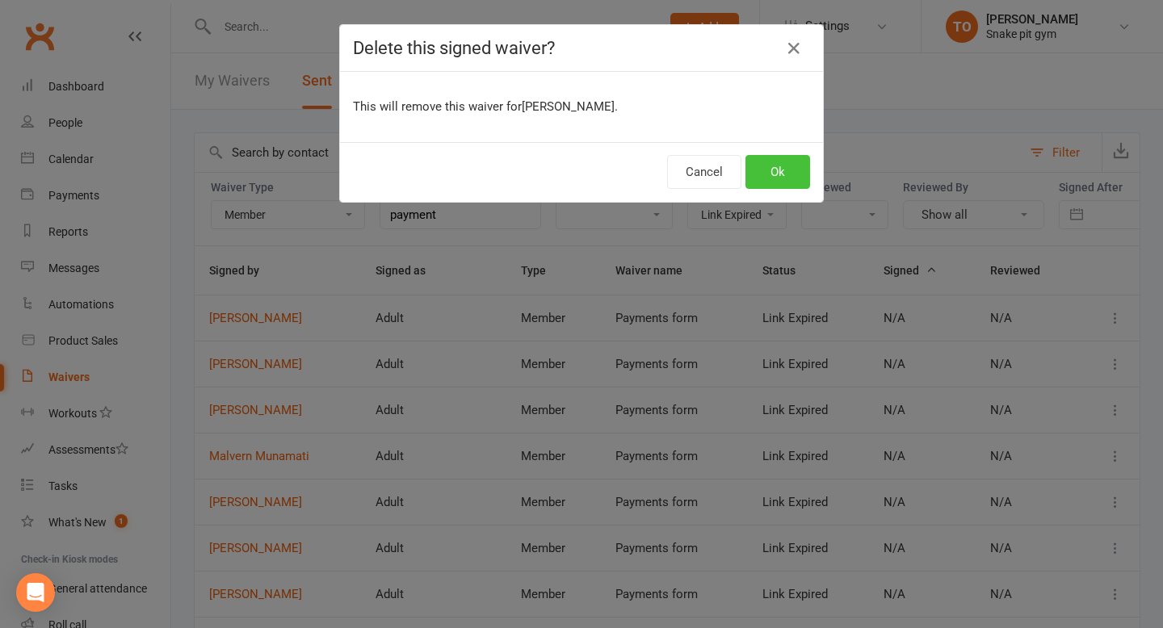
click at [784, 162] on button "Ok" at bounding box center [778, 172] width 65 height 34
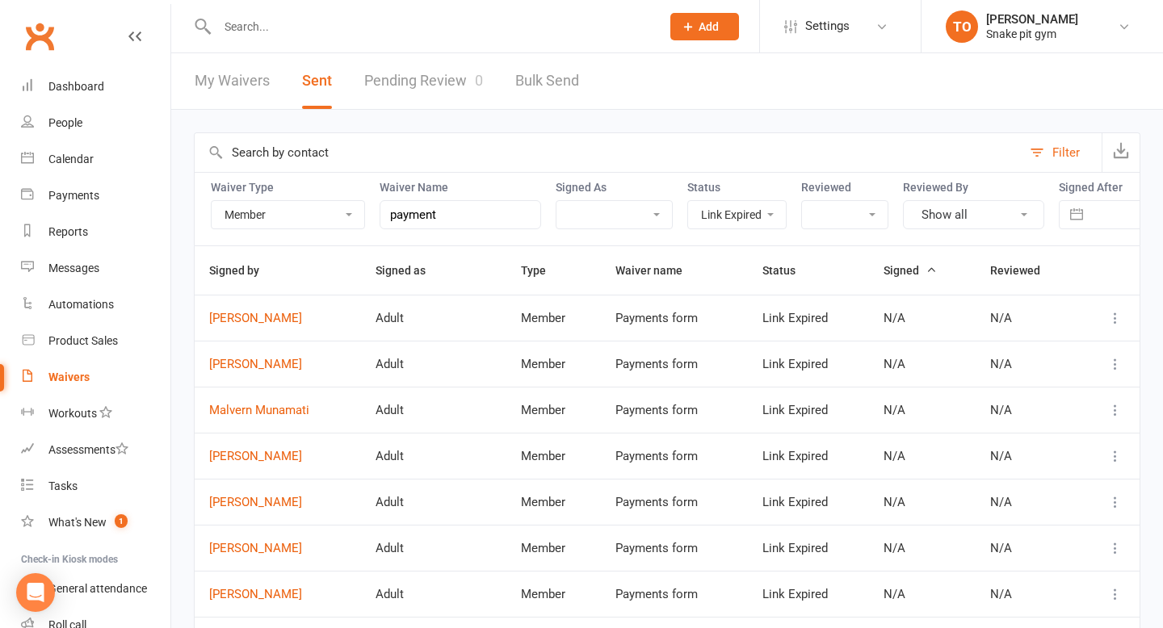
click at [1107, 305] on td at bounding box center [1109, 318] width 62 height 46
click at [1109, 306] on td at bounding box center [1109, 318] width 62 height 46
click at [1132, 326] on td at bounding box center [1109, 318] width 62 height 46
click at [1111, 313] on icon at bounding box center [1115, 318] width 16 height 16
click at [1044, 367] on ul "[PERSON_NAME]" at bounding box center [1045, 350] width 162 height 42
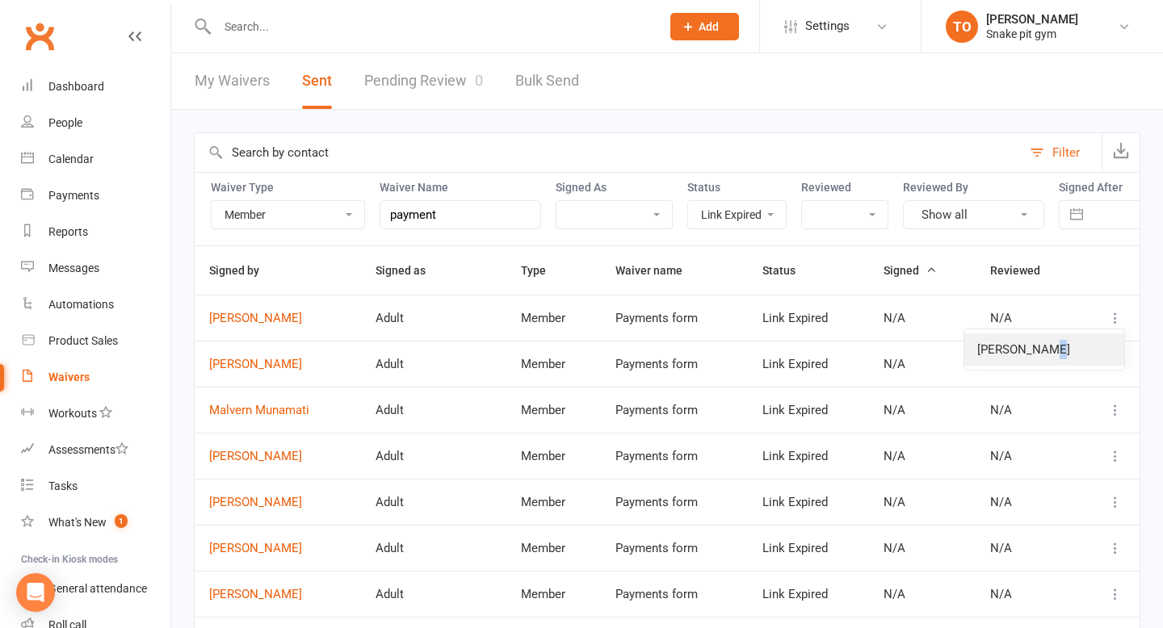
click at [1042, 356] on link "[PERSON_NAME]" at bounding box center [1044, 350] width 160 height 32
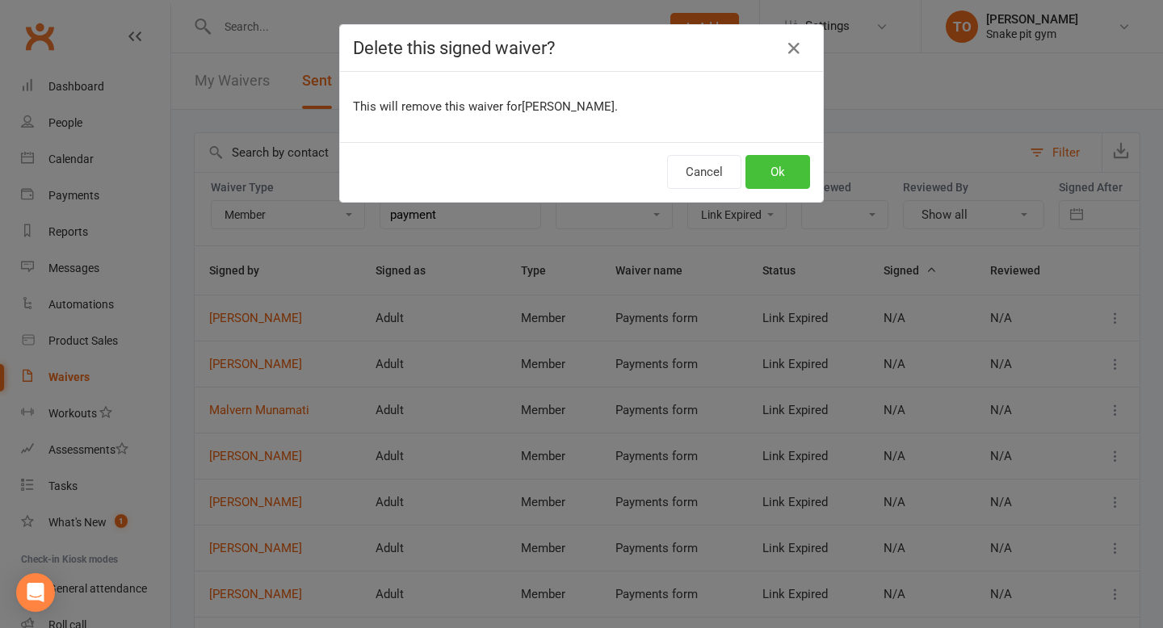
click at [796, 167] on button "Ok" at bounding box center [778, 172] width 65 height 34
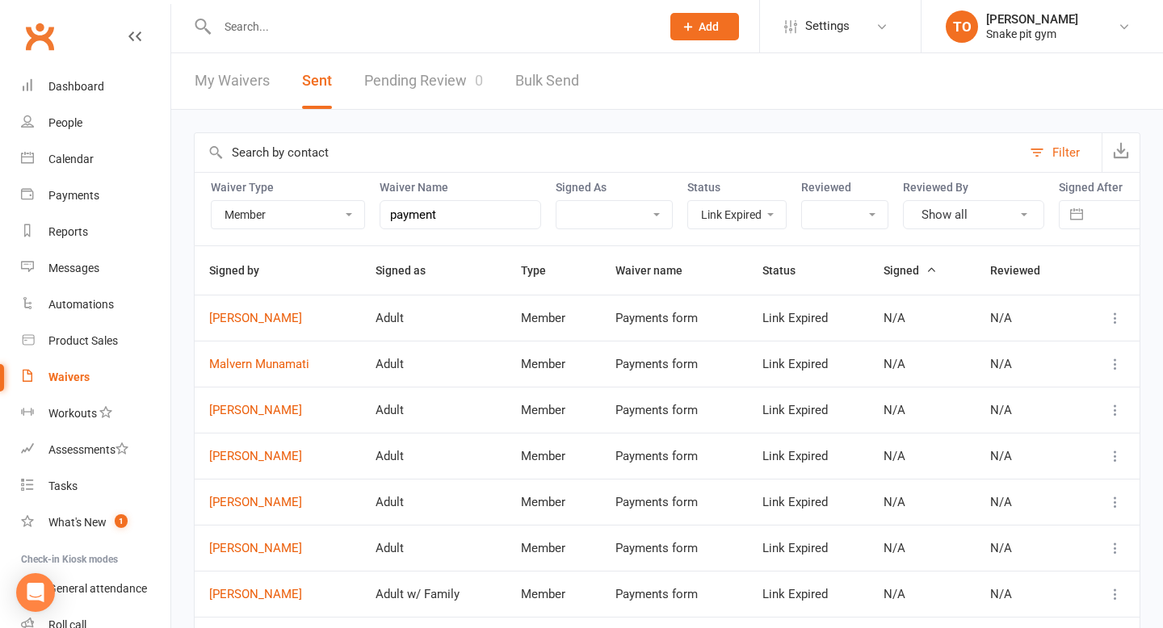
click at [393, 69] on link "Pending Review 0" at bounding box center [423, 81] width 119 height 56
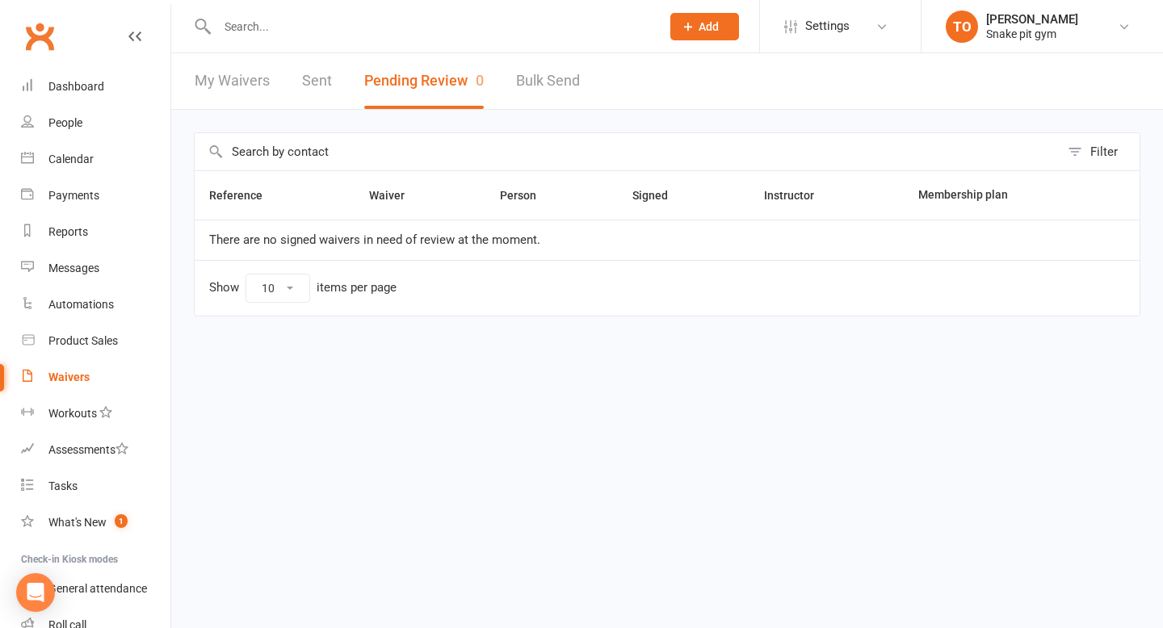
click at [544, 83] on link "Bulk Send" at bounding box center [548, 81] width 64 height 56
select select "active_members"
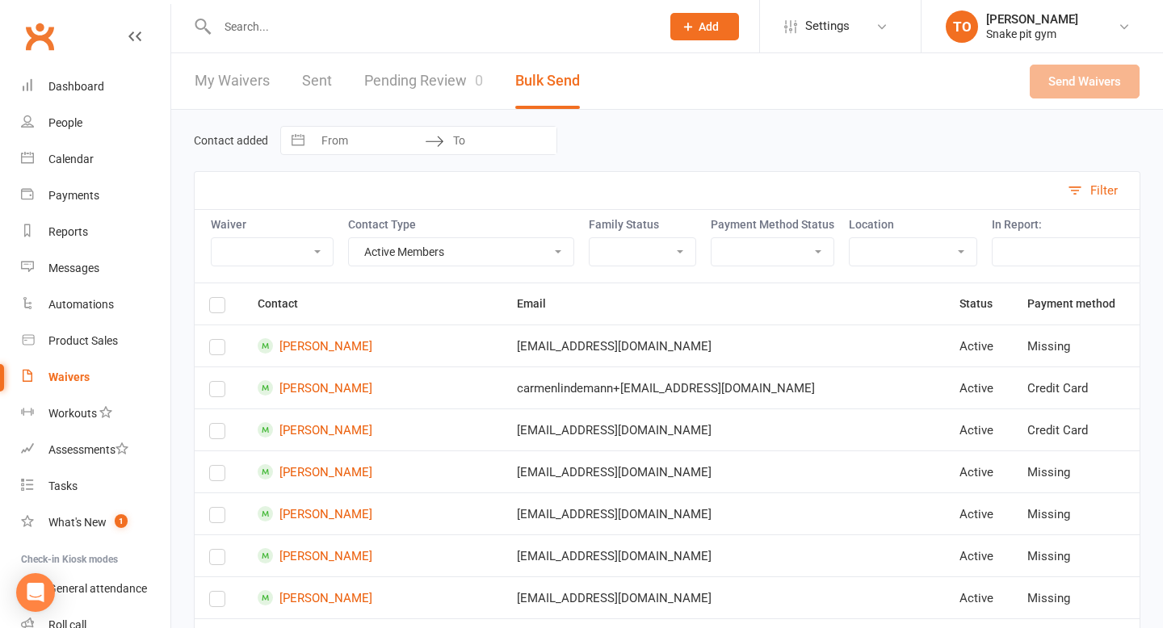
click at [269, 242] on select "General Payments form Waver" at bounding box center [272, 251] width 121 height 27
select select "10519"
click at [212, 238] on select "General Payments form Waver" at bounding box center [272, 251] width 121 height 27
click at [647, 245] on select "Has children Has parent No children No parent" at bounding box center [643, 251] width 106 height 27
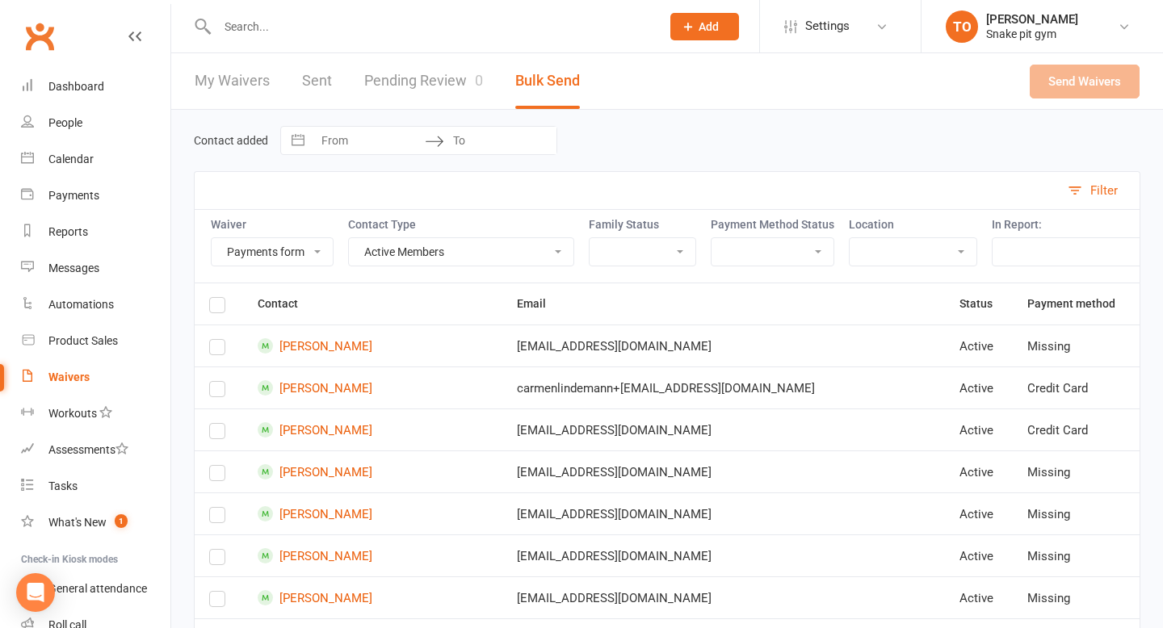
click at [775, 254] on select "Present Missing Credit card Bank account" at bounding box center [773, 251] width 122 height 27
select select "missing"
click at [715, 238] on select "Present Missing Credit card Bank account" at bounding box center [773, 251] width 122 height 27
click at [211, 308] on label at bounding box center [217, 308] width 16 height 0
click at [211, 298] on input "checkbox" at bounding box center [217, 298] width 16 height 0
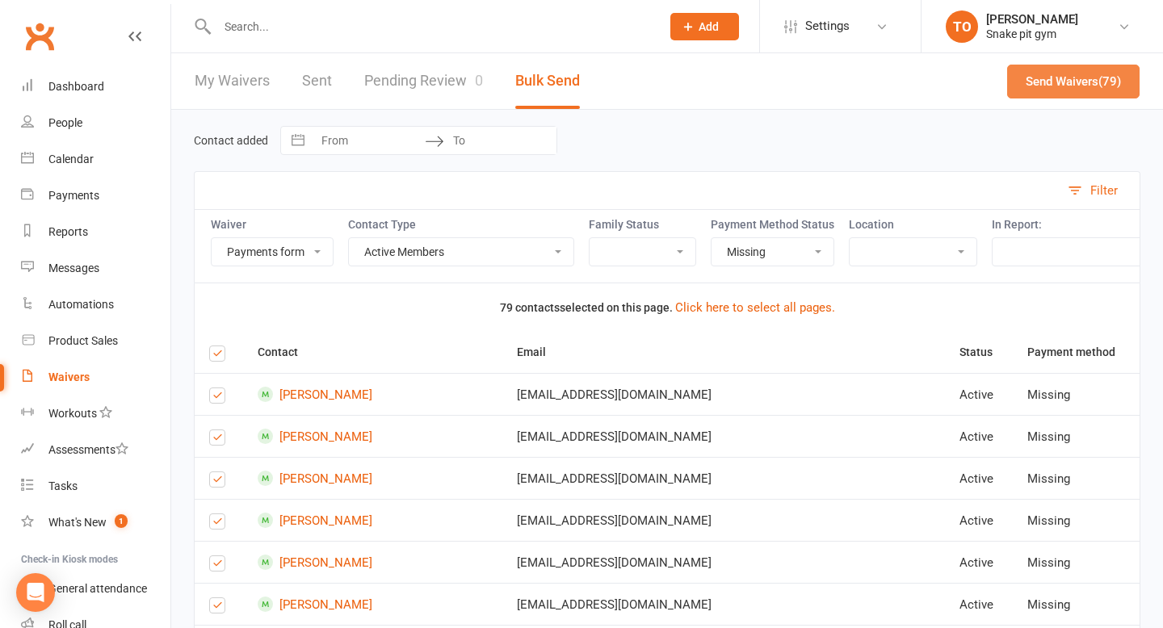
click at [1080, 79] on button "Send Waivers (79)" at bounding box center [1073, 82] width 132 height 34
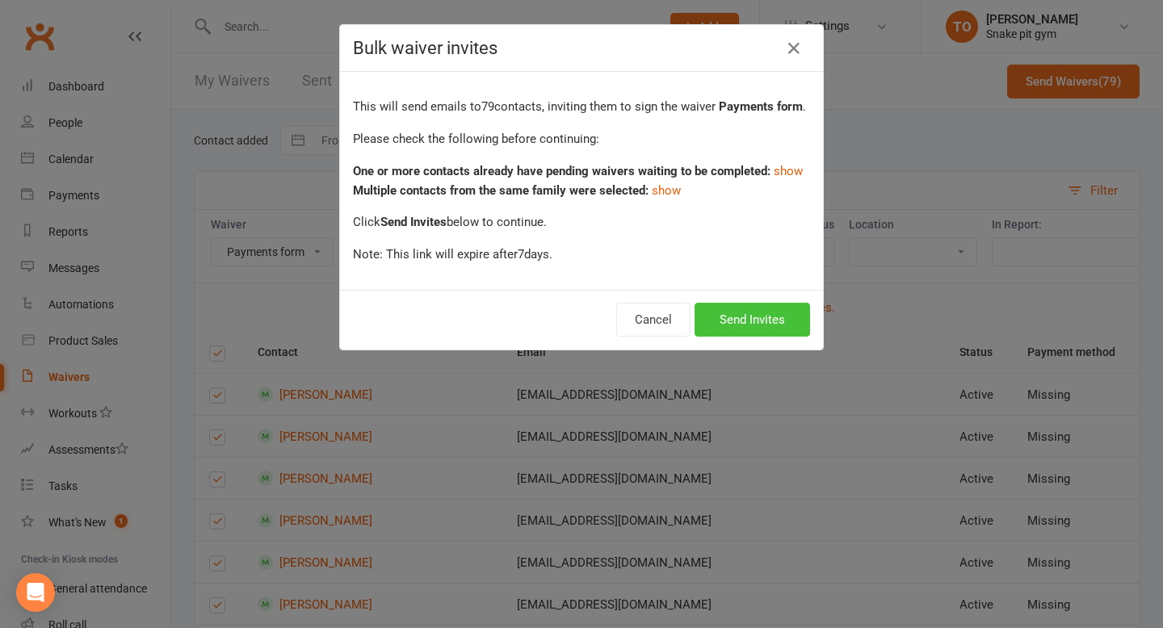
click at [771, 326] on button "Send Invites" at bounding box center [753, 320] width 116 height 34
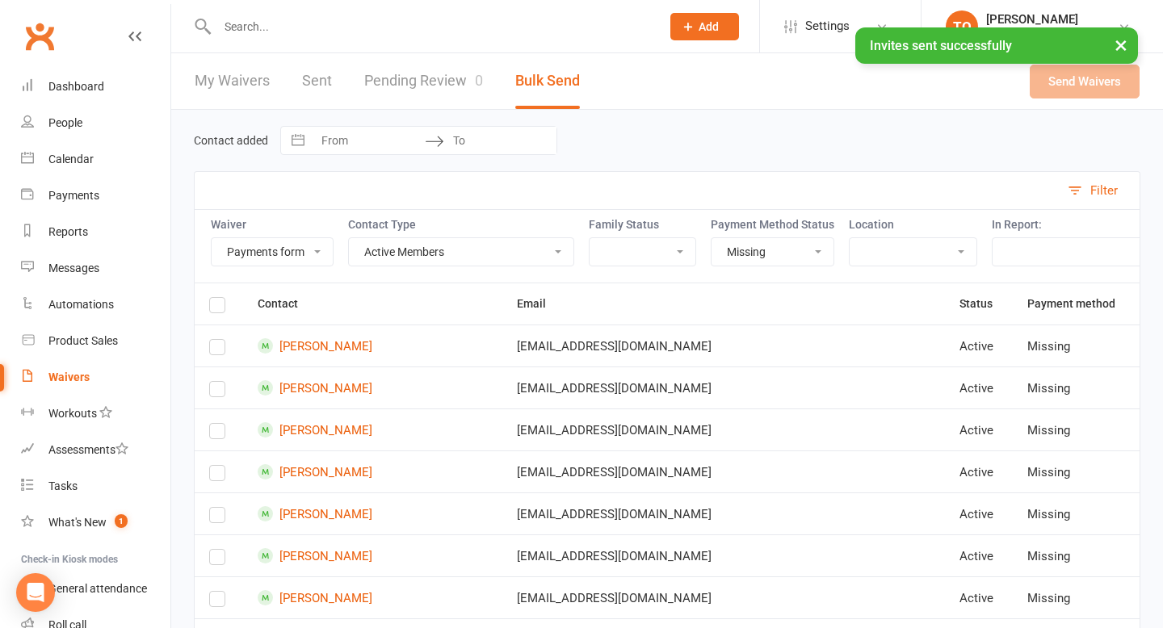
click at [762, 254] on select "Present Missing Credit card Bank account" at bounding box center [773, 251] width 122 height 27
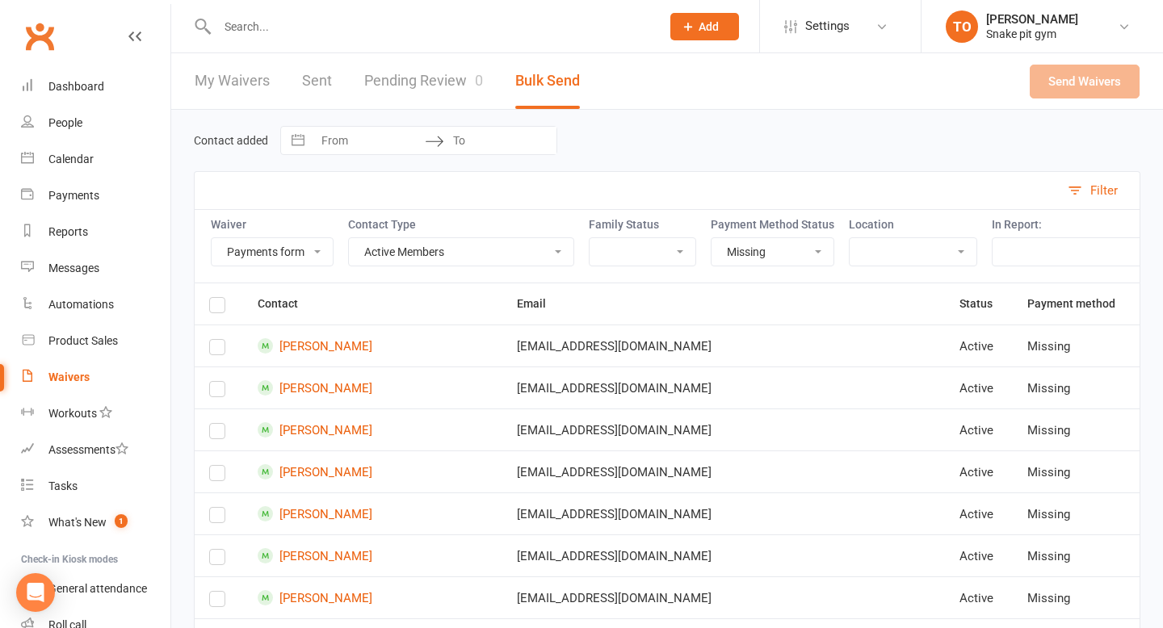
select select
click at [715, 238] on select "Present Missing Credit card Bank account" at bounding box center [773, 251] width 122 height 27
click at [760, 331] on td "[EMAIL_ADDRESS][DOMAIN_NAME]" at bounding box center [723, 346] width 443 height 42
click at [653, 250] on select "Has children Has parent No children No parent" at bounding box center [643, 251] width 106 height 27
click at [371, 254] on select "Active Members Cancelled Members Suspended Members Prospects Non-Attending Cont…" at bounding box center [461, 251] width 225 height 27
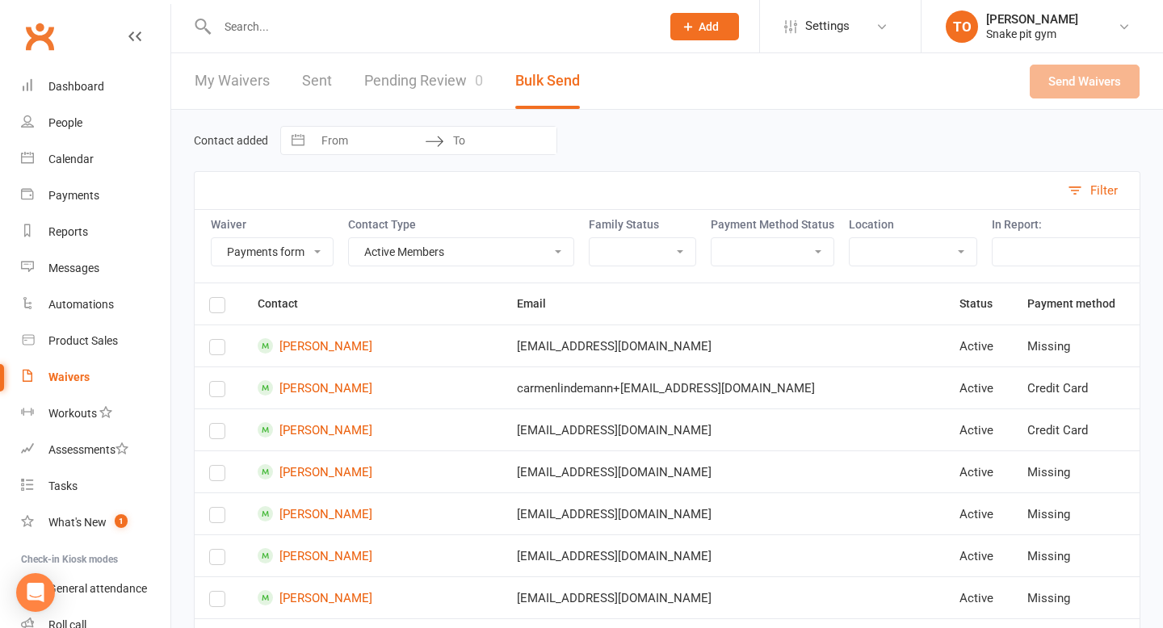
select select "nacs"
click at [349, 238] on select "Active Members Cancelled Members Suspended Members Prospects Non-Attending Cont…" at bounding box center [461, 251] width 225 height 27
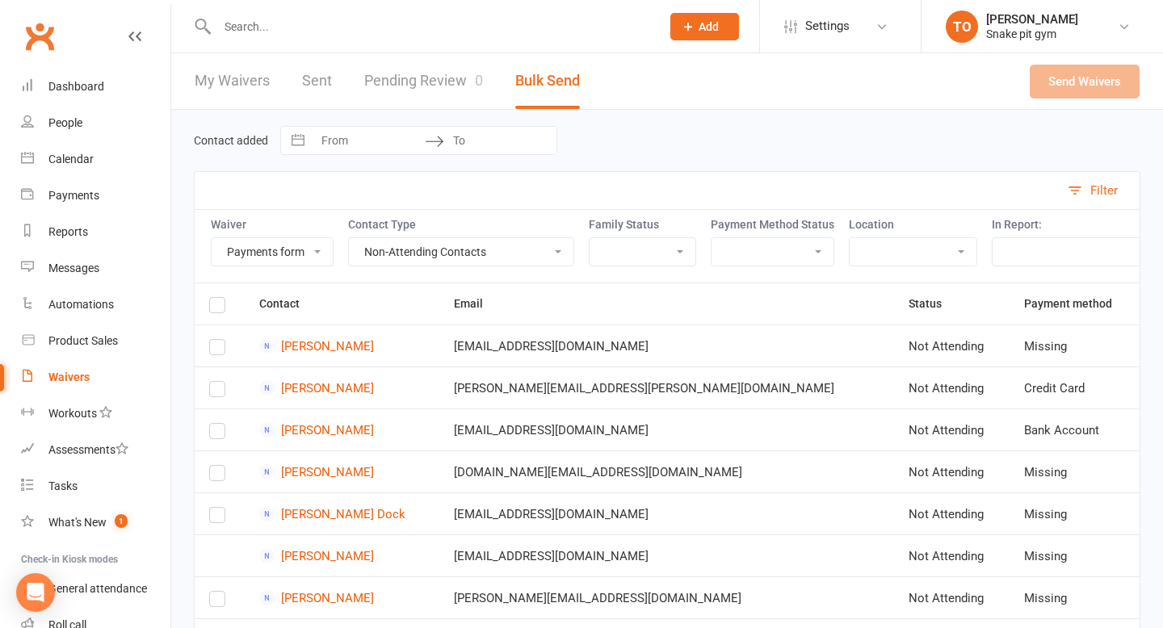
click at [812, 240] on select "Present Missing Credit card Bank account" at bounding box center [773, 251] width 122 height 27
select select "missing"
click at [715, 238] on select "Present Missing Credit card Bank account" at bounding box center [773, 251] width 122 height 27
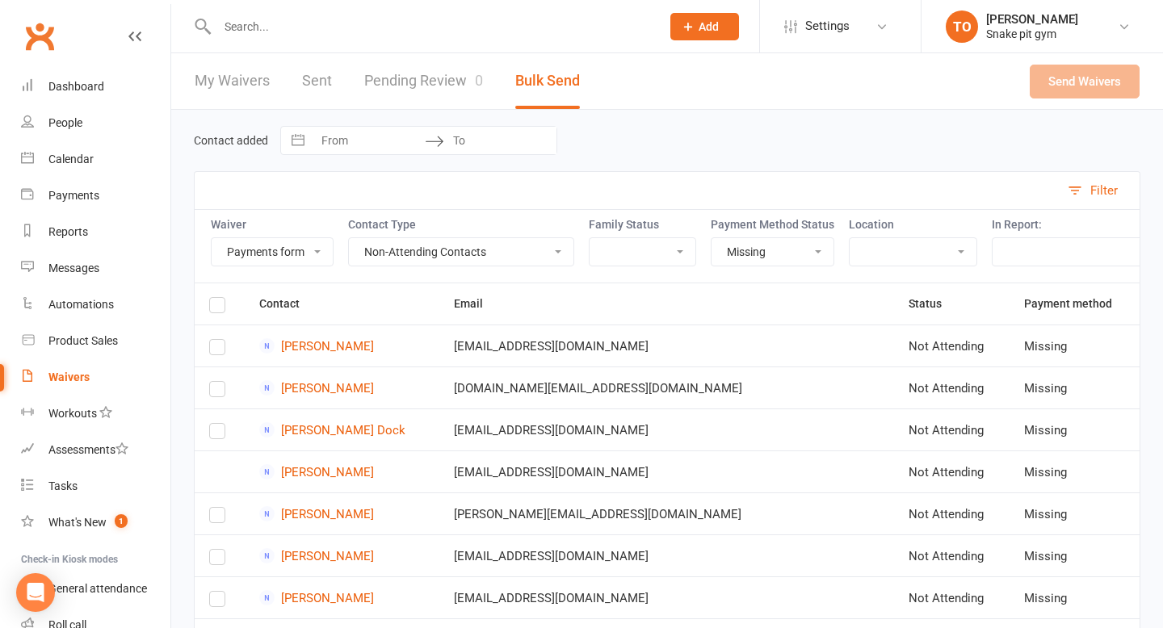
click at [208, 304] on th at bounding box center [220, 304] width 50 height 41
click at [212, 308] on label at bounding box center [217, 308] width 16 height 0
click at [212, 298] on input "checkbox" at bounding box center [217, 298] width 16 height 0
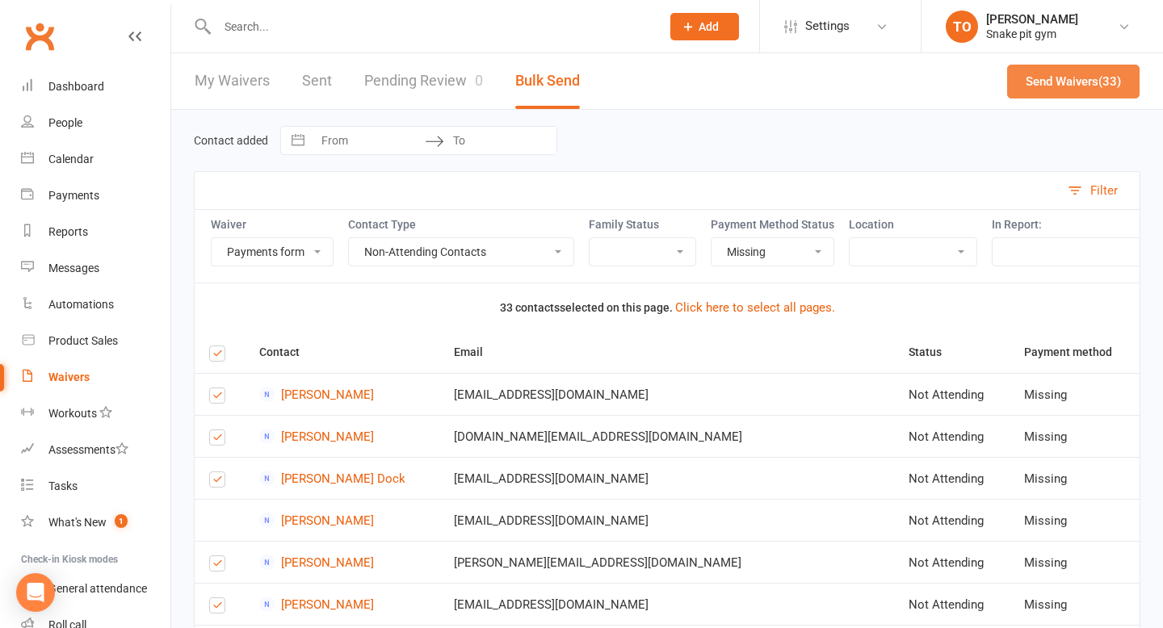
click at [1083, 82] on button "Send Waivers (33)" at bounding box center [1073, 82] width 132 height 34
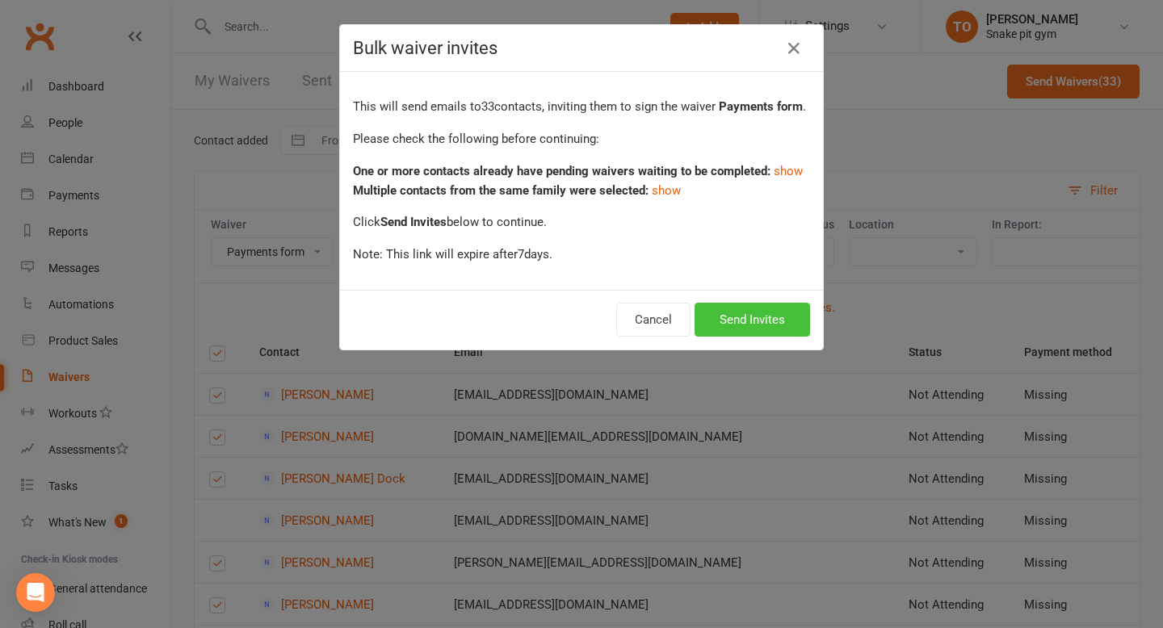
click at [751, 332] on button "Send Invites" at bounding box center [753, 320] width 116 height 34
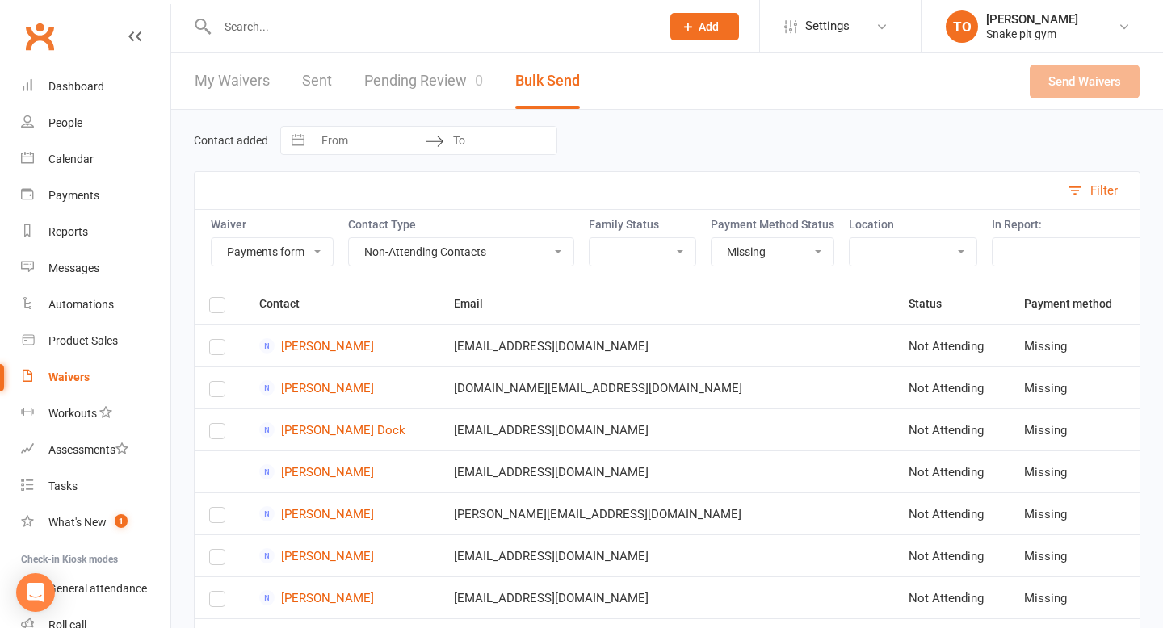
click at [213, 308] on label at bounding box center [217, 308] width 16 height 0
click at [213, 298] on input "checkbox" at bounding box center [217, 298] width 16 height 0
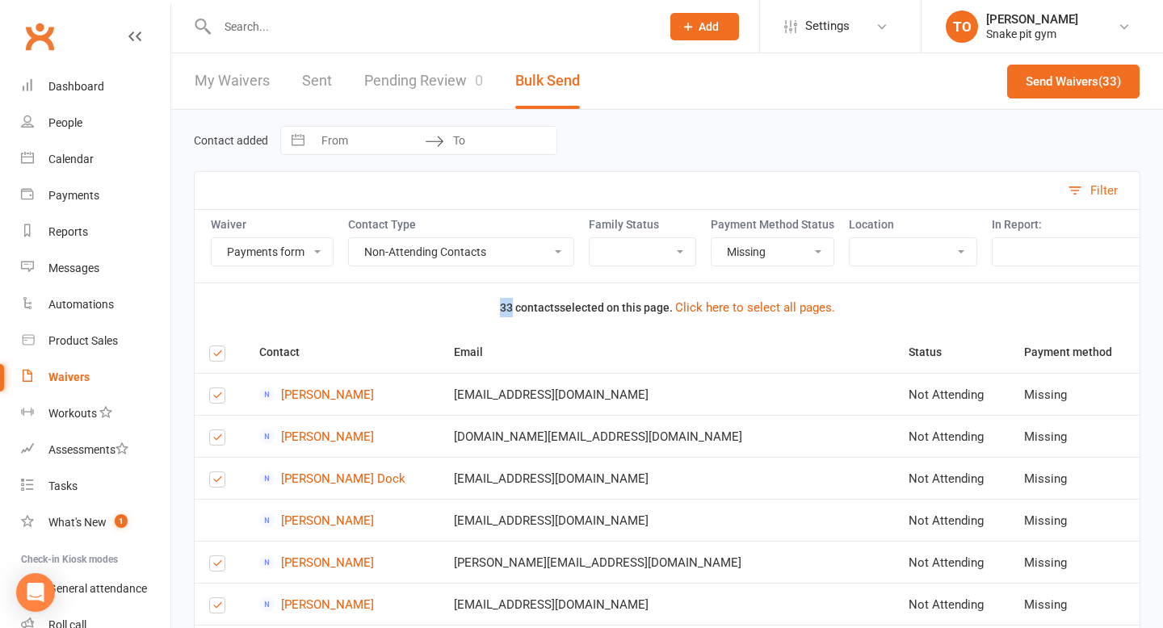
click at [213, 308] on th "33 contacts selected on this page. Click here to select all pages." at bounding box center [667, 308] width 945 height 48
